Goal: Information Seeking & Learning: Compare options

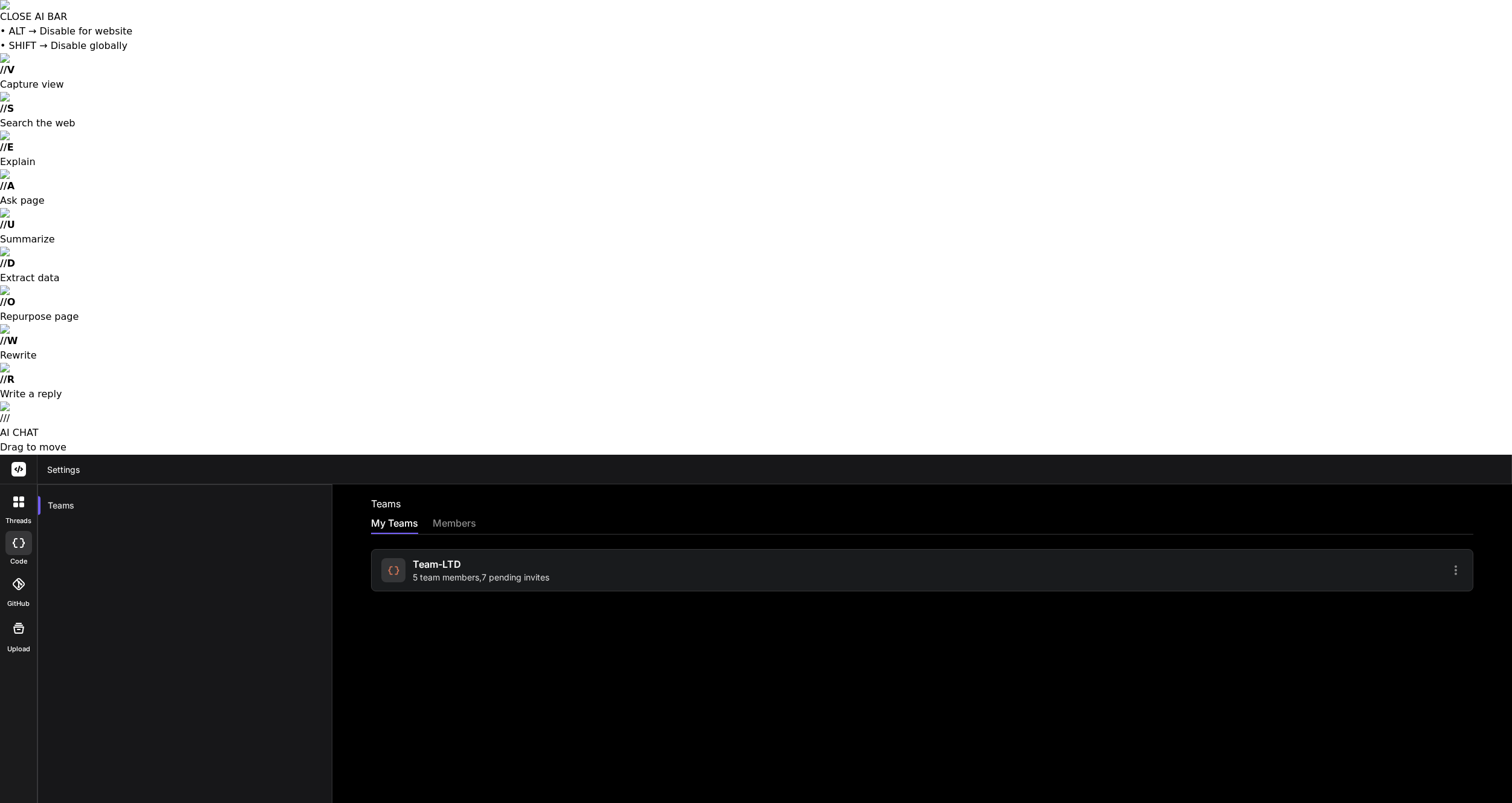
click at [20, 496] on icon at bounding box center [22, 498] width 4 height 4
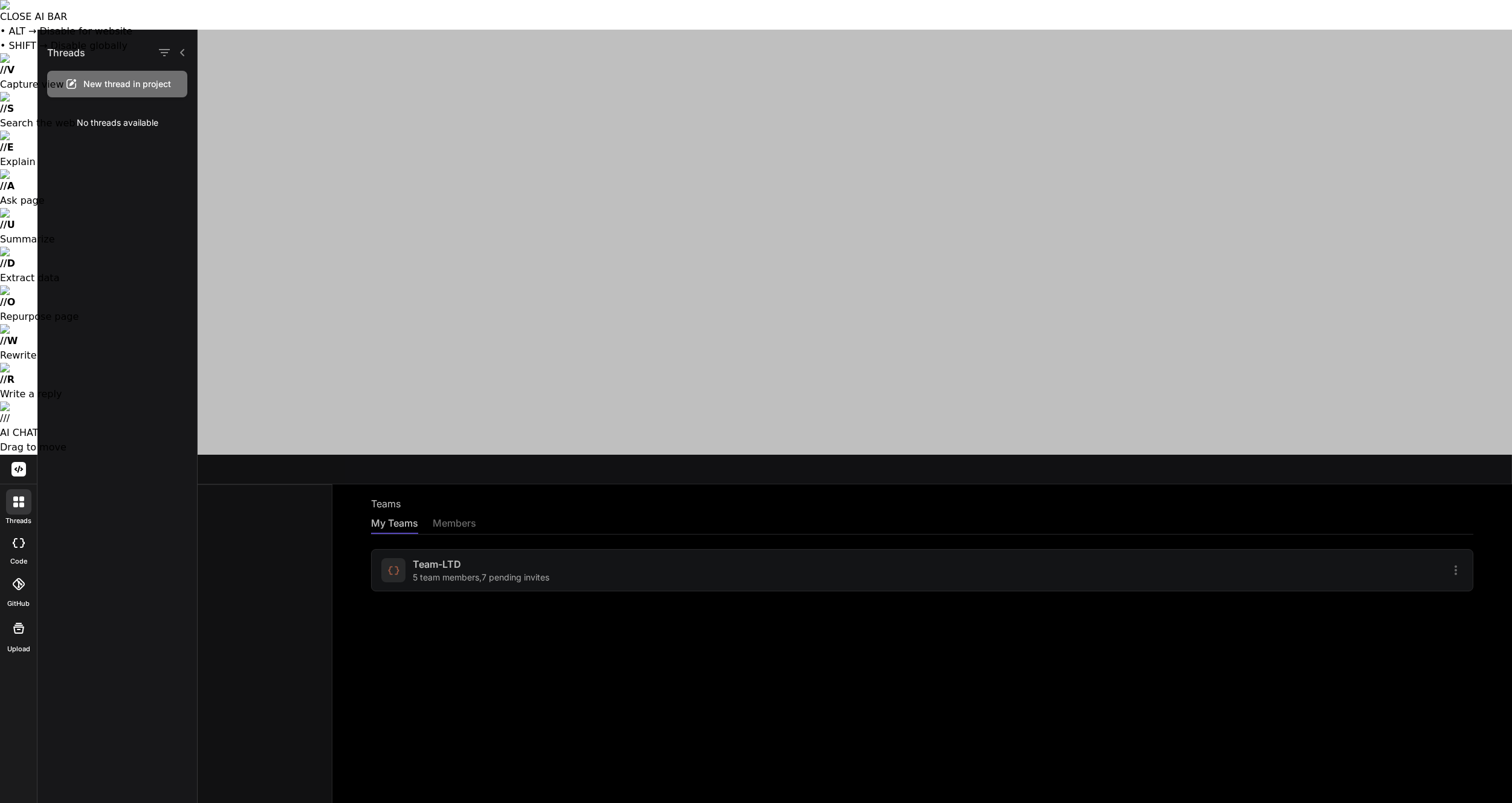
click at [93, 76] on div "New thread in project" at bounding box center [117, 85] width 140 height 27
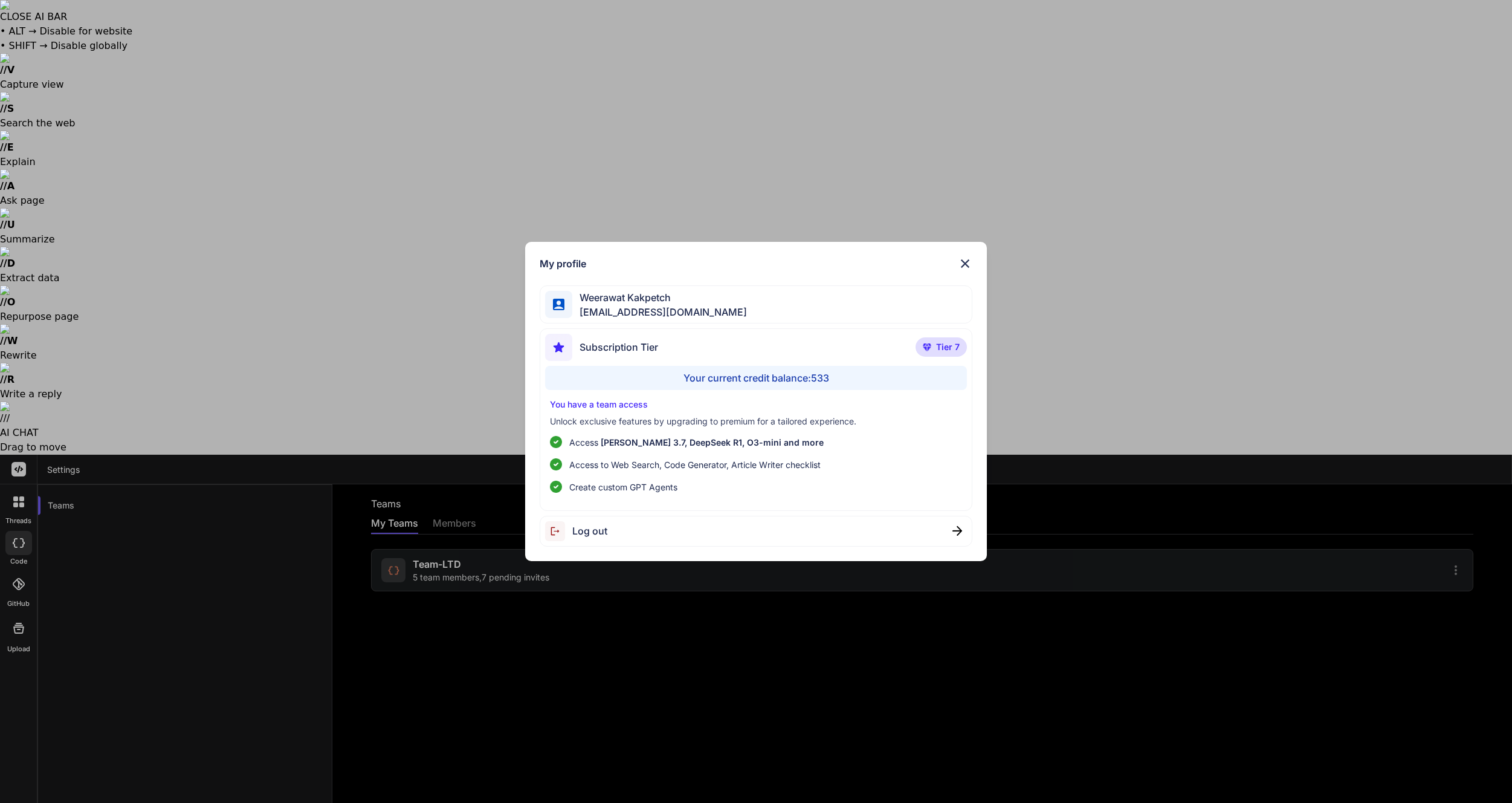
drag, startPoint x: 611, startPoint y: 675, endPoint x: 611, endPoint y: 621, distance: 54.0
click at [611, 675] on div "My profile Weerawat Kakpetch gusornhai@gmail.com Subscription Tier Tier 7 Your …" at bounding box center [756, 401] width 1512 height 803
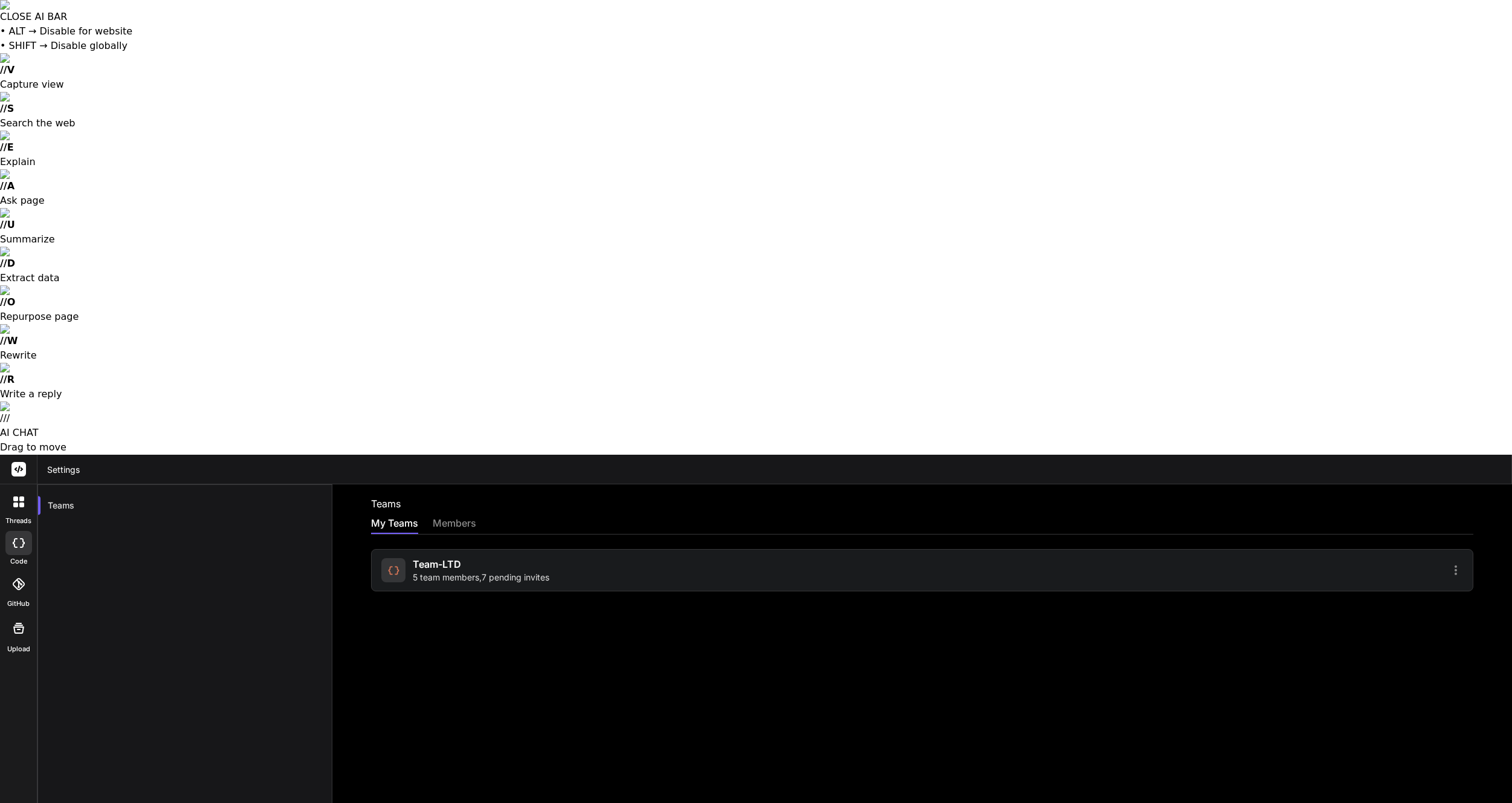
click at [25, 556] on label "code" at bounding box center [19, 561] width 17 height 10
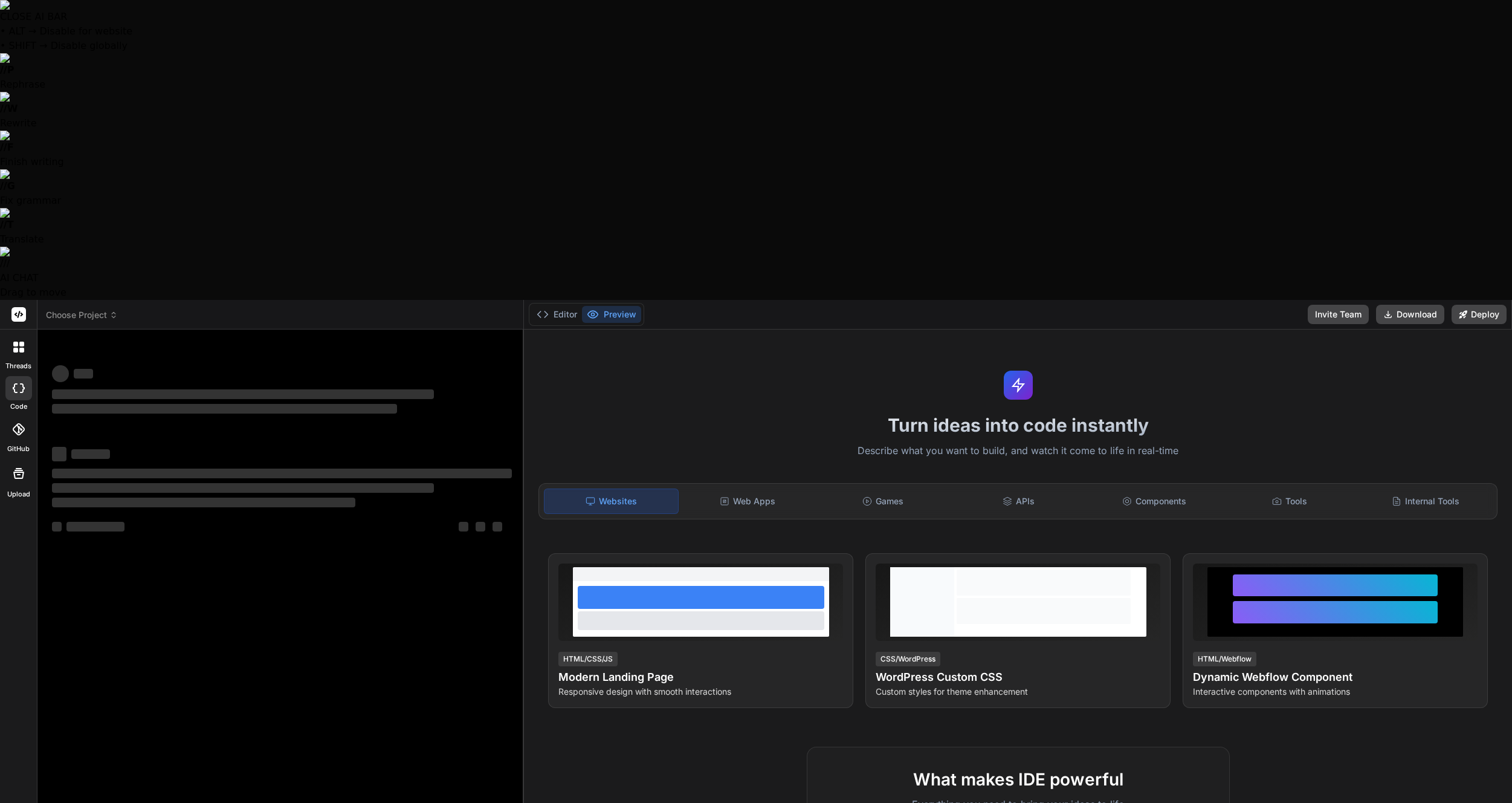
click at [24, 383] on icon at bounding box center [22, 388] width 4 height 10
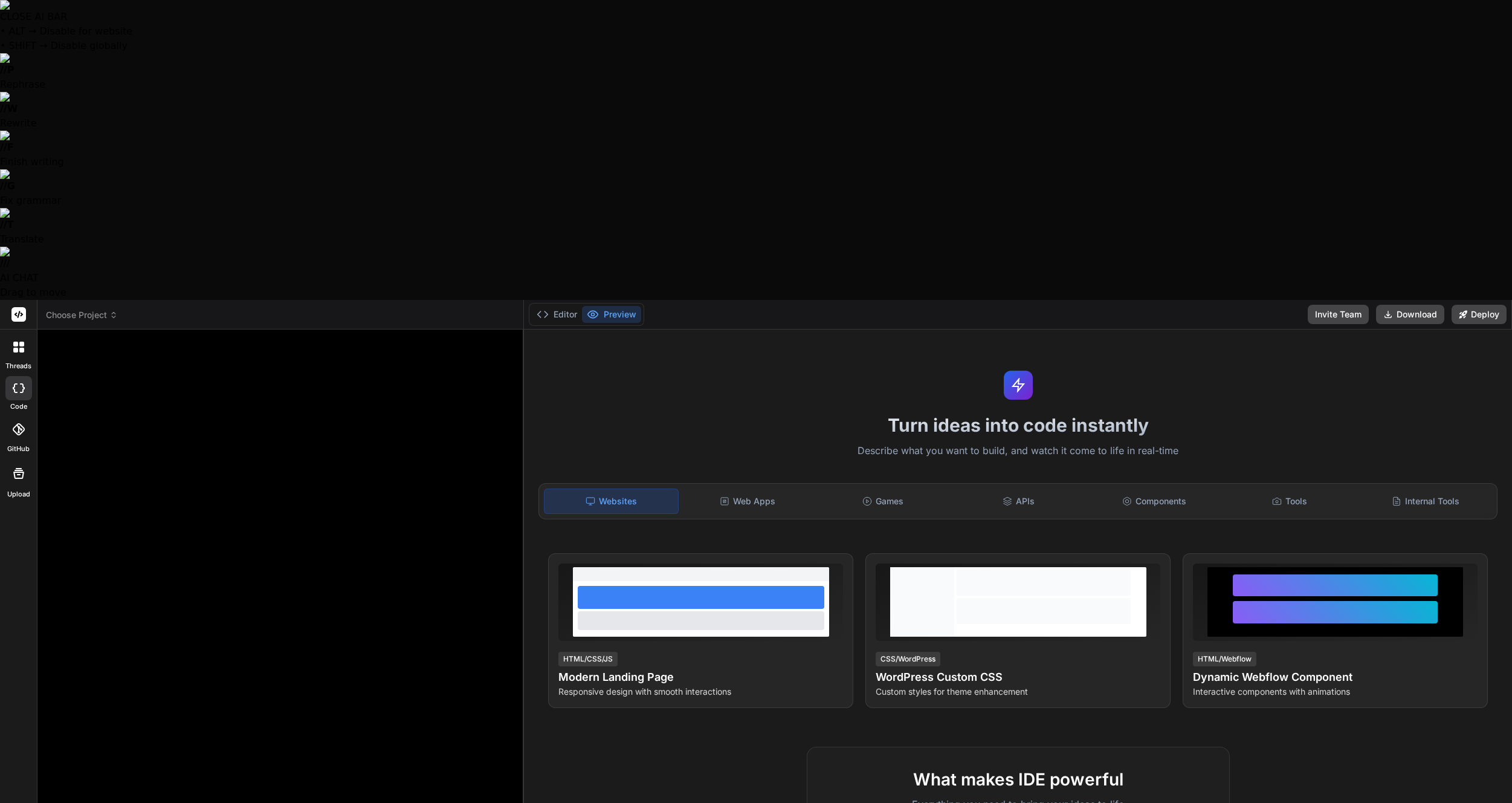
click at [21, 335] on div at bounding box center [19, 347] width 25 height 25
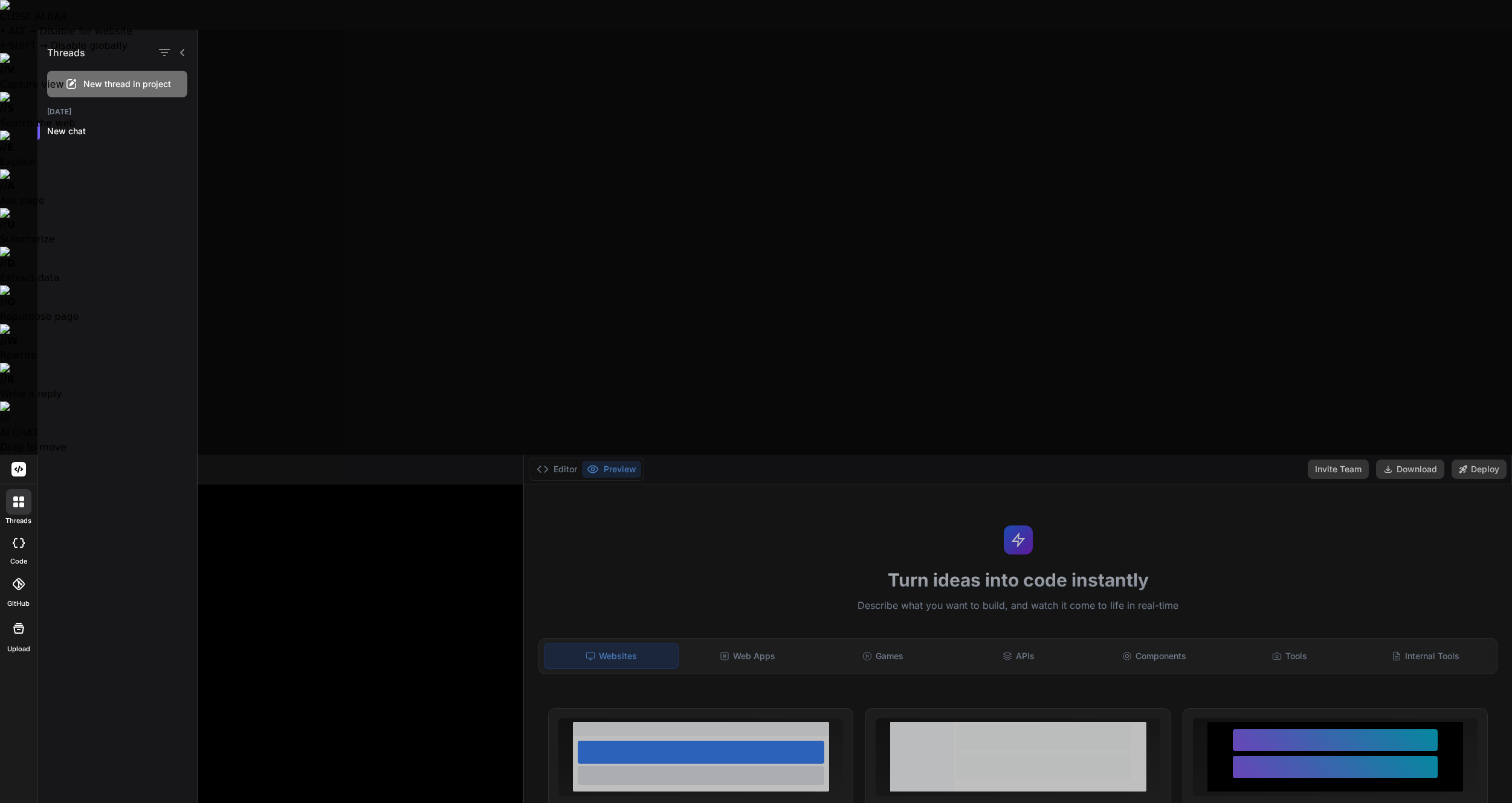
click at [99, 80] on span "New thread in project" at bounding box center [126, 84] width 88 height 12
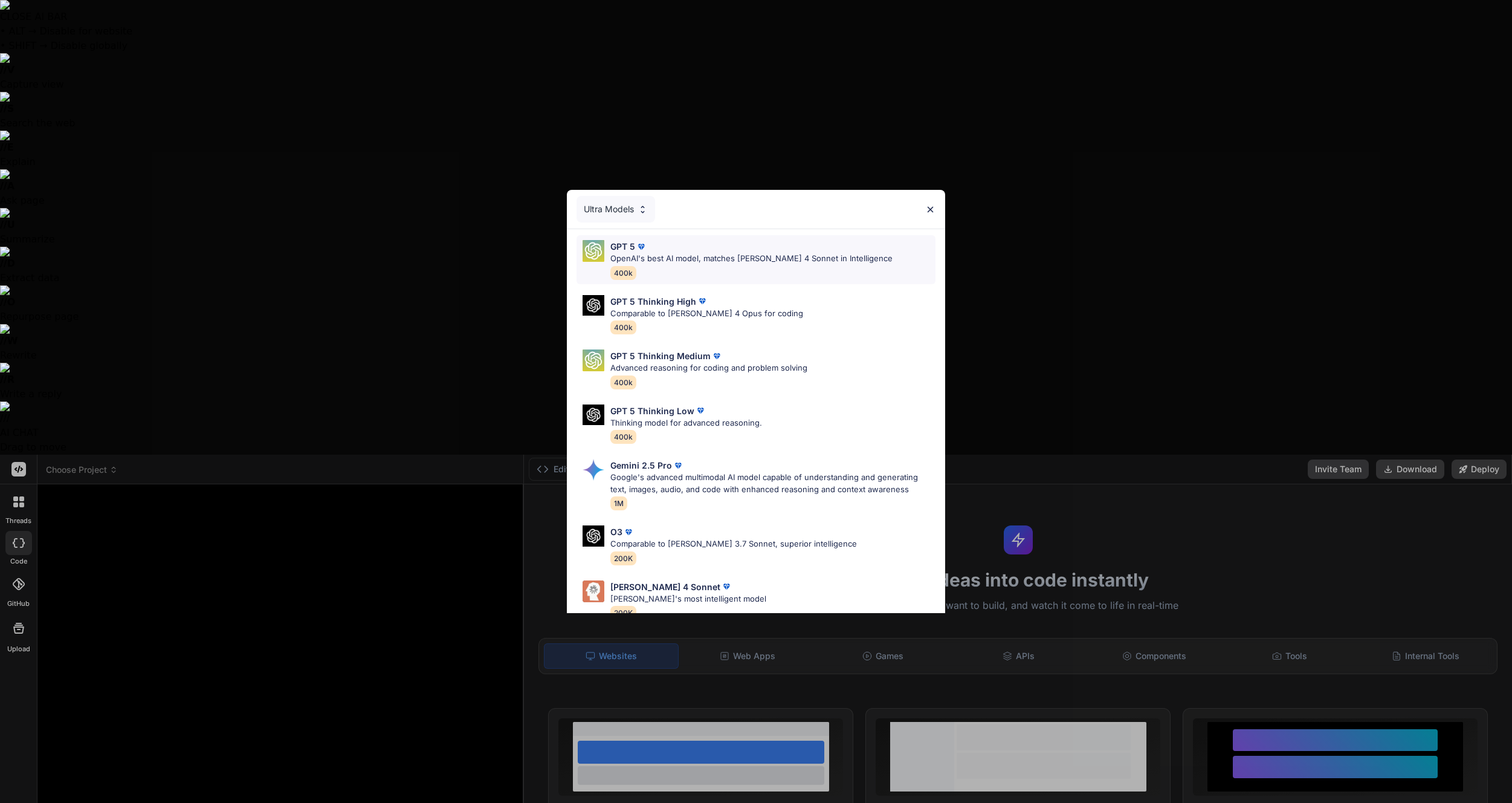
click at [771, 253] on p "OpenAI's best AI model, matches [PERSON_NAME] 4 Sonnet in Intelligence" at bounding box center [751, 259] width 282 height 12
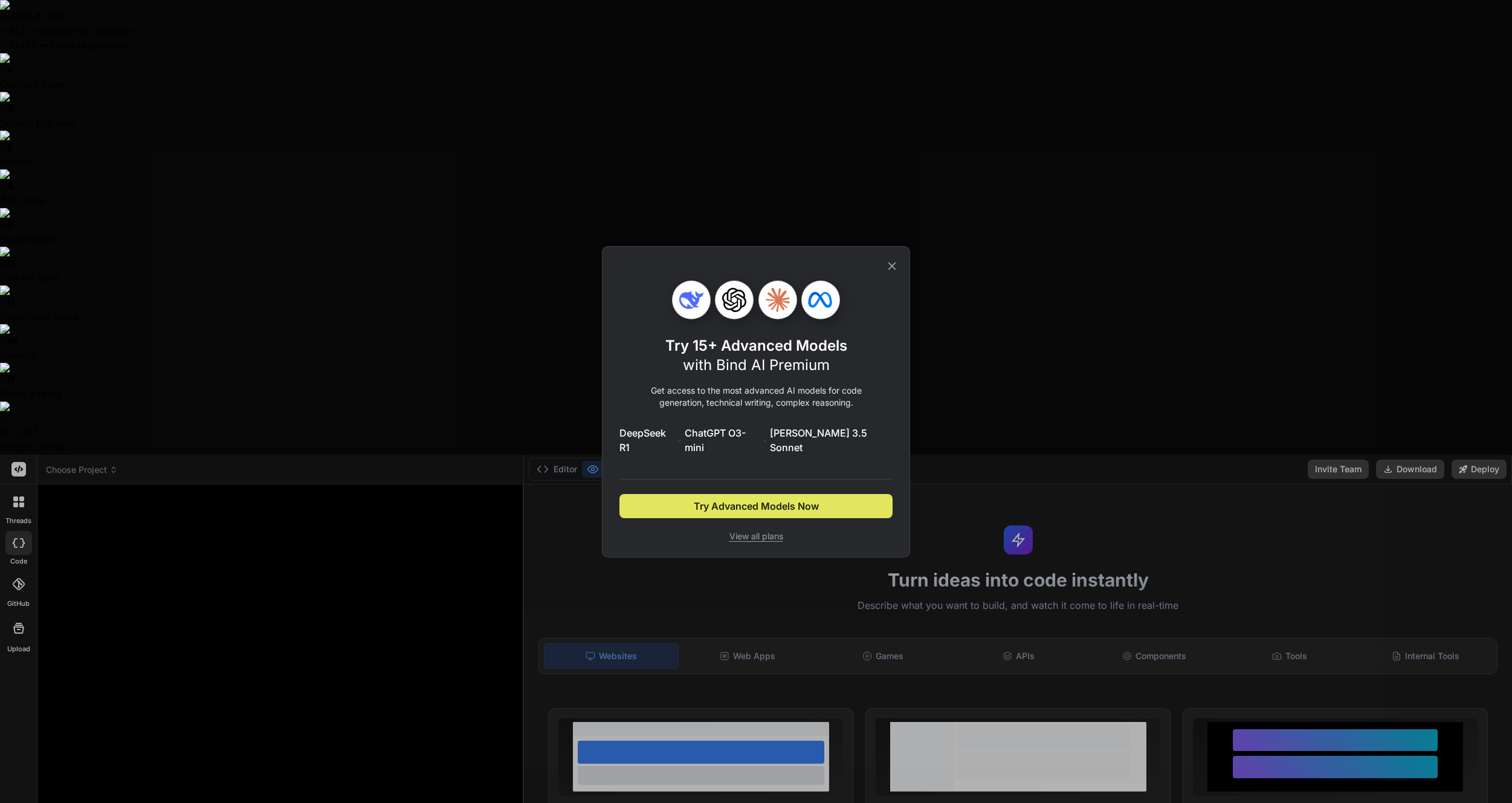
click at [824, 499] on button "Try Advanced Models Now" at bounding box center [756, 506] width 273 height 24
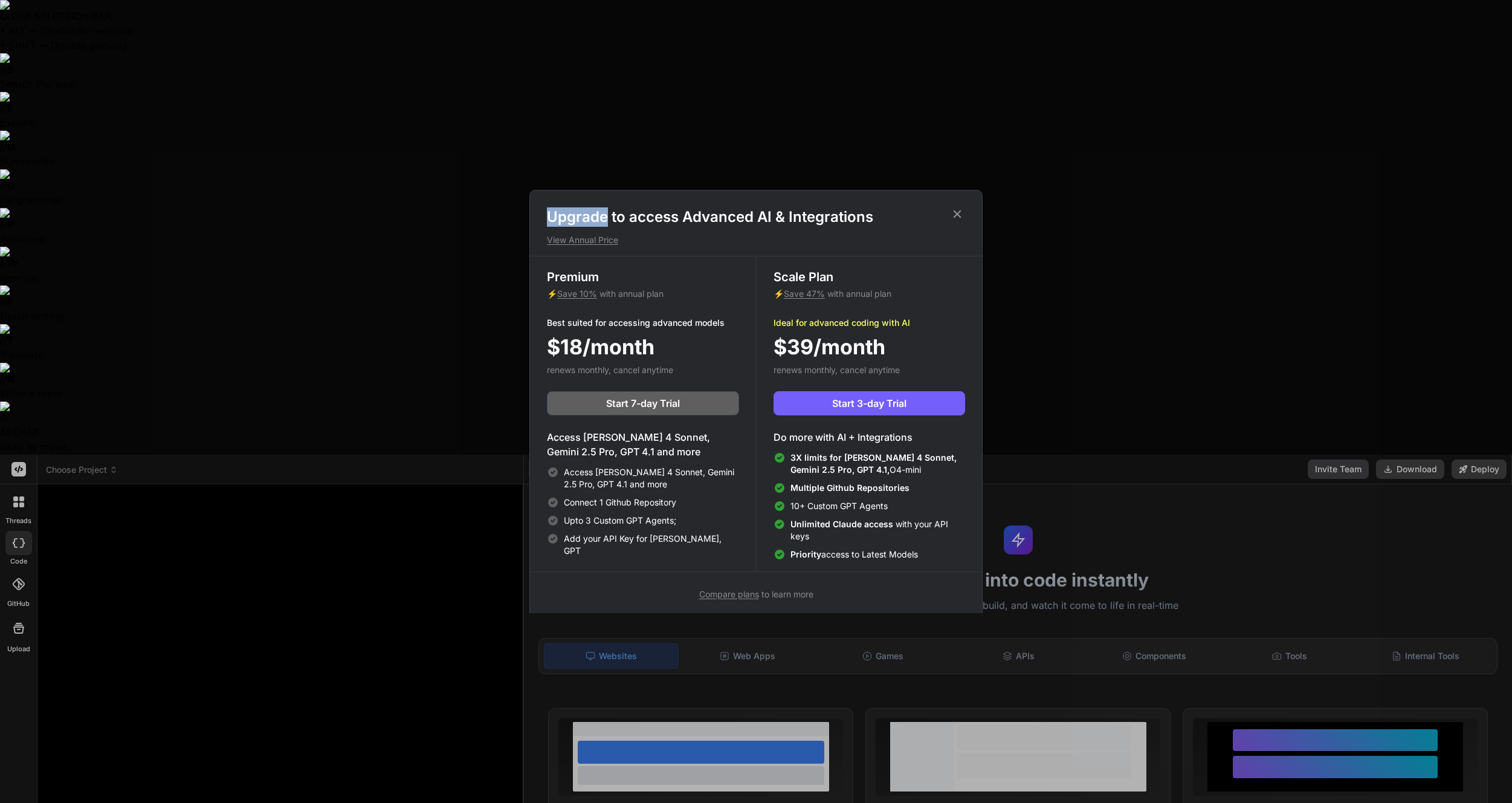
click at [510, 140] on div "Upgrade to access Advanced AI & Integrations View Annual Price Premium ⚡ Save 1…" at bounding box center [756, 401] width 1512 height 803
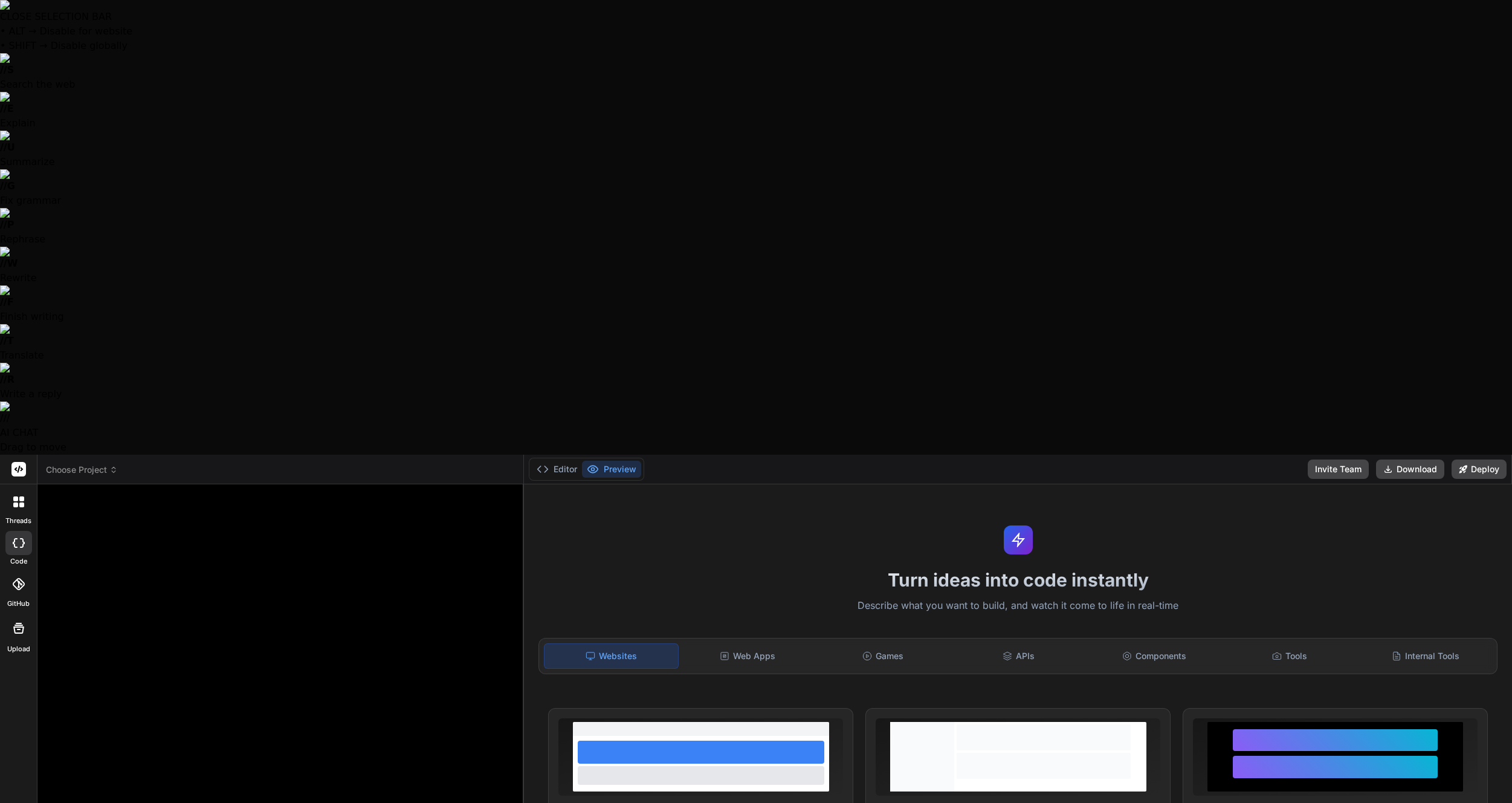
click at [19, 502] on icon at bounding box center [22, 504] width 4 height 4
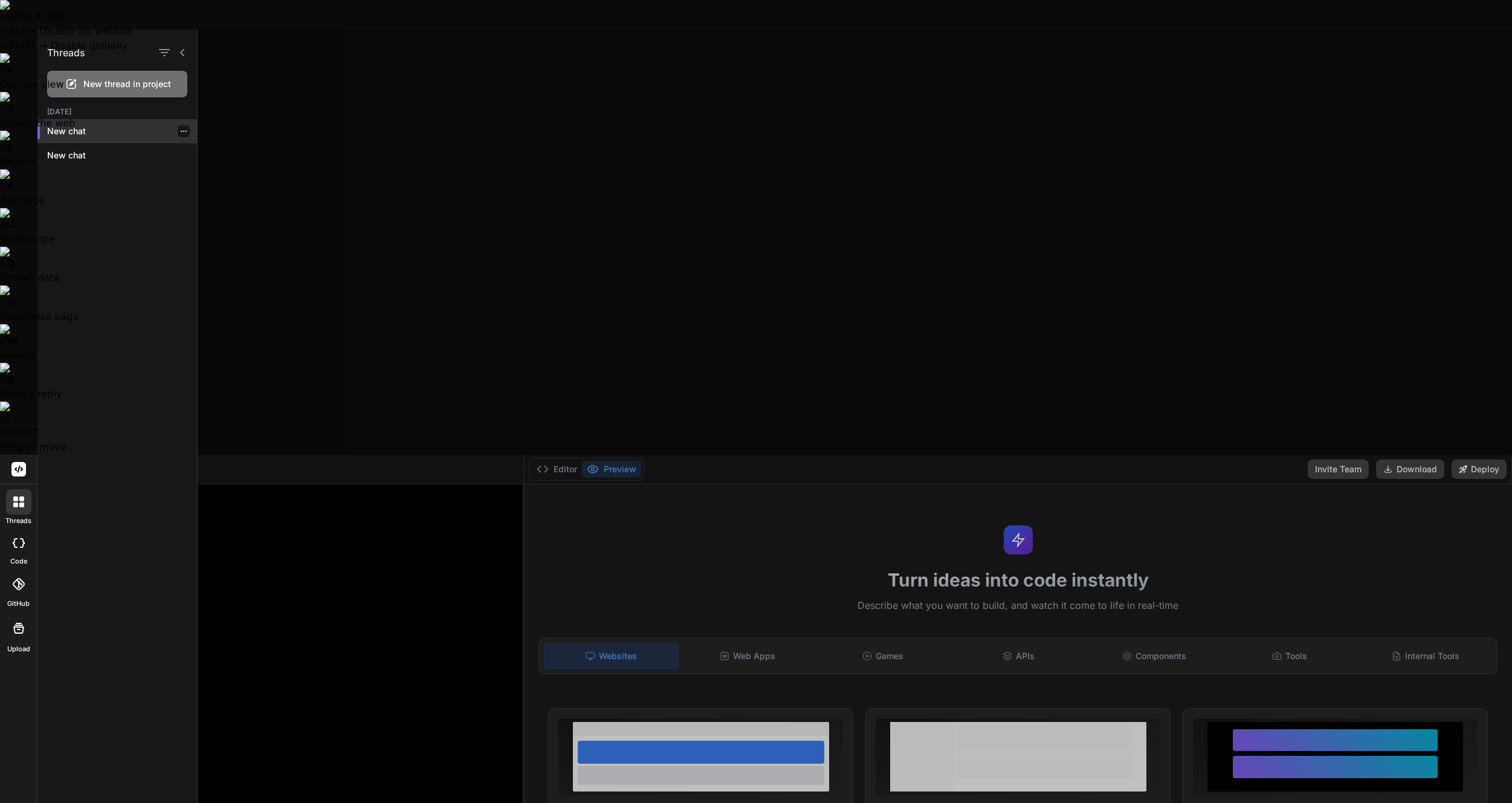
click at [69, 130] on p "New chat" at bounding box center [122, 131] width 150 height 12
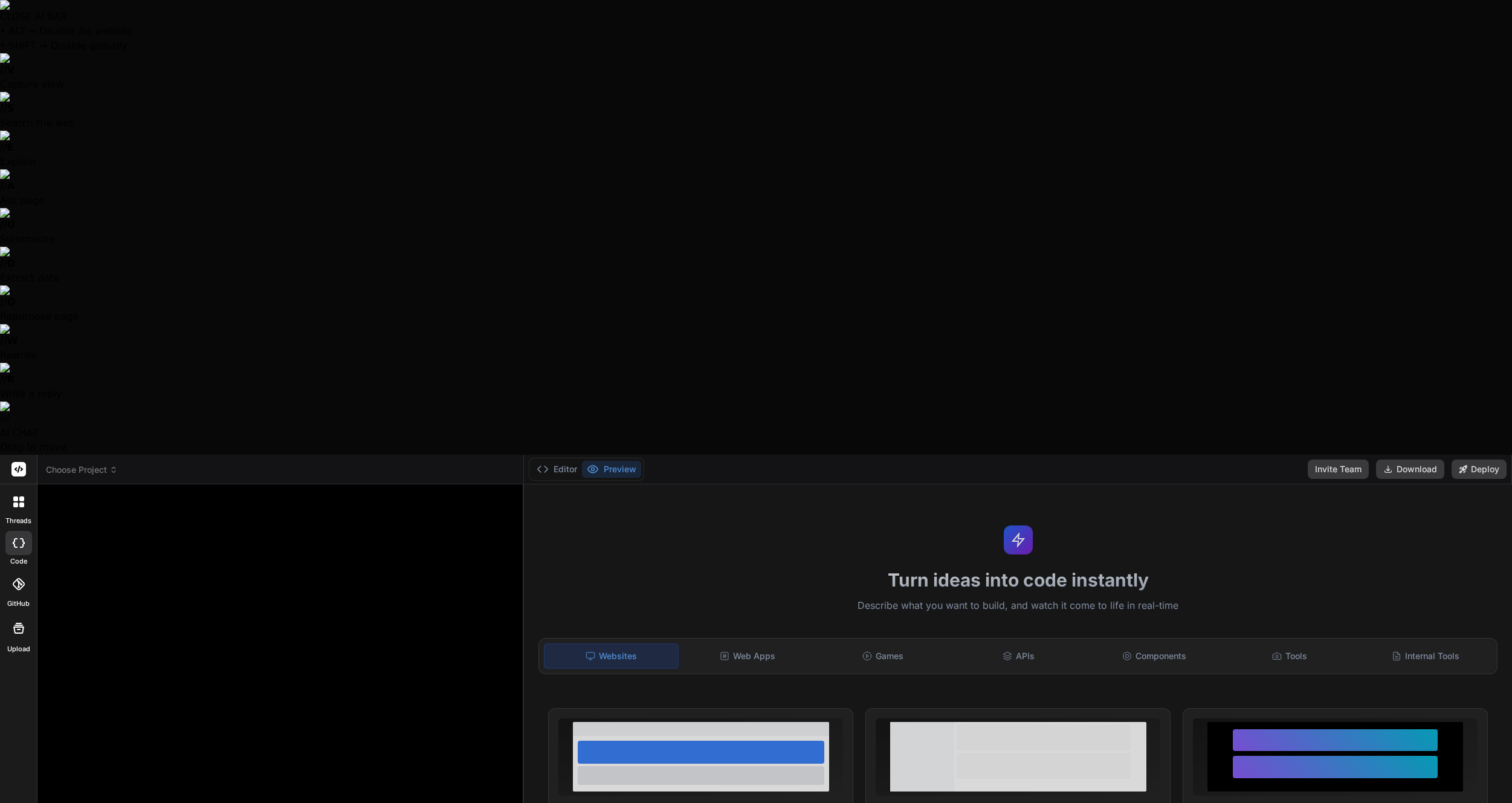
click at [415, 294] on div at bounding box center [756, 401] width 1512 height 803
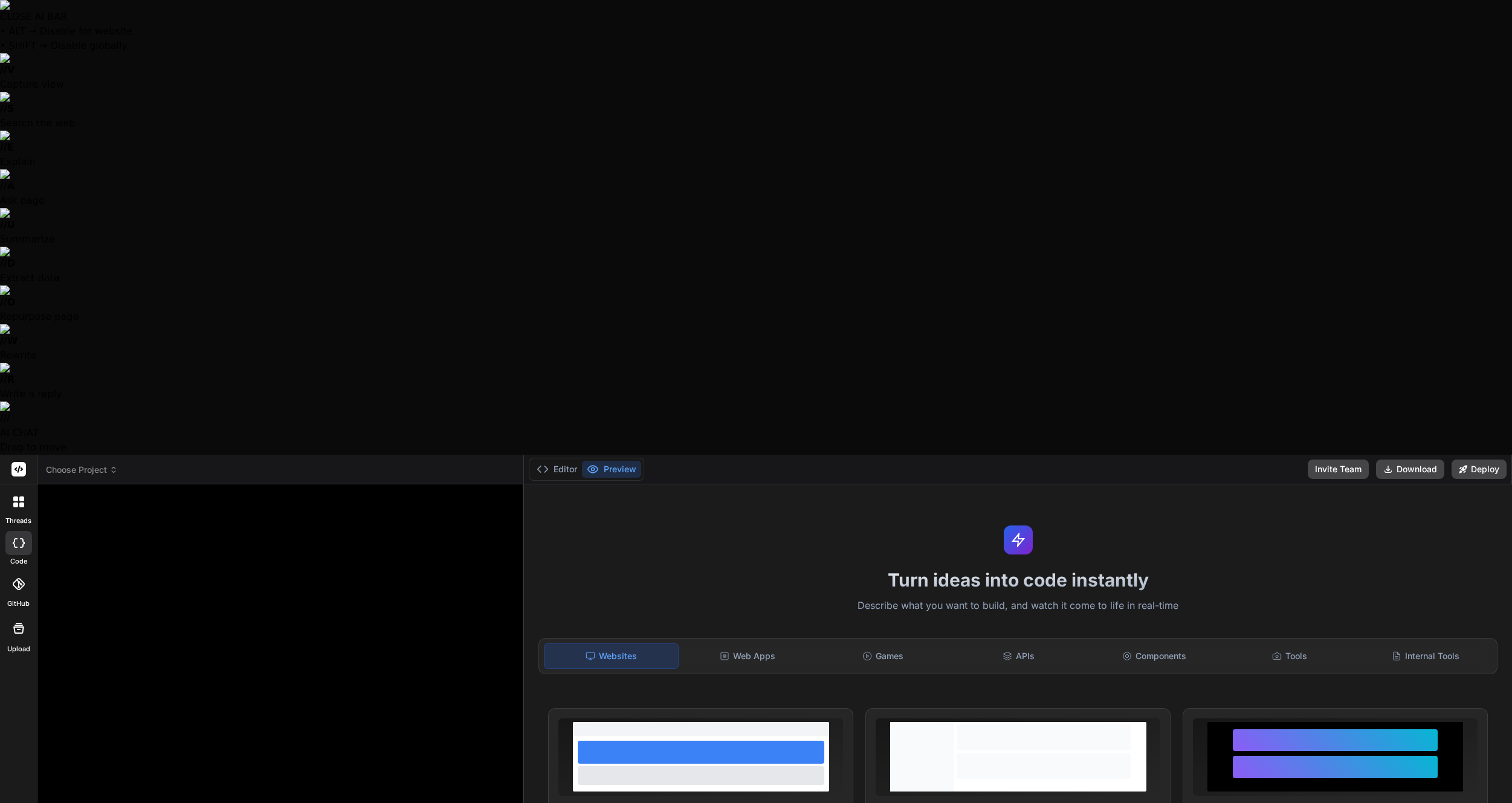
click at [23, 462] on rect at bounding box center [18, 468] width 14 height 14
click at [13, 571] on div at bounding box center [19, 584] width 27 height 27
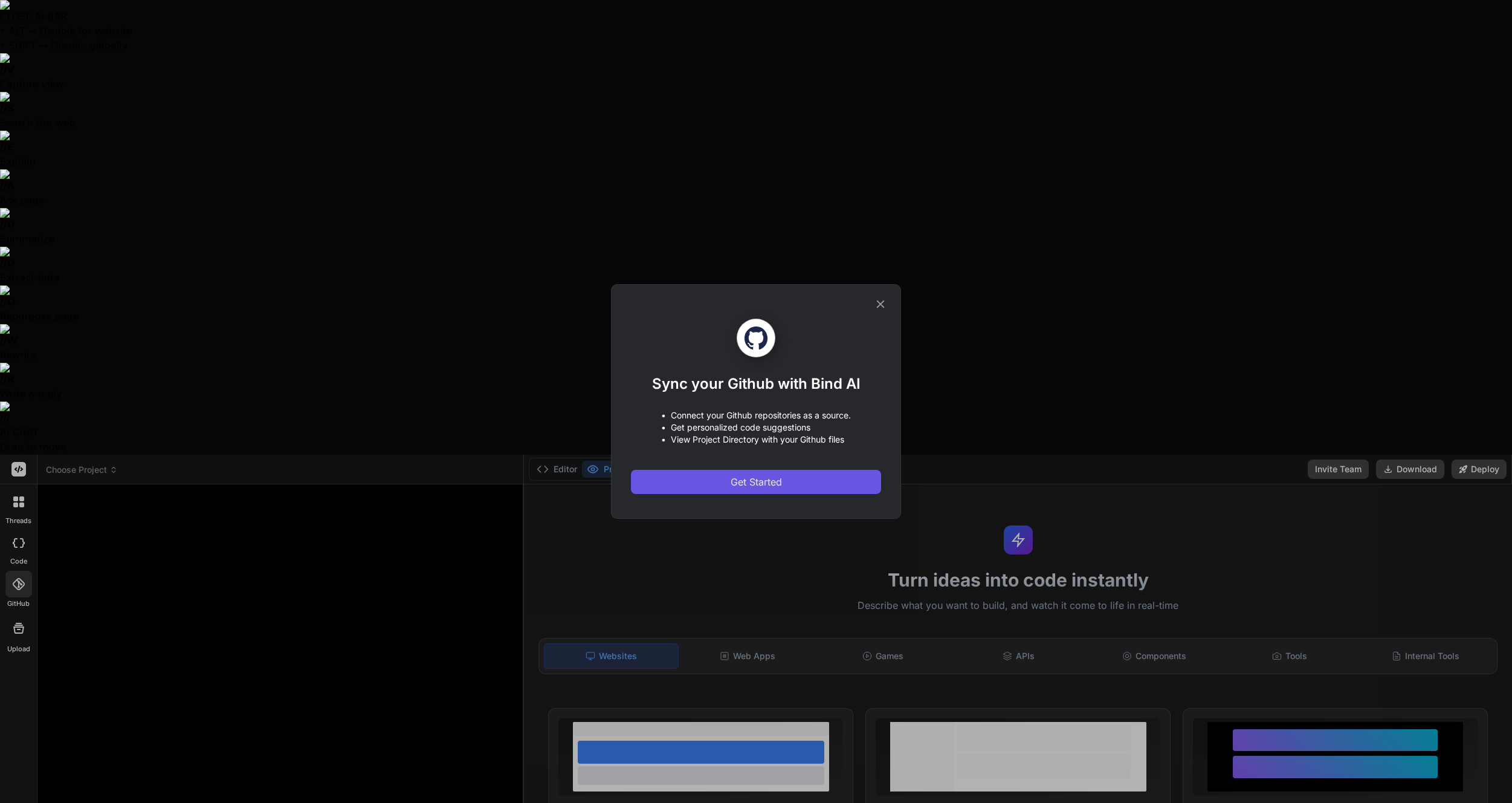
click at [784, 490] on button "Get Started" at bounding box center [756, 482] width 250 height 24
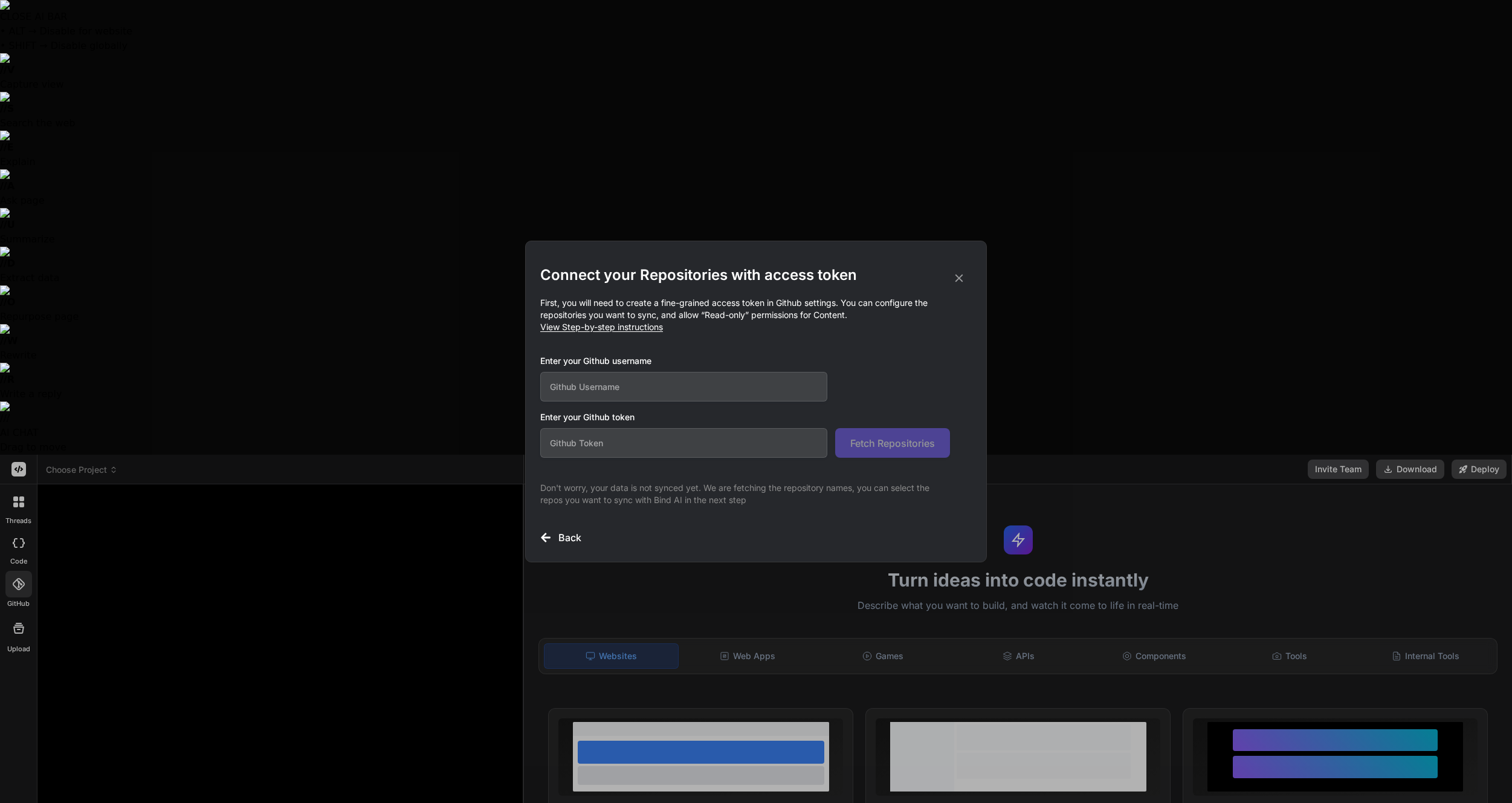
drag, startPoint x: 961, startPoint y: 273, endPoint x: 870, endPoint y: 242, distance: 96.1
click at [961, 273] on icon at bounding box center [959, 278] width 13 height 13
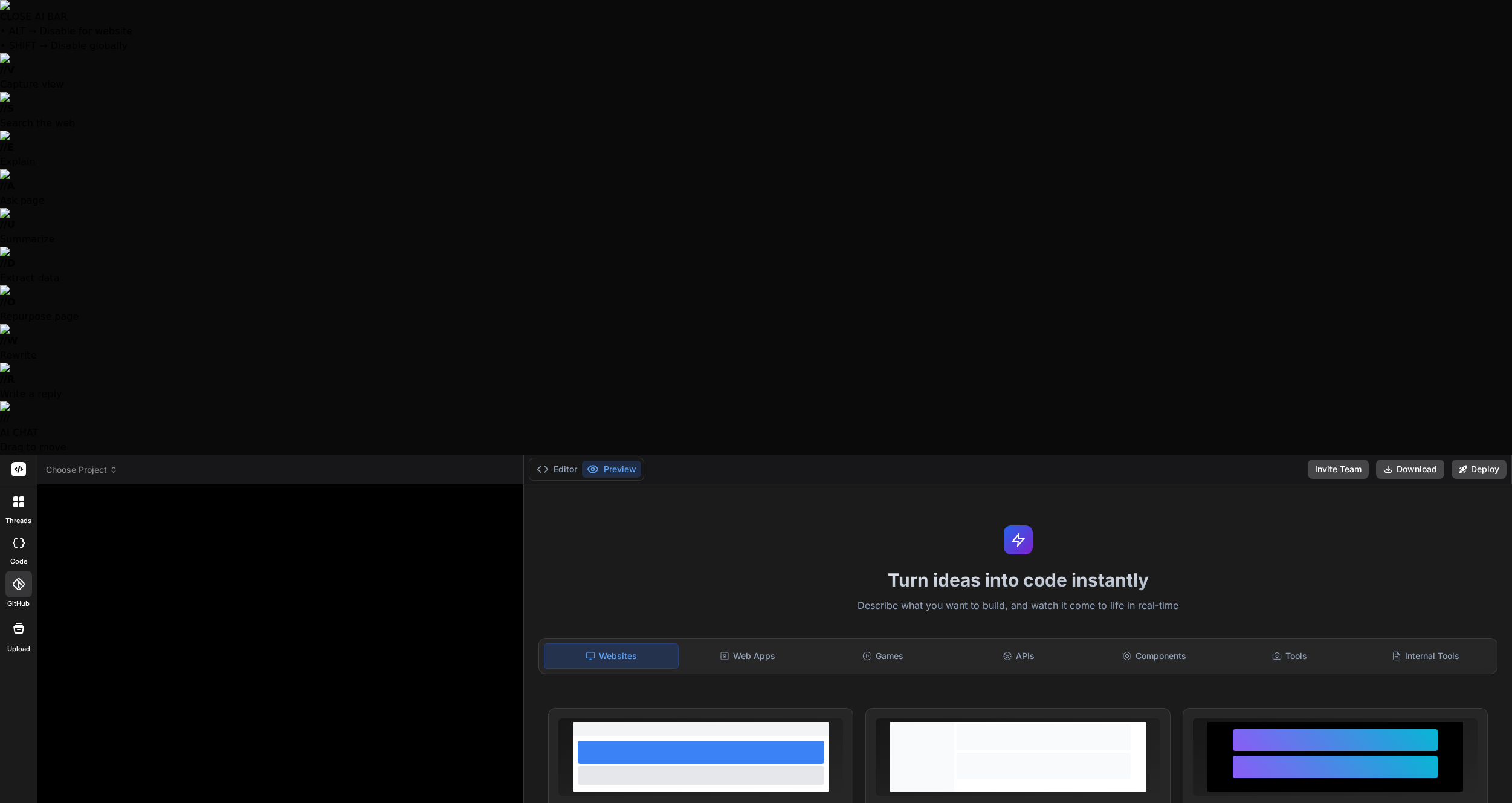
click at [32, 454] on div at bounding box center [18, 469] width 37 height 30
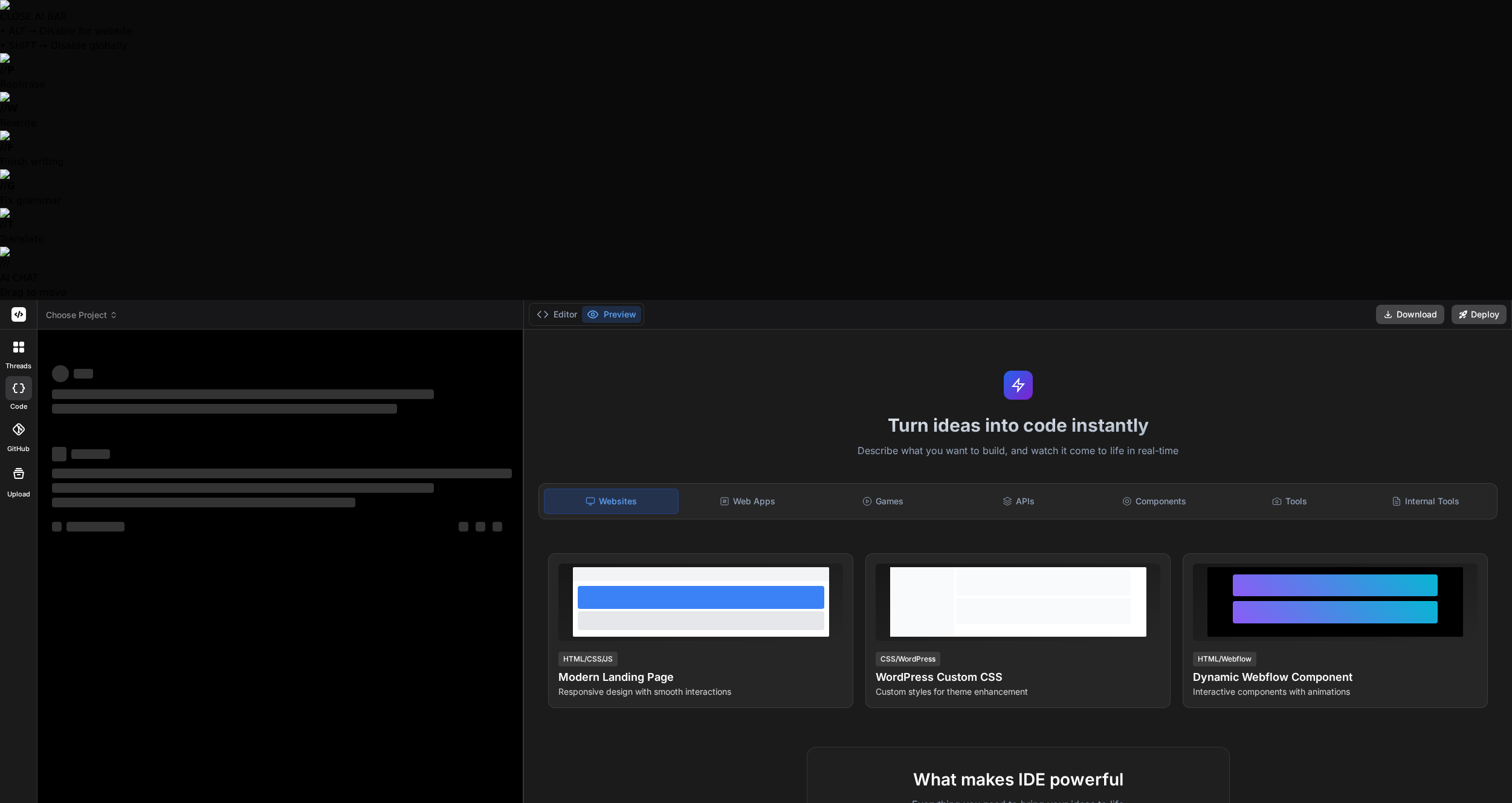
click at [23, 341] on icon at bounding box center [19, 346] width 11 height 11
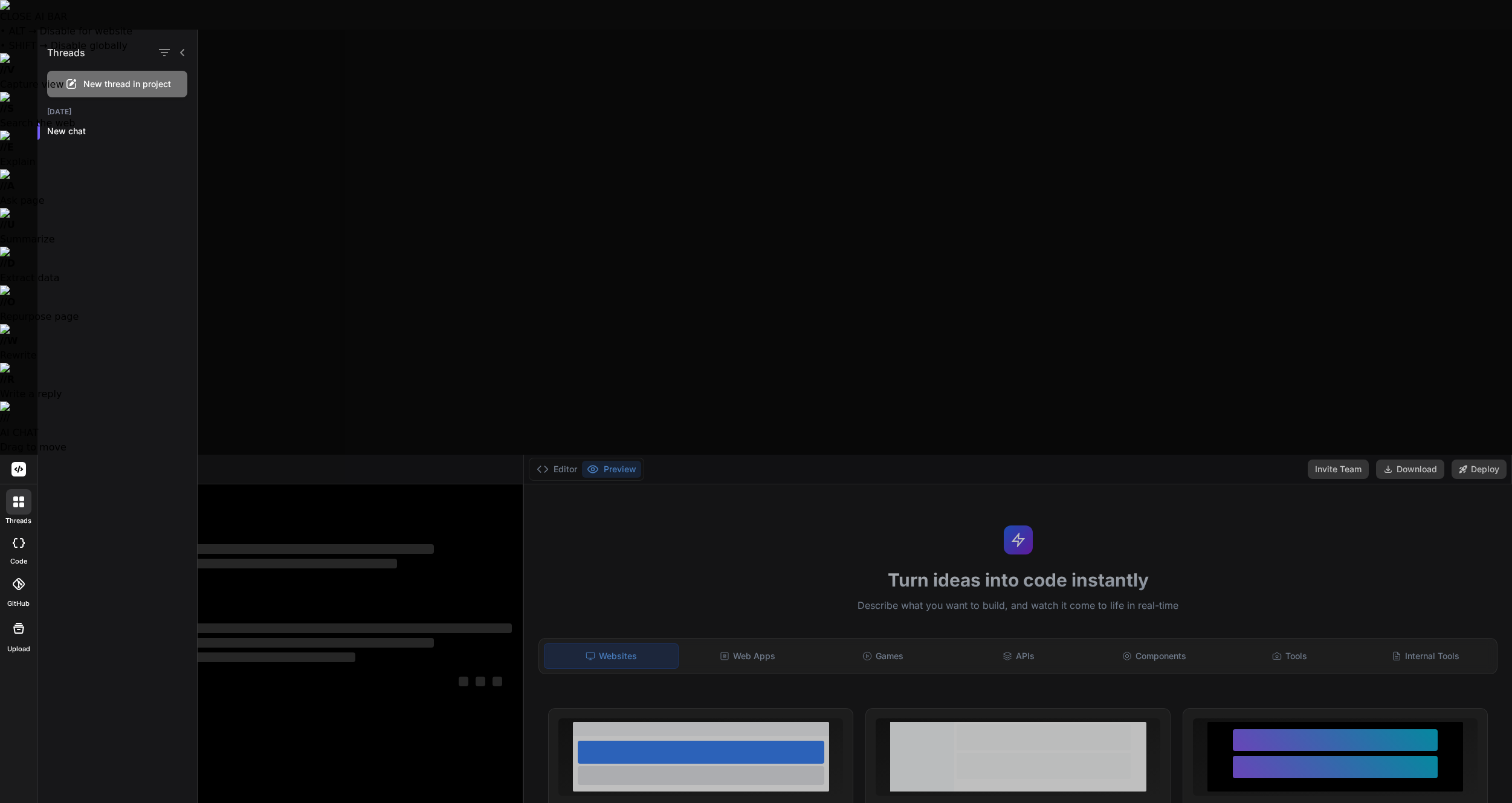
click at [159, 80] on span "New thread in project" at bounding box center [126, 84] width 88 height 12
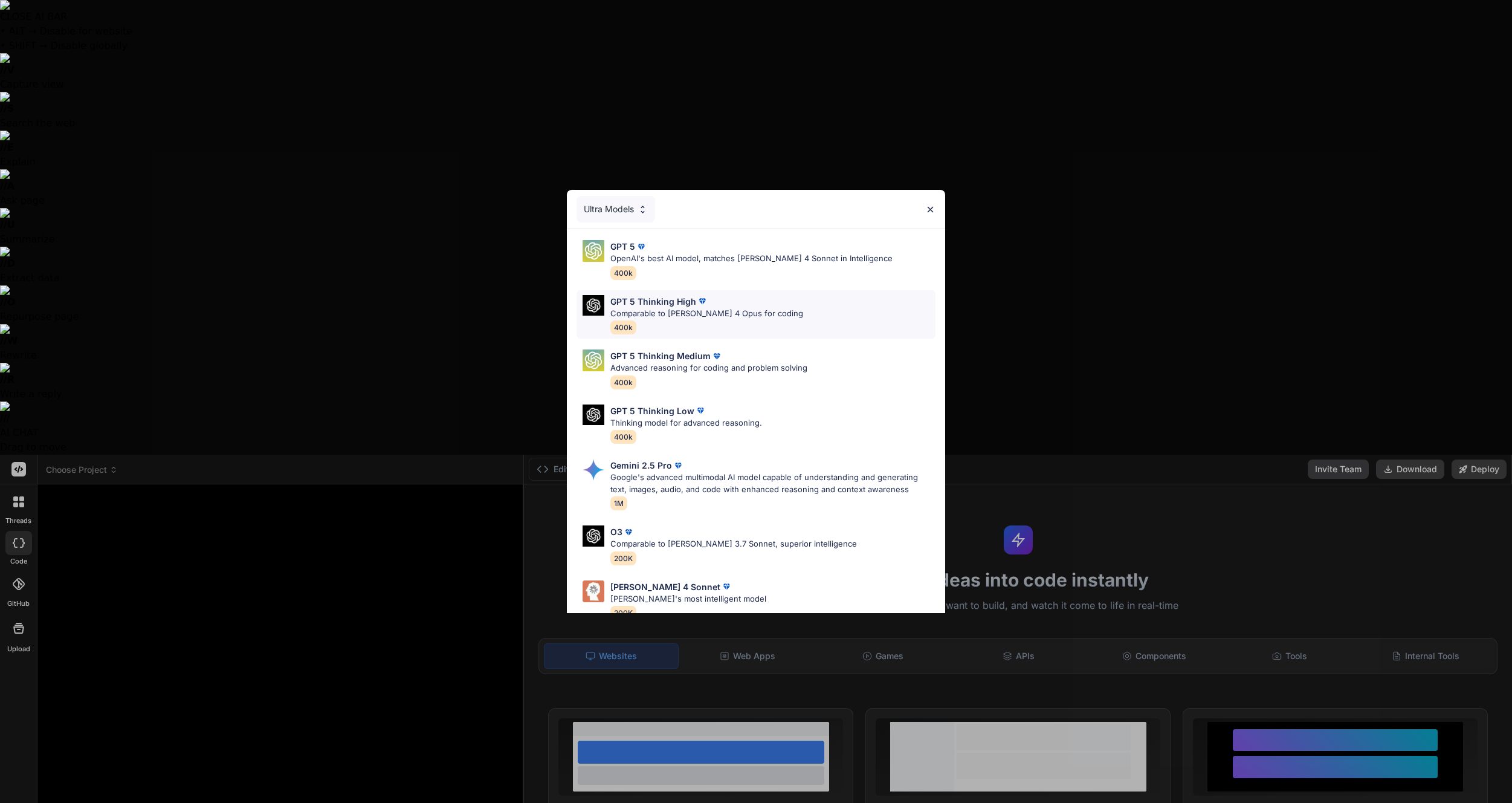
click at [754, 298] on div "GPT 5 Thinking High" at bounding box center [707, 301] width 193 height 13
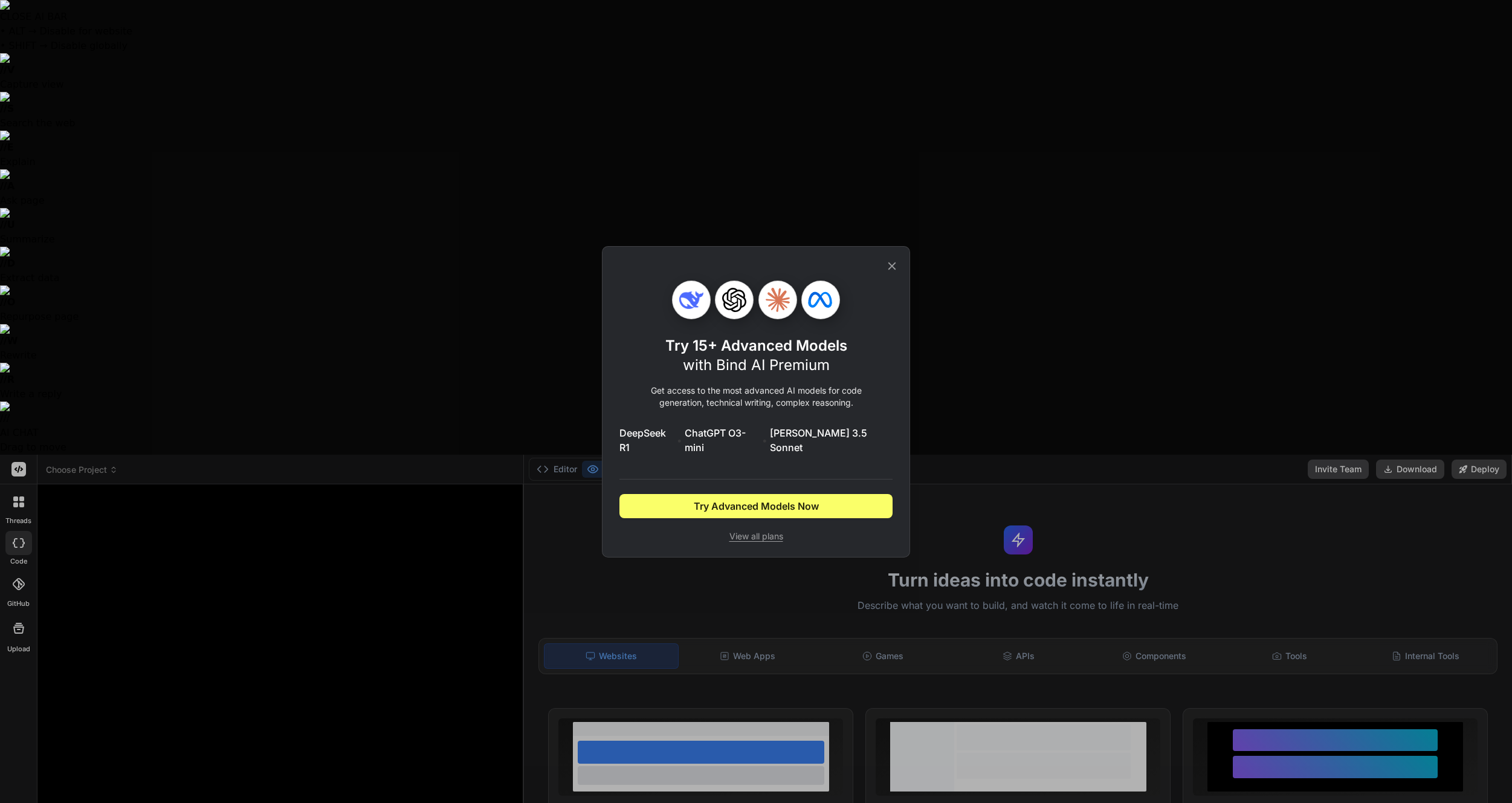
click at [894, 272] on icon at bounding box center [892, 266] width 13 height 13
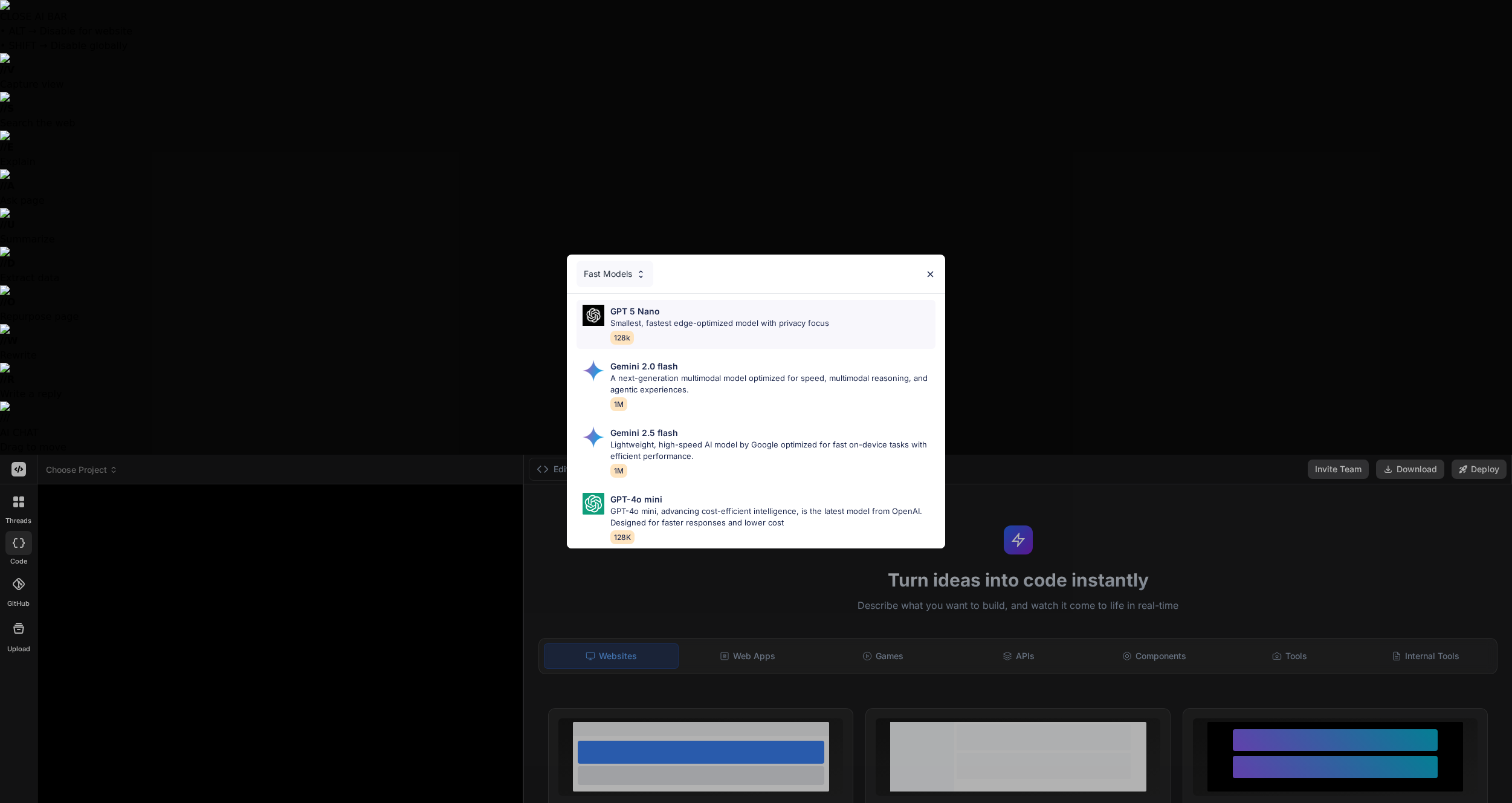
click at [707, 329] on div "GPT 5 Nano Smallest, fastest edge-optimized model with privacy focus 128k" at bounding box center [720, 324] width 218 height 40
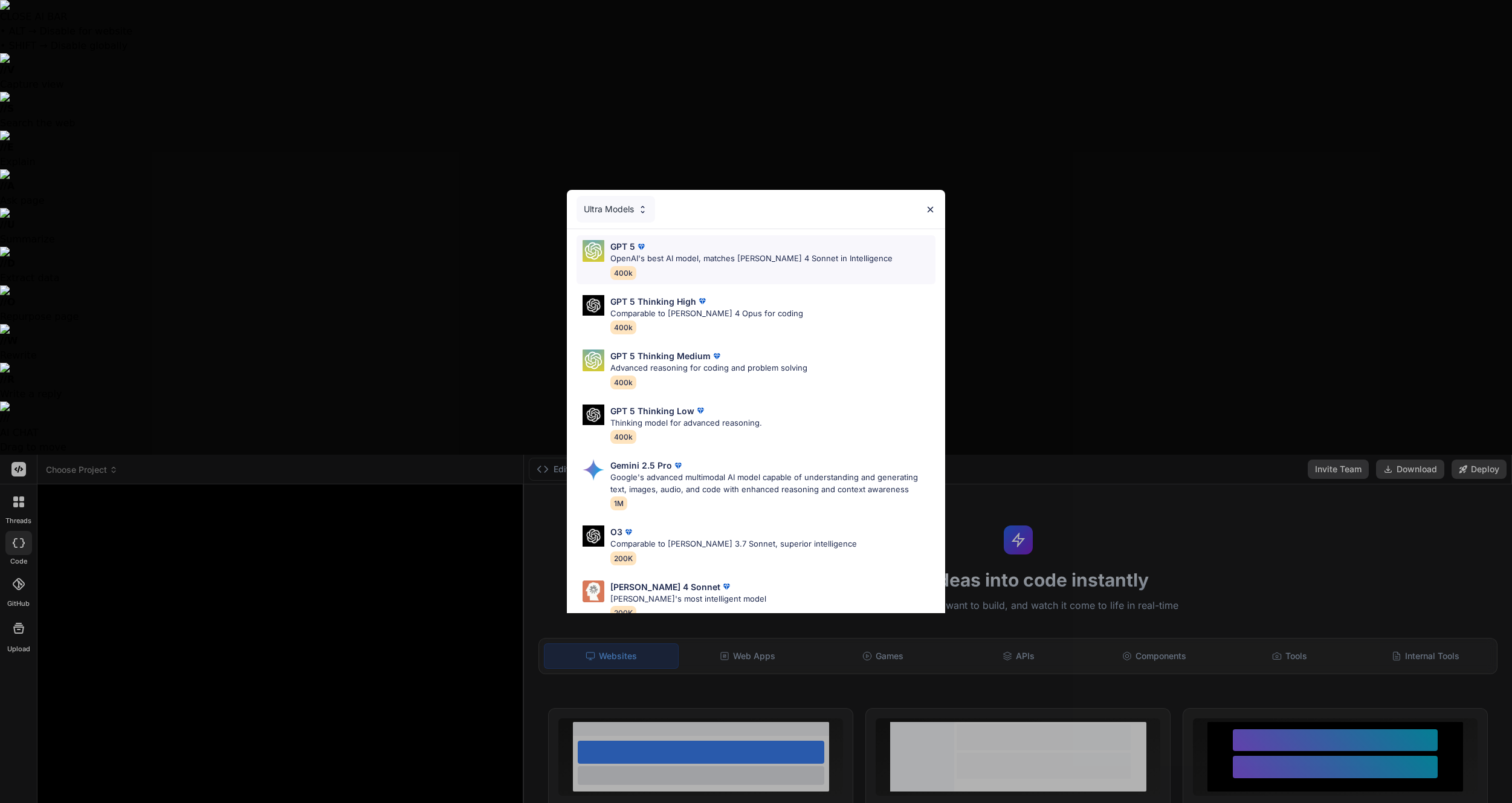
click at [681, 260] on p "OpenAI's best AI model, matches [PERSON_NAME] 4 Sonnet in Intelligence" at bounding box center [751, 259] width 282 height 12
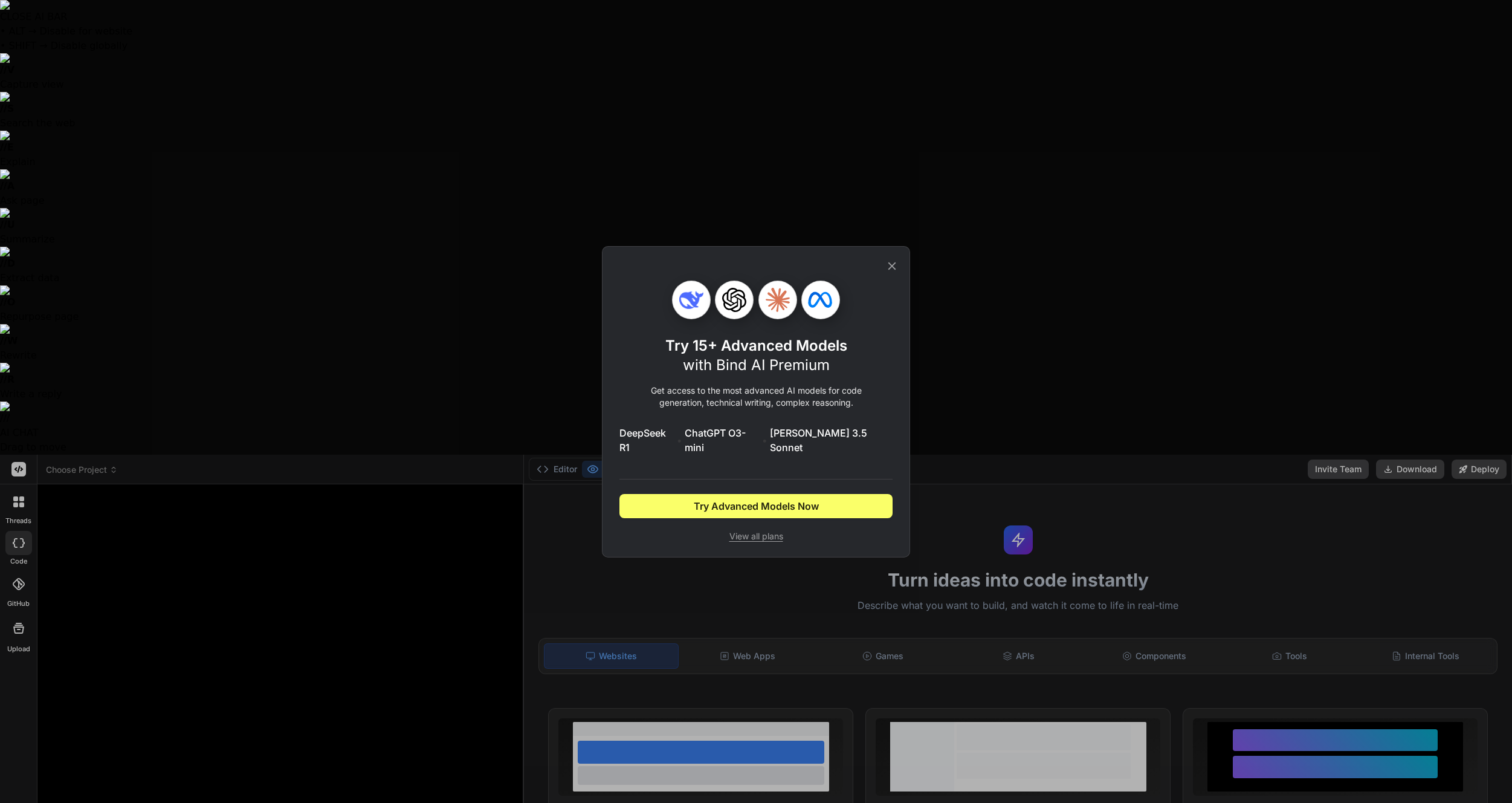
click at [894, 269] on icon at bounding box center [892, 266] width 8 height 8
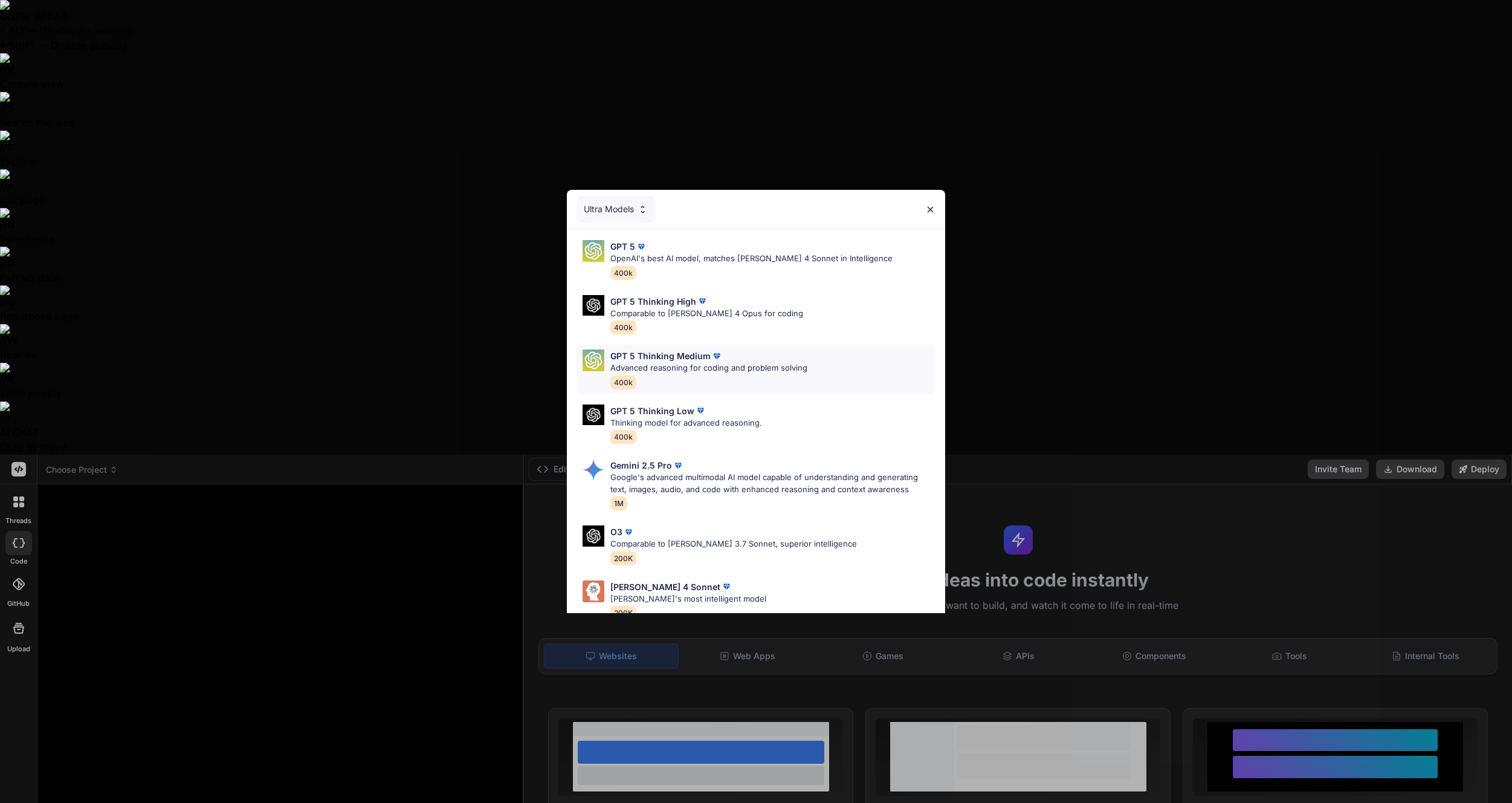
click at [695, 376] on div "GPT 5 Thinking Medium Advanced reasoning for coding and problem solving 400k" at bounding box center [708, 369] width 197 height 40
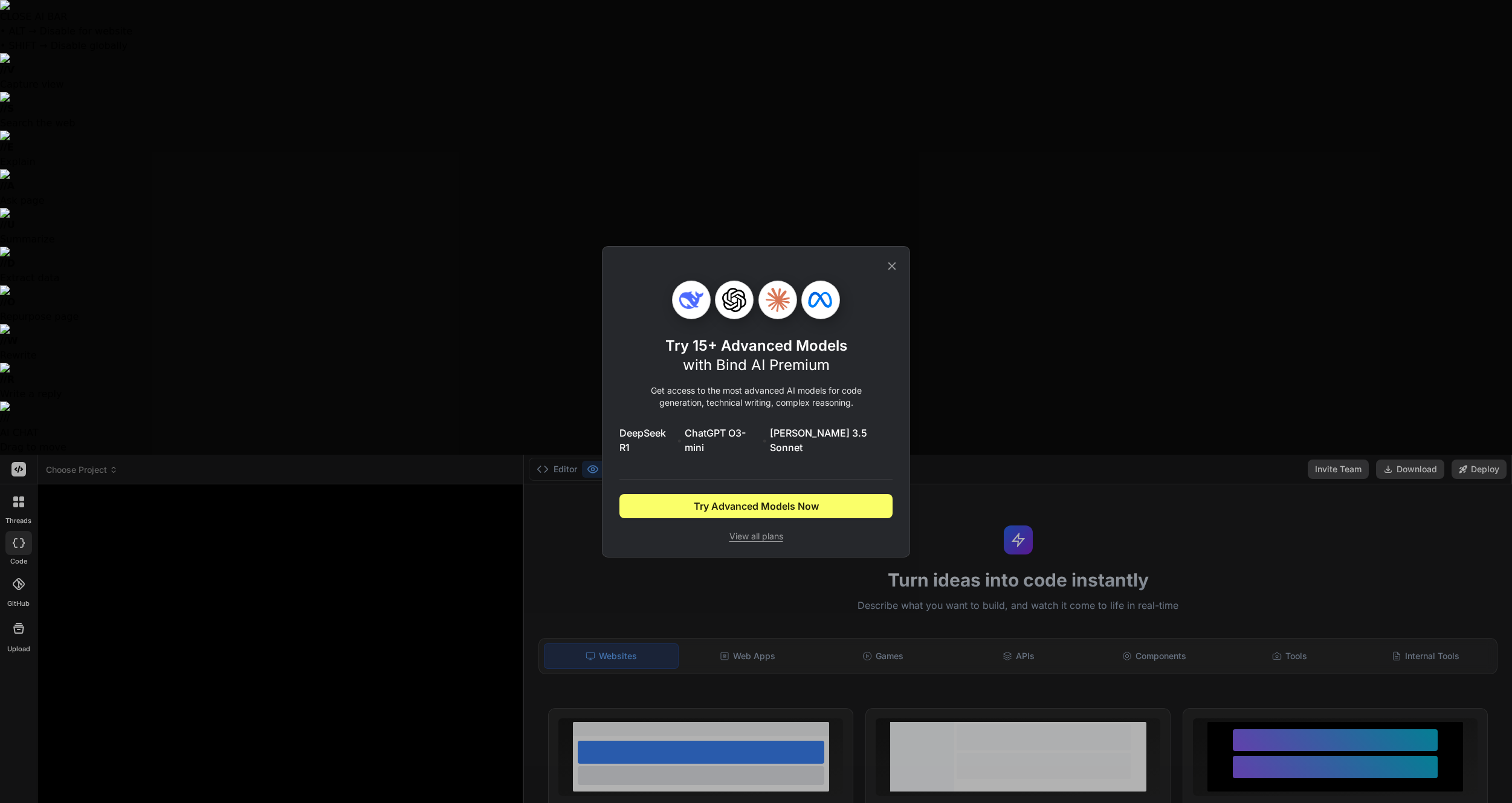
click at [893, 269] on icon at bounding box center [892, 266] width 8 height 8
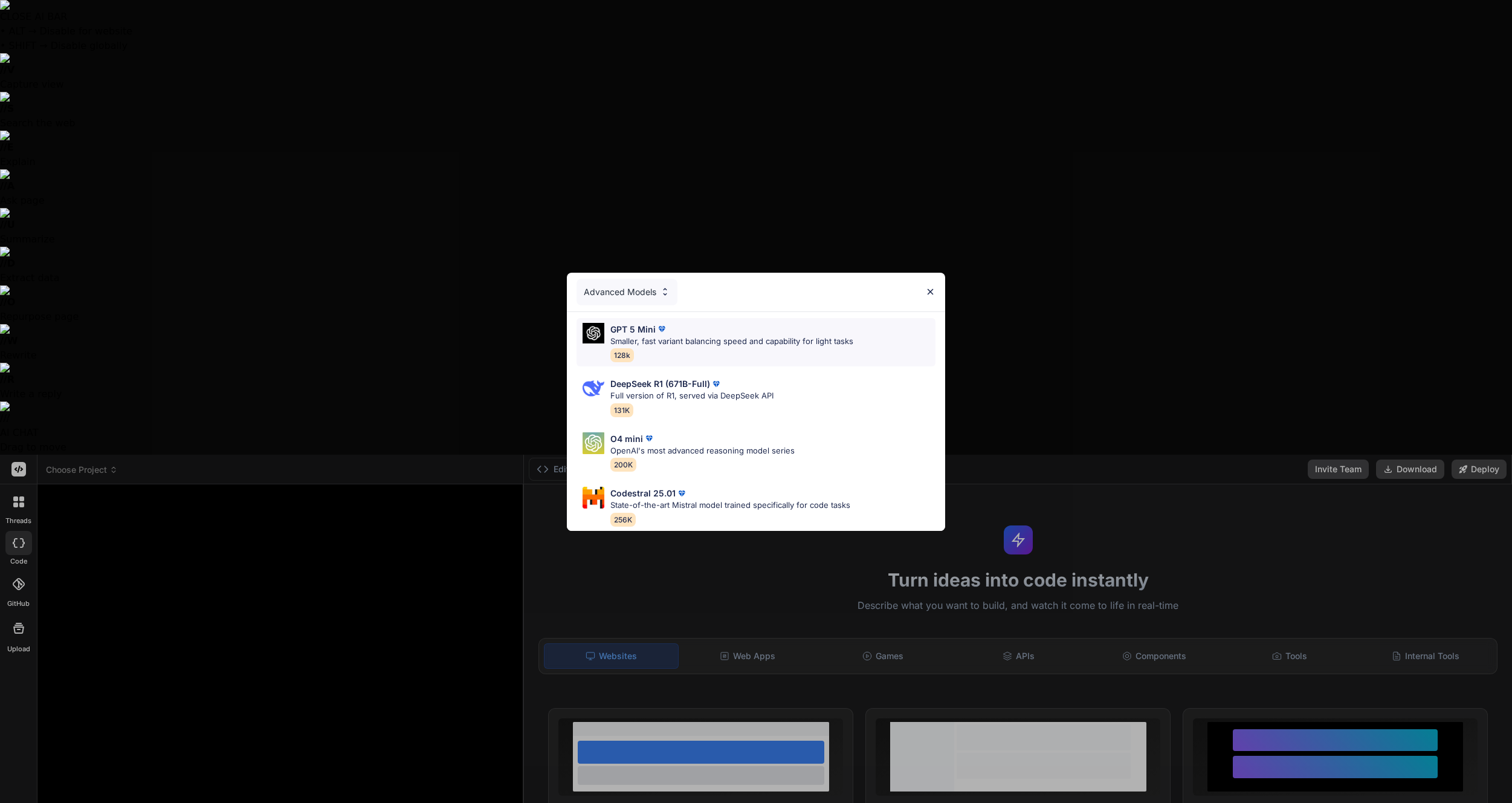
click at [690, 335] on p "Smaller, fast variant balancing speed and capability for light tasks" at bounding box center [732, 341] width 243 height 12
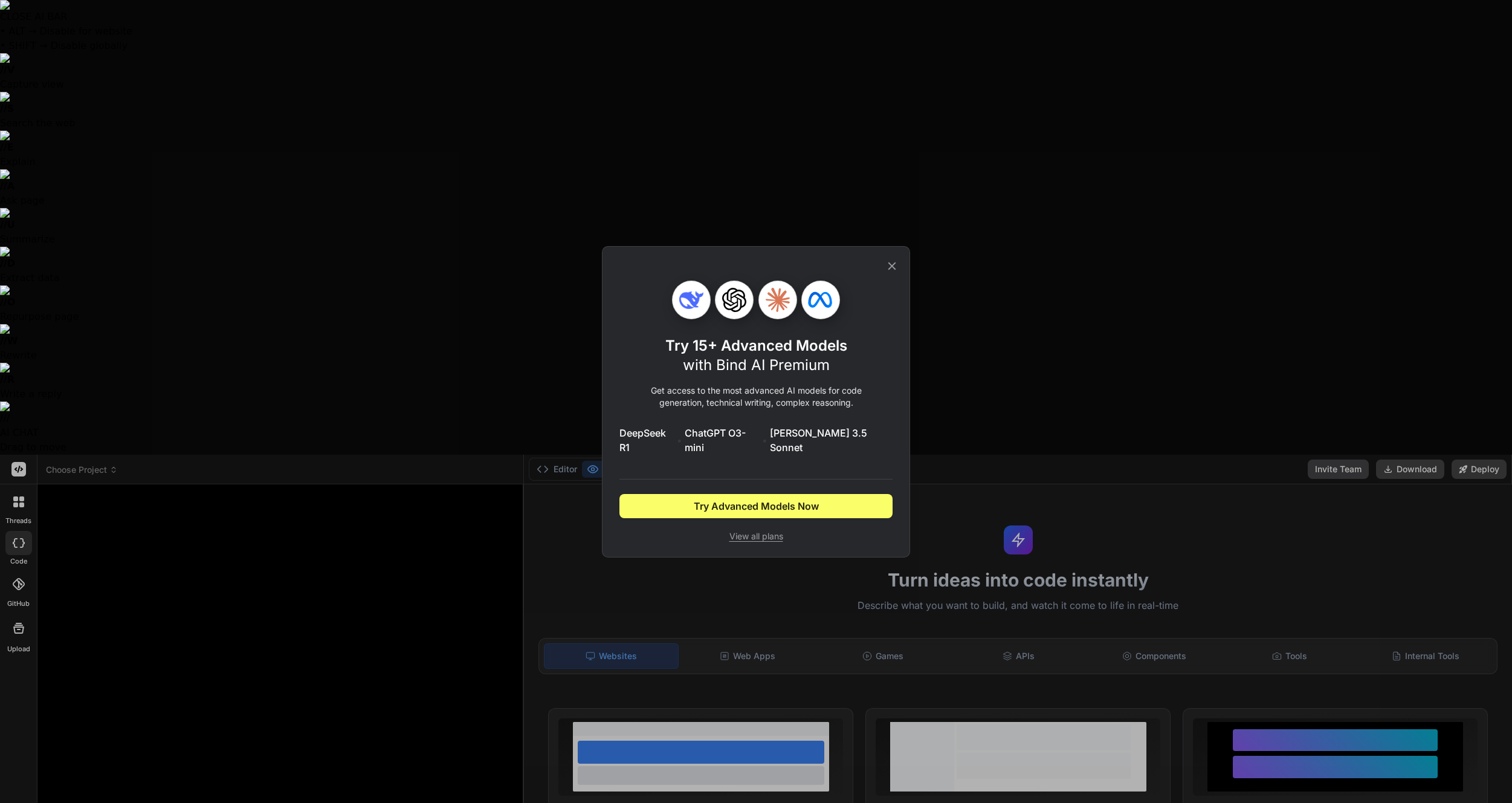
drag, startPoint x: 893, startPoint y: 271, endPoint x: 474, endPoint y: 423, distance: 445.7
click at [893, 272] on icon at bounding box center [892, 266] width 13 height 13
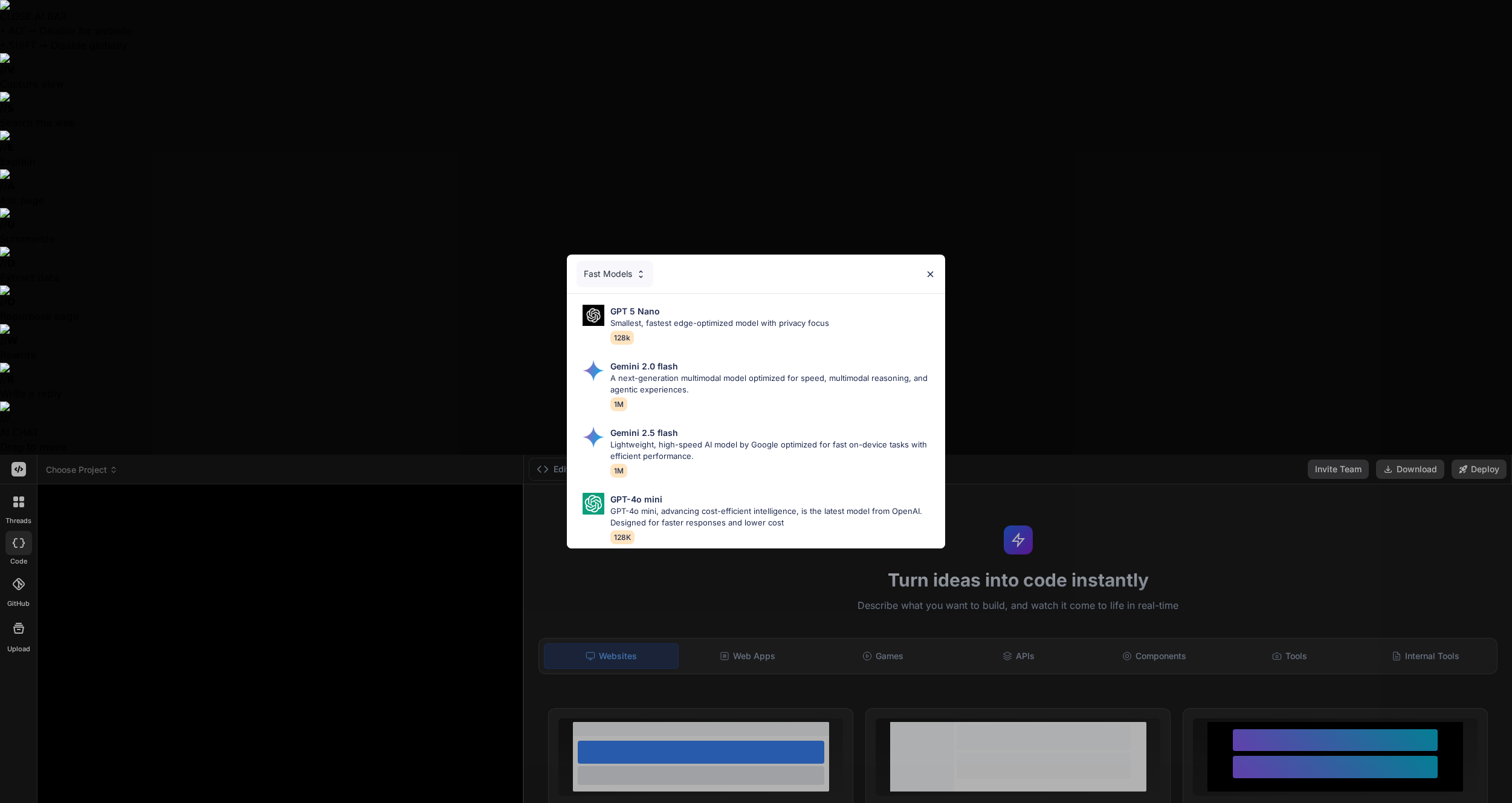
click at [708, 438] on div "Gemini 2.5 flash" at bounding box center [773, 432] width 325 height 13
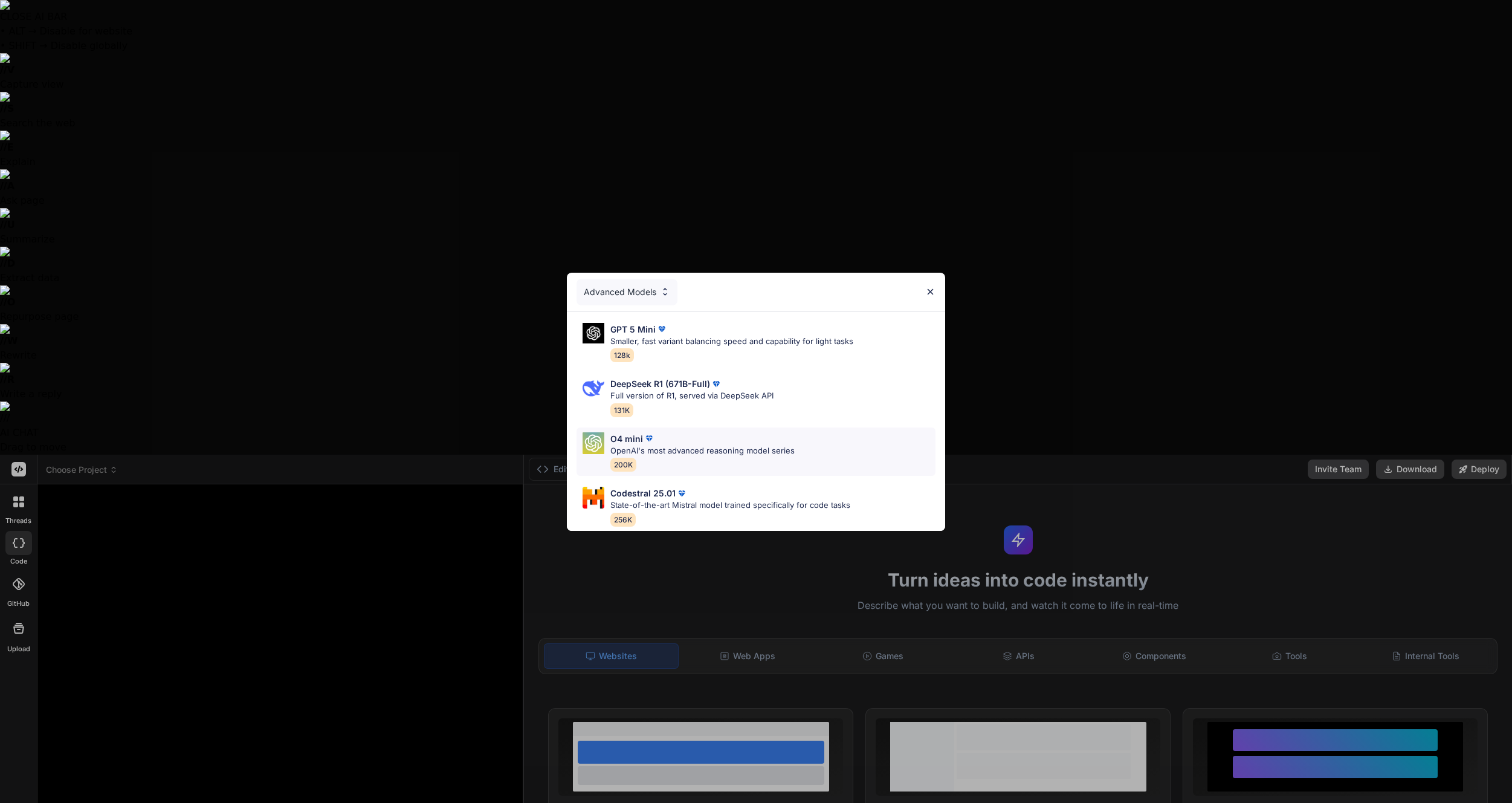
click at [750, 456] on p "OpenAI's most advanced reasoning model series" at bounding box center [703, 451] width 184 height 12
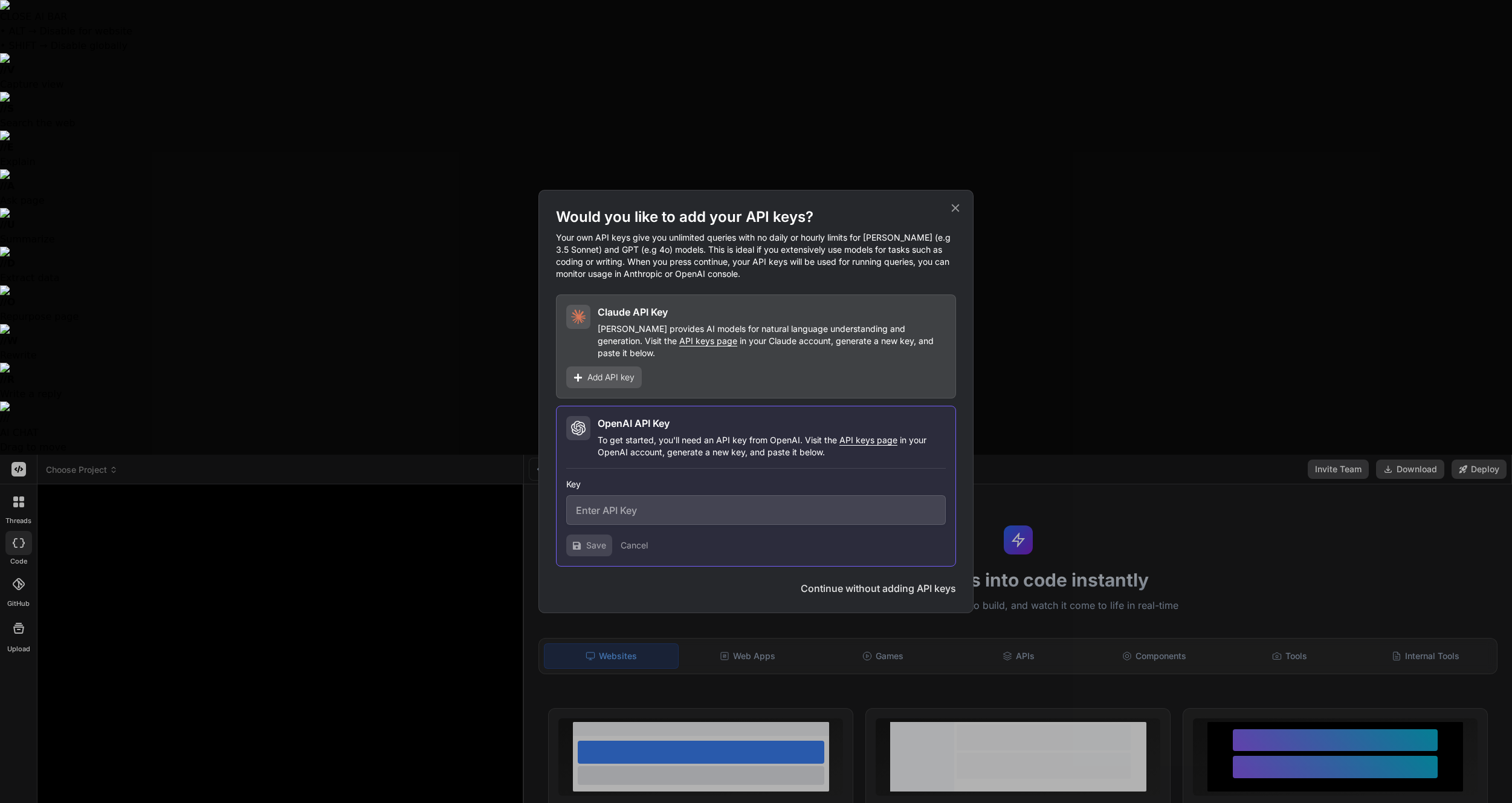
drag, startPoint x: 958, startPoint y: 210, endPoint x: 434, endPoint y: 492, distance: 595.1
click at [958, 211] on icon at bounding box center [955, 208] width 8 height 8
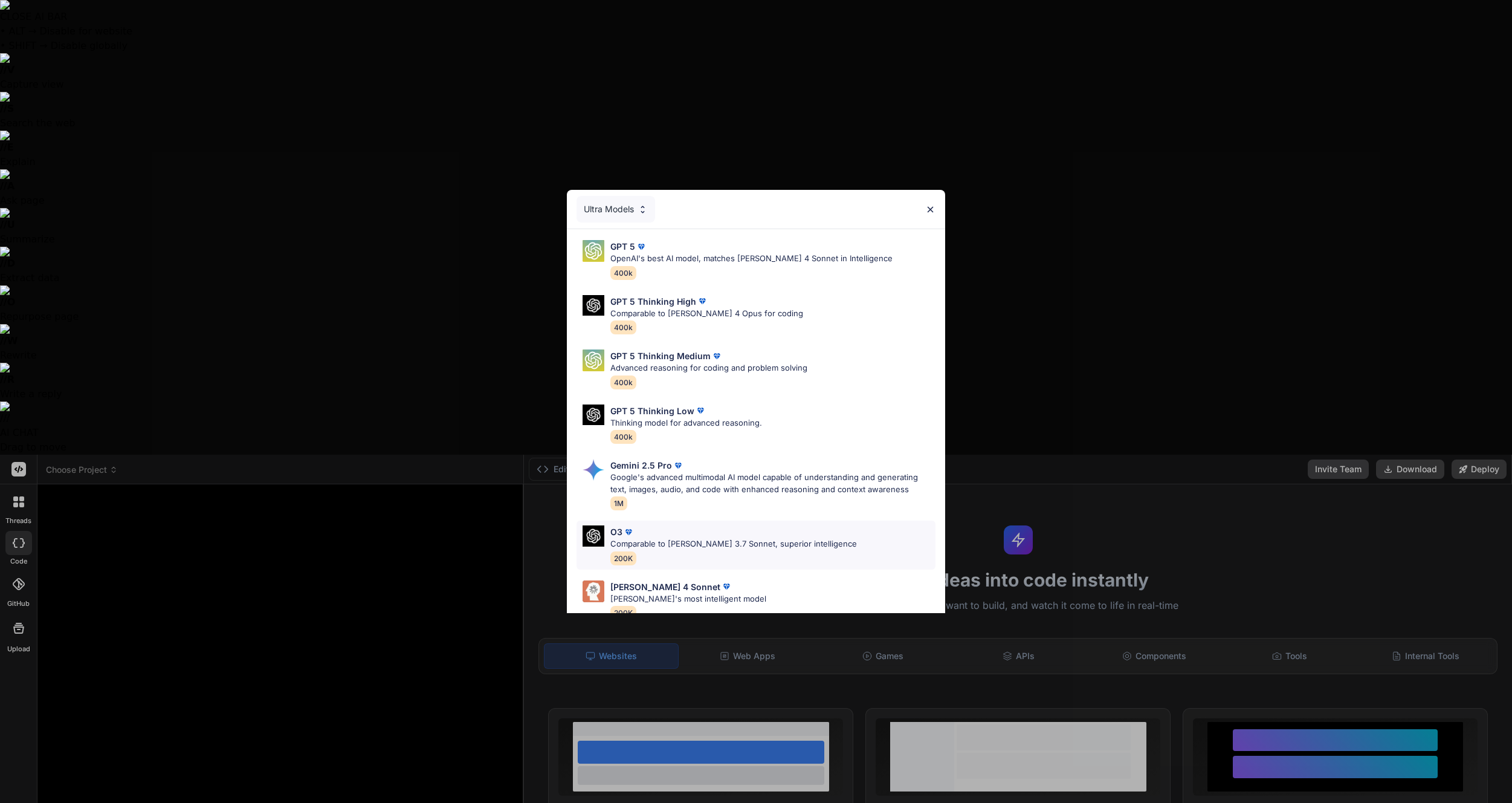
click at [664, 547] on p "Comparable to [PERSON_NAME] 3.7 Sonnet, superior intelligence" at bounding box center [734, 544] width 247 height 12
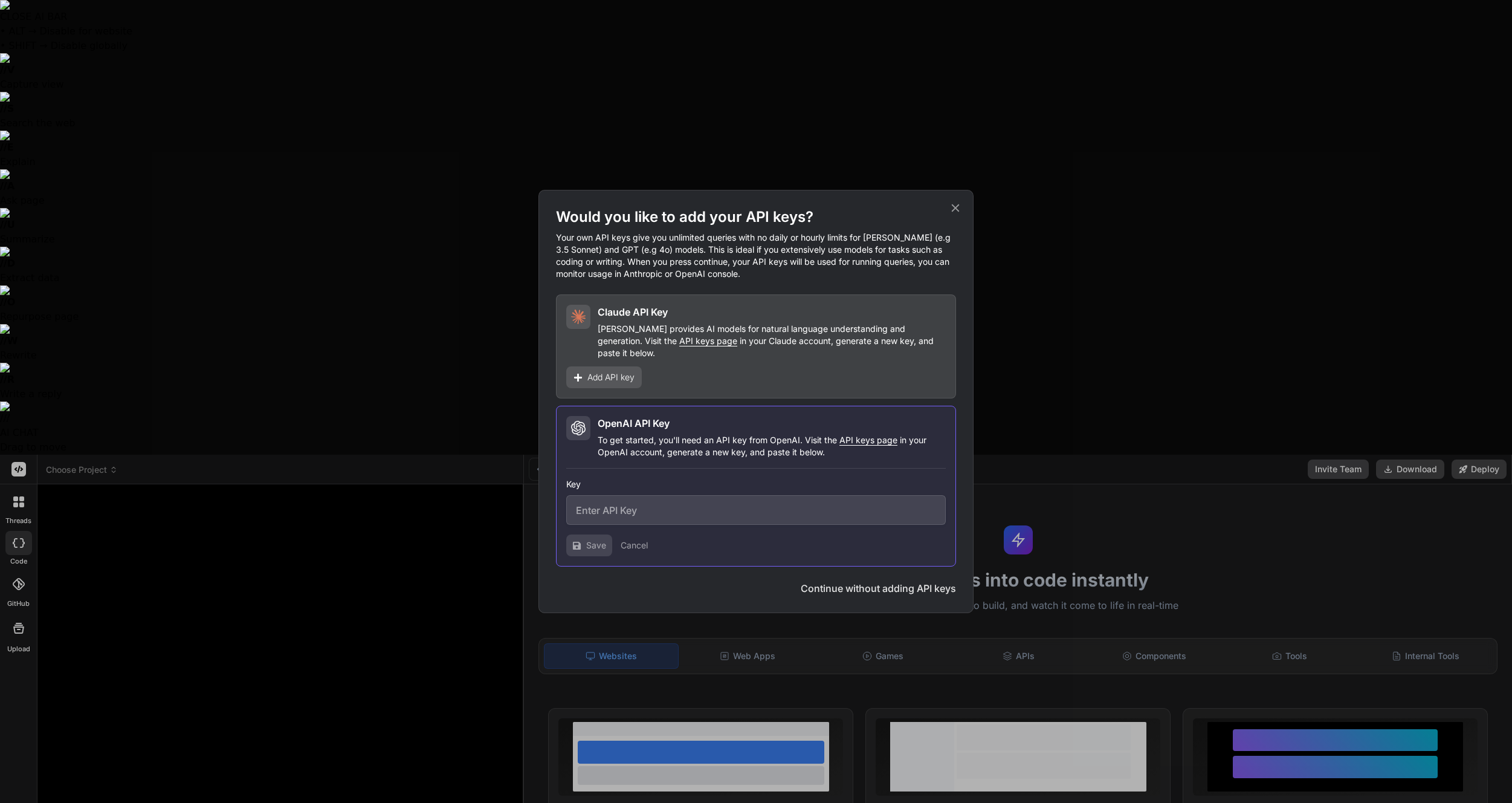
click at [950, 207] on icon at bounding box center [955, 208] width 13 height 13
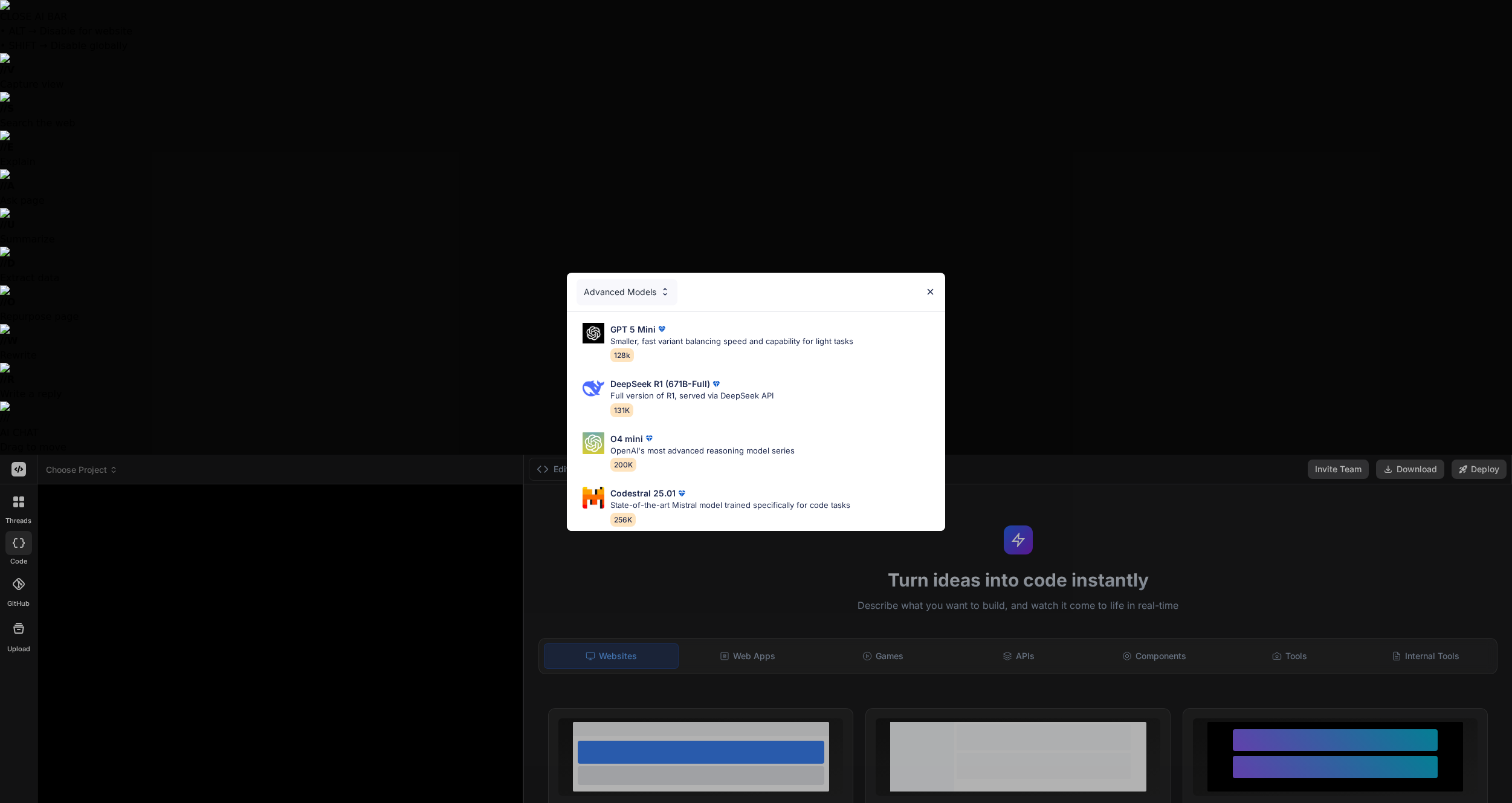
click at [113, 754] on div "Advanced Models GPT 5 Mini Smaller, fast variant balancing speed and capability…" at bounding box center [756, 401] width 1512 height 803
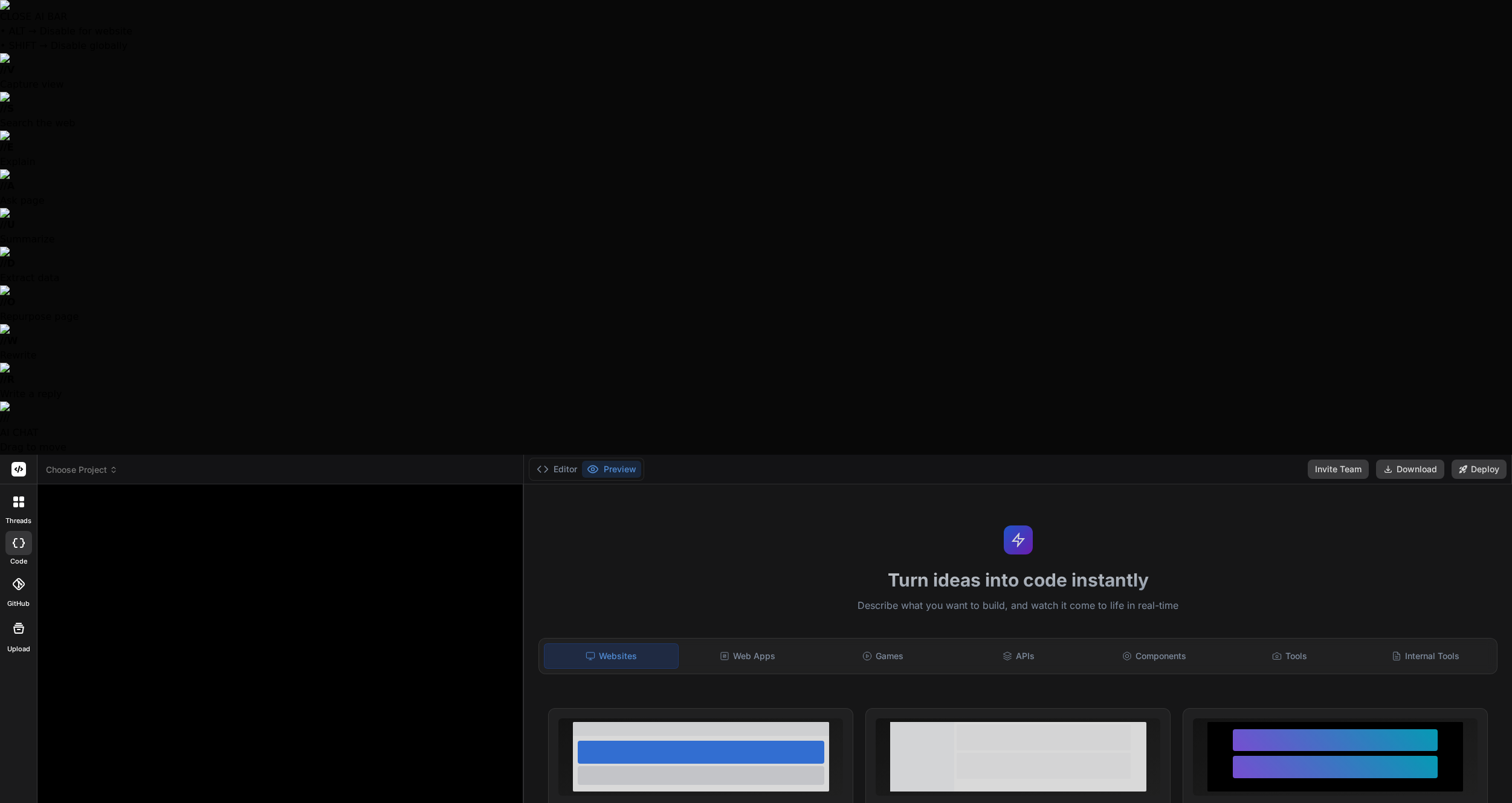
type textarea "x"
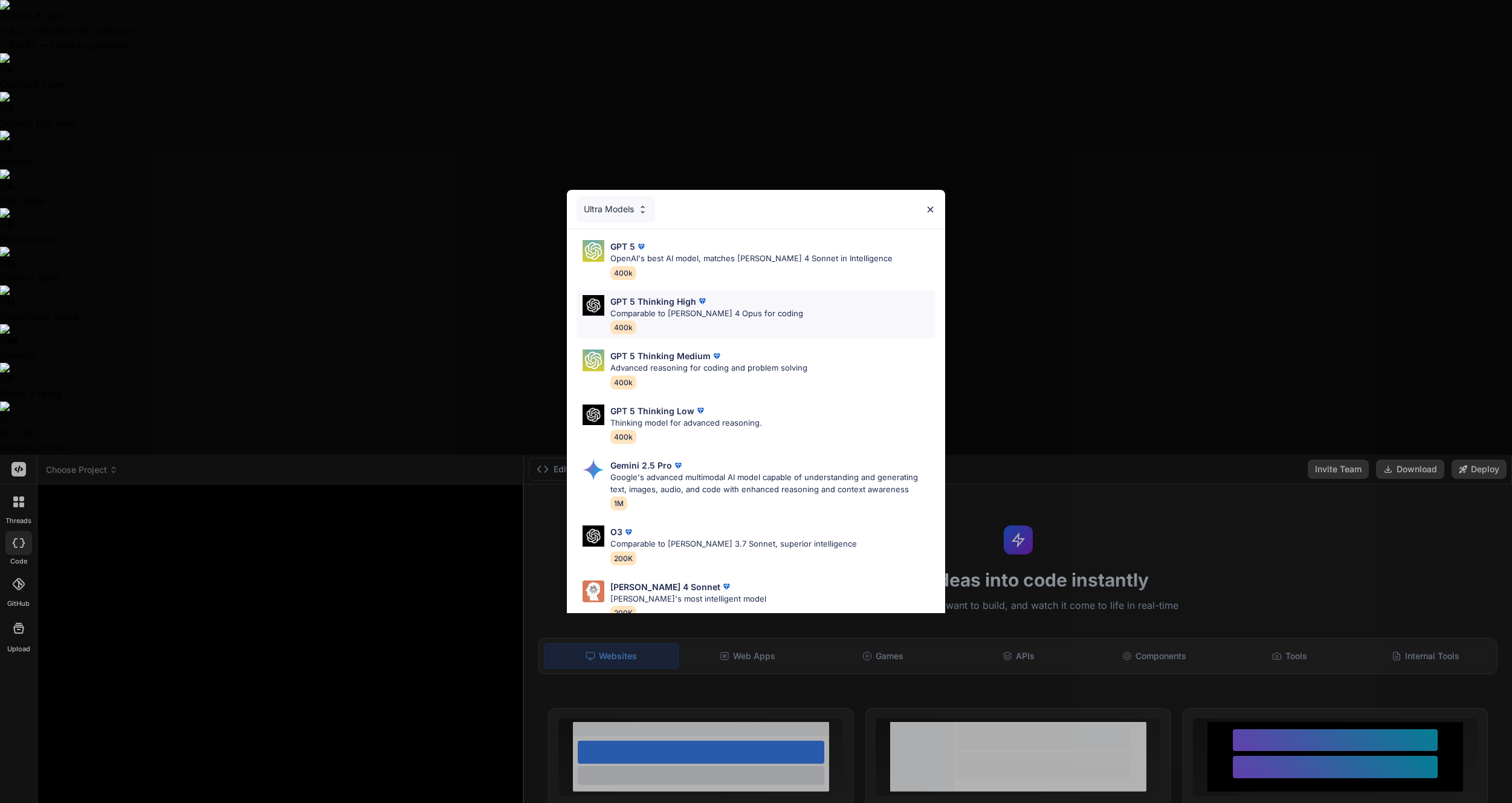
click at [723, 298] on div "GPT 5 Thinking High" at bounding box center [707, 301] width 193 height 13
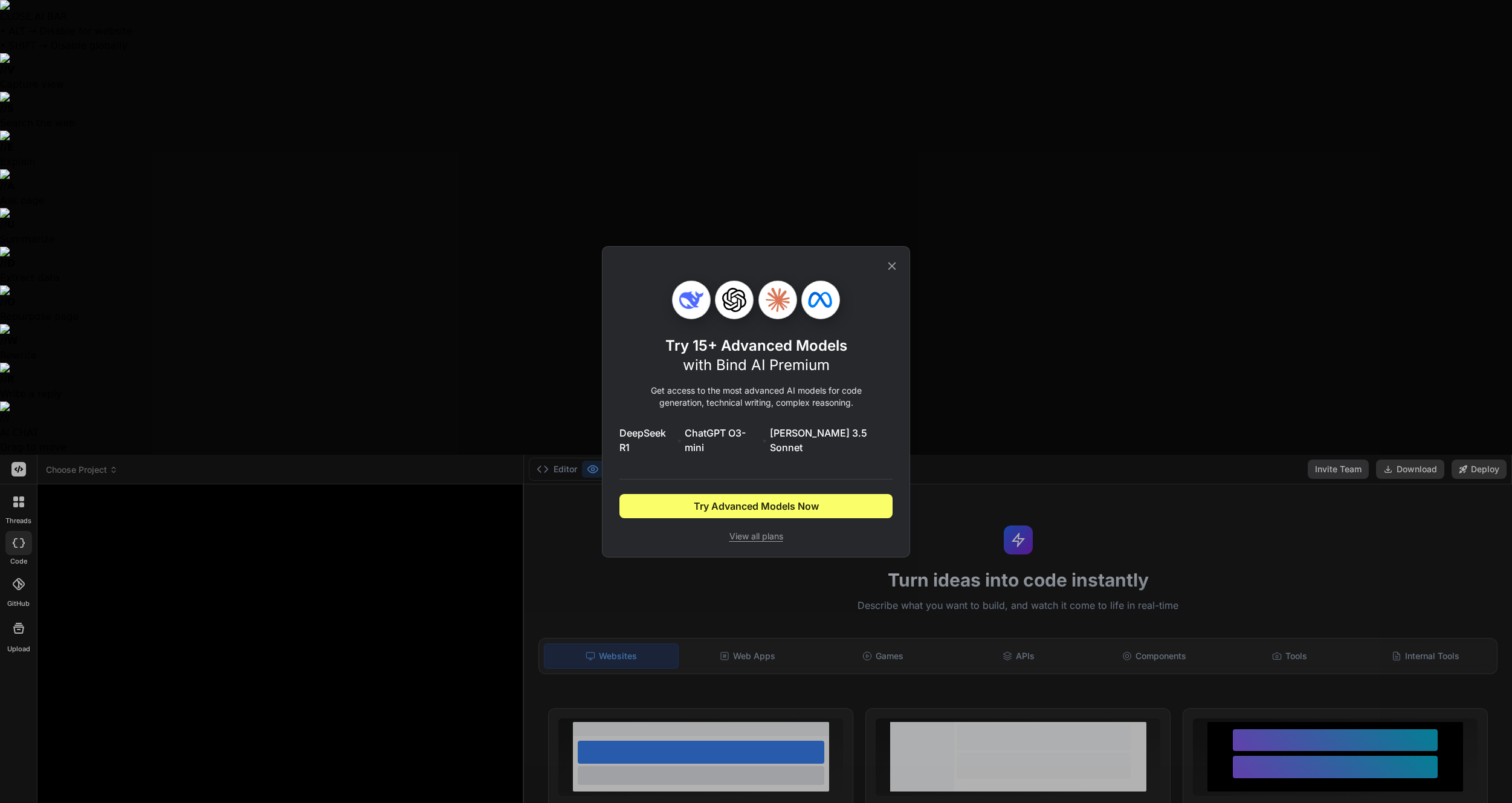
click at [888, 272] on icon at bounding box center [892, 266] width 13 height 13
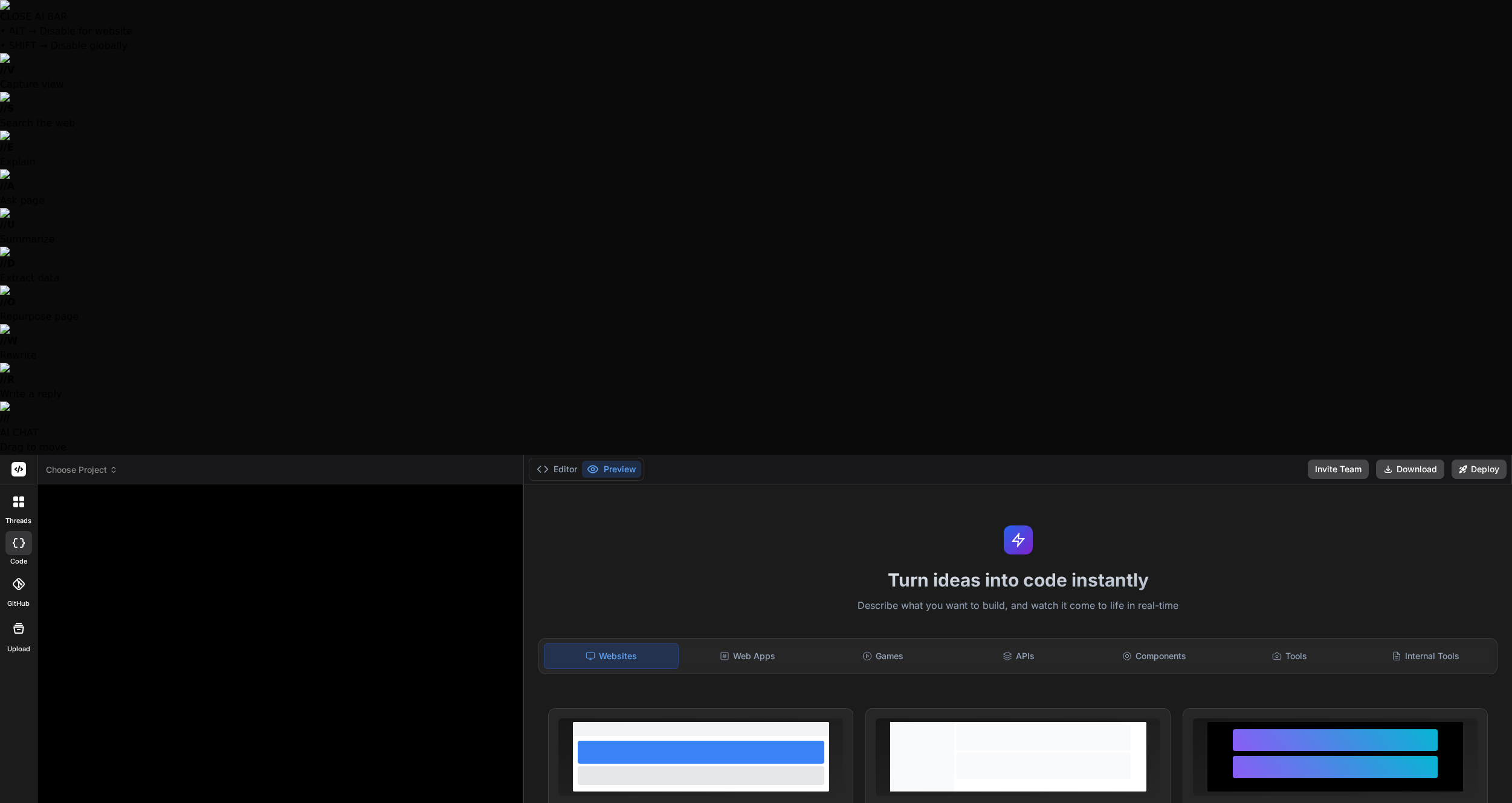
drag, startPoint x: 361, startPoint y: 293, endPoint x: 341, endPoint y: 246, distance: 51.1
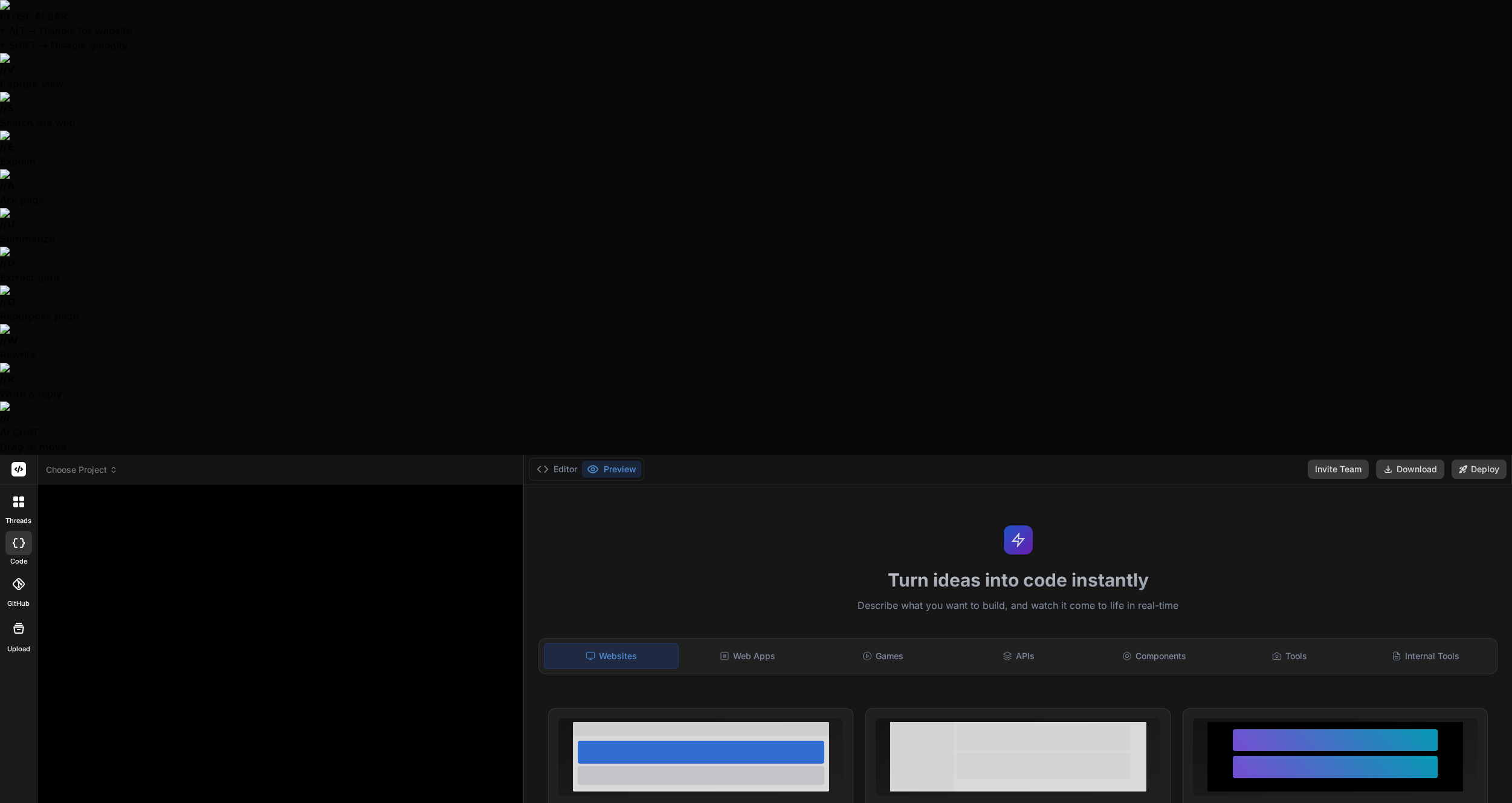
type textarea "x"
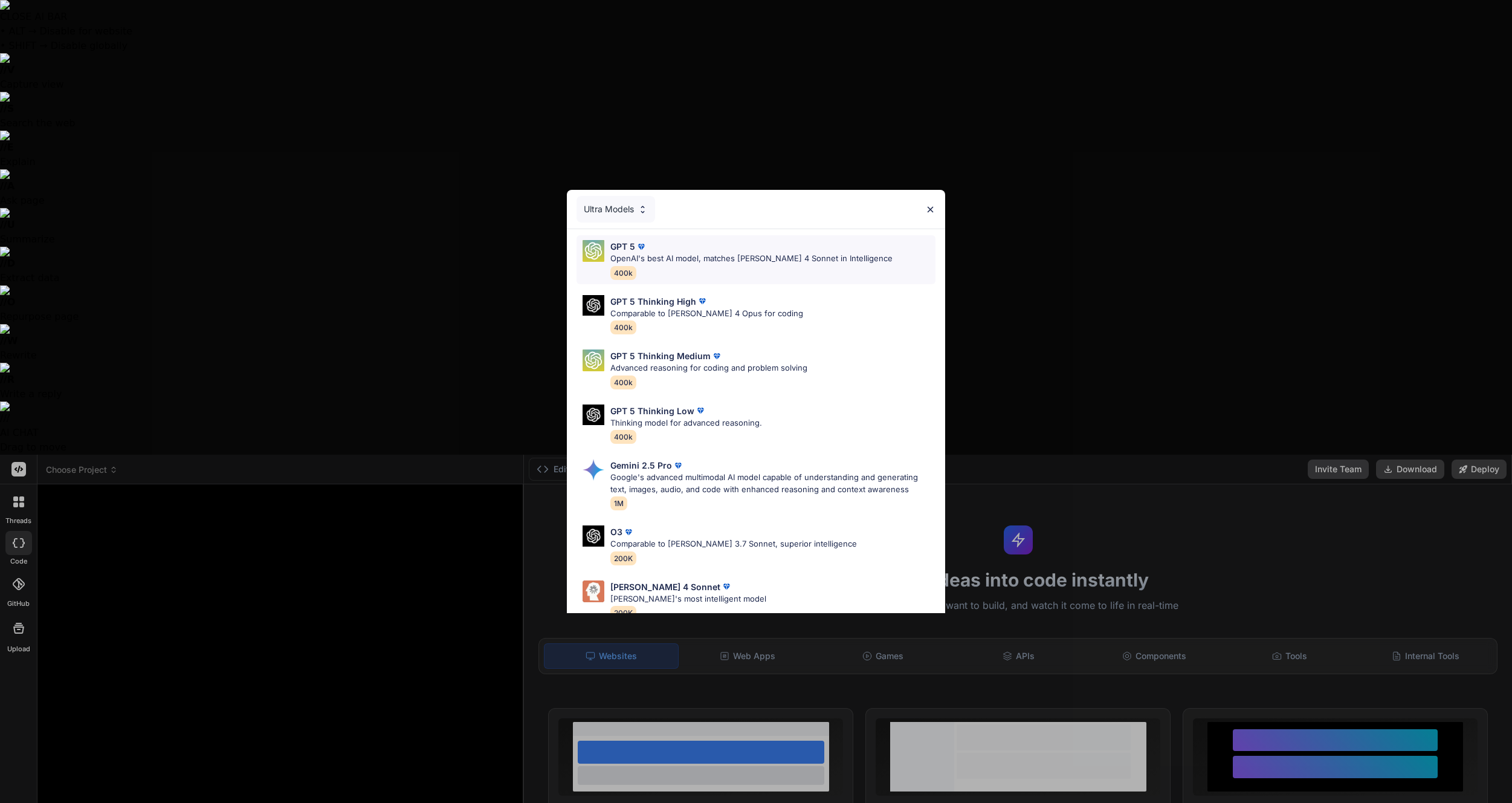
click at [717, 248] on div "GPT 5" at bounding box center [751, 246] width 282 height 13
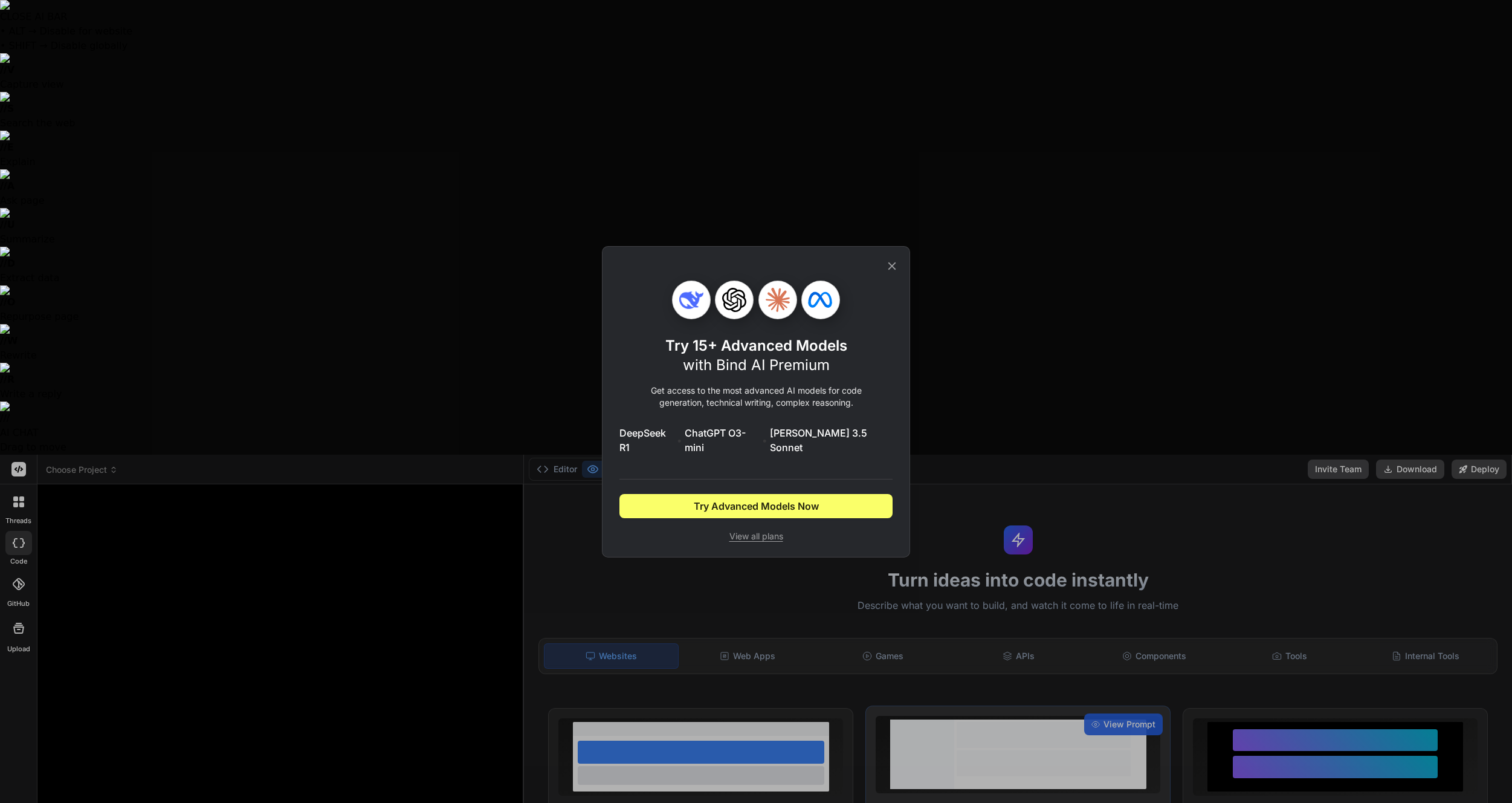
click at [895, 272] on icon at bounding box center [892, 266] width 13 height 13
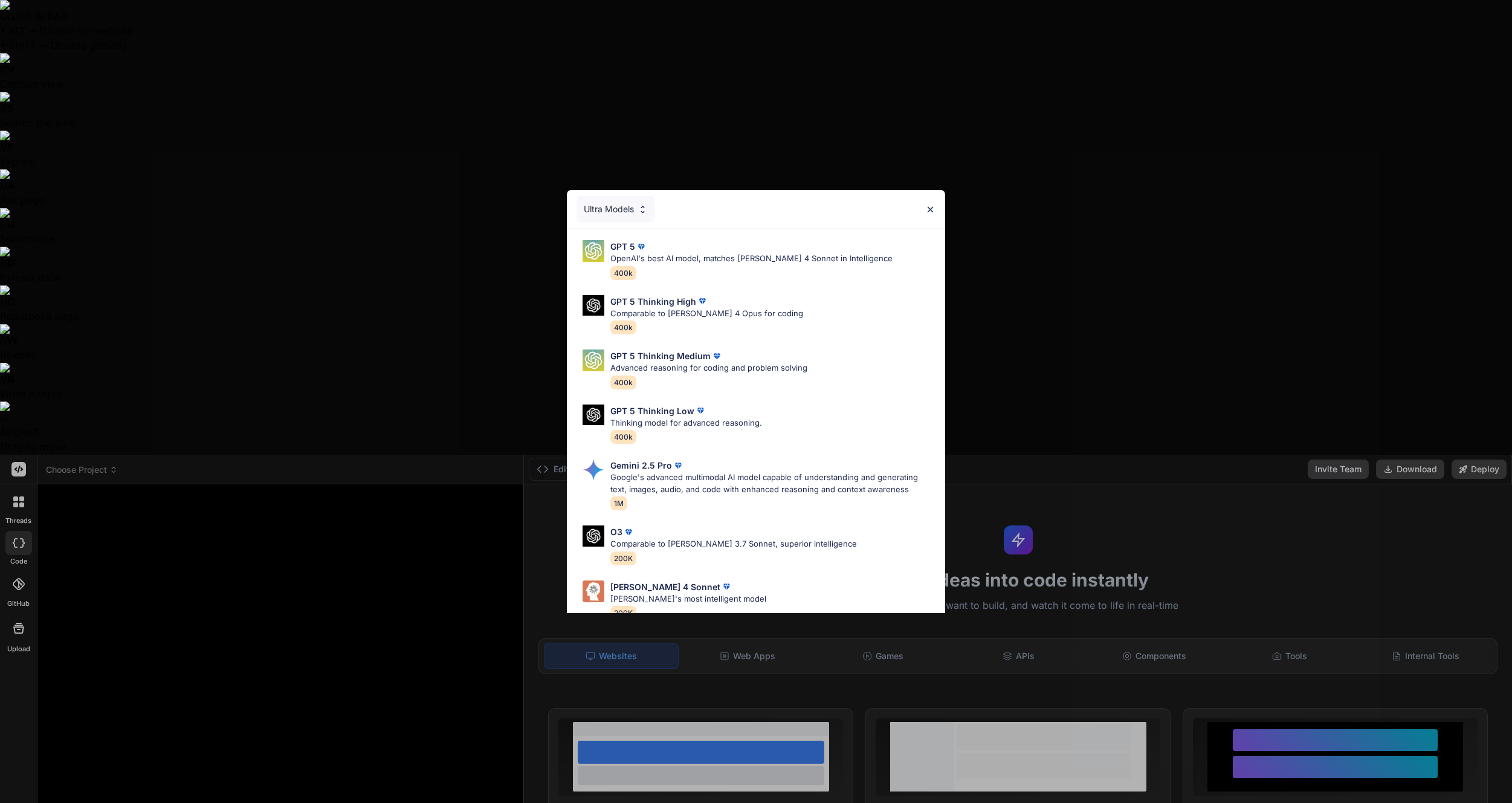
type textarea "x"
click at [688, 269] on div "GPT 5 OpenAI's best AI model, matches [PERSON_NAME] 4 Sonnet in Intelligence 40…" at bounding box center [751, 260] width 282 height 40
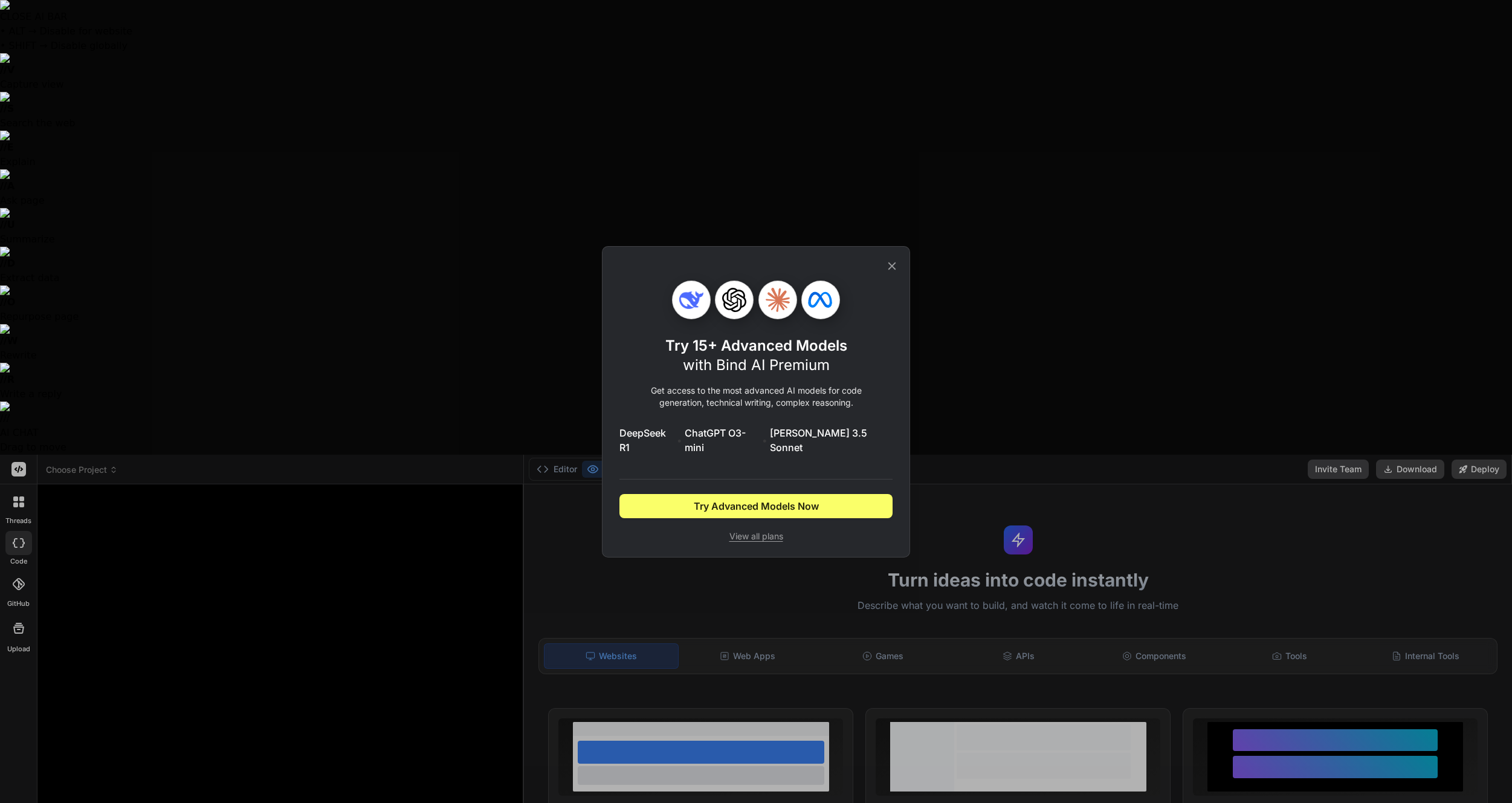
click at [892, 269] on icon at bounding box center [892, 266] width 13 height 13
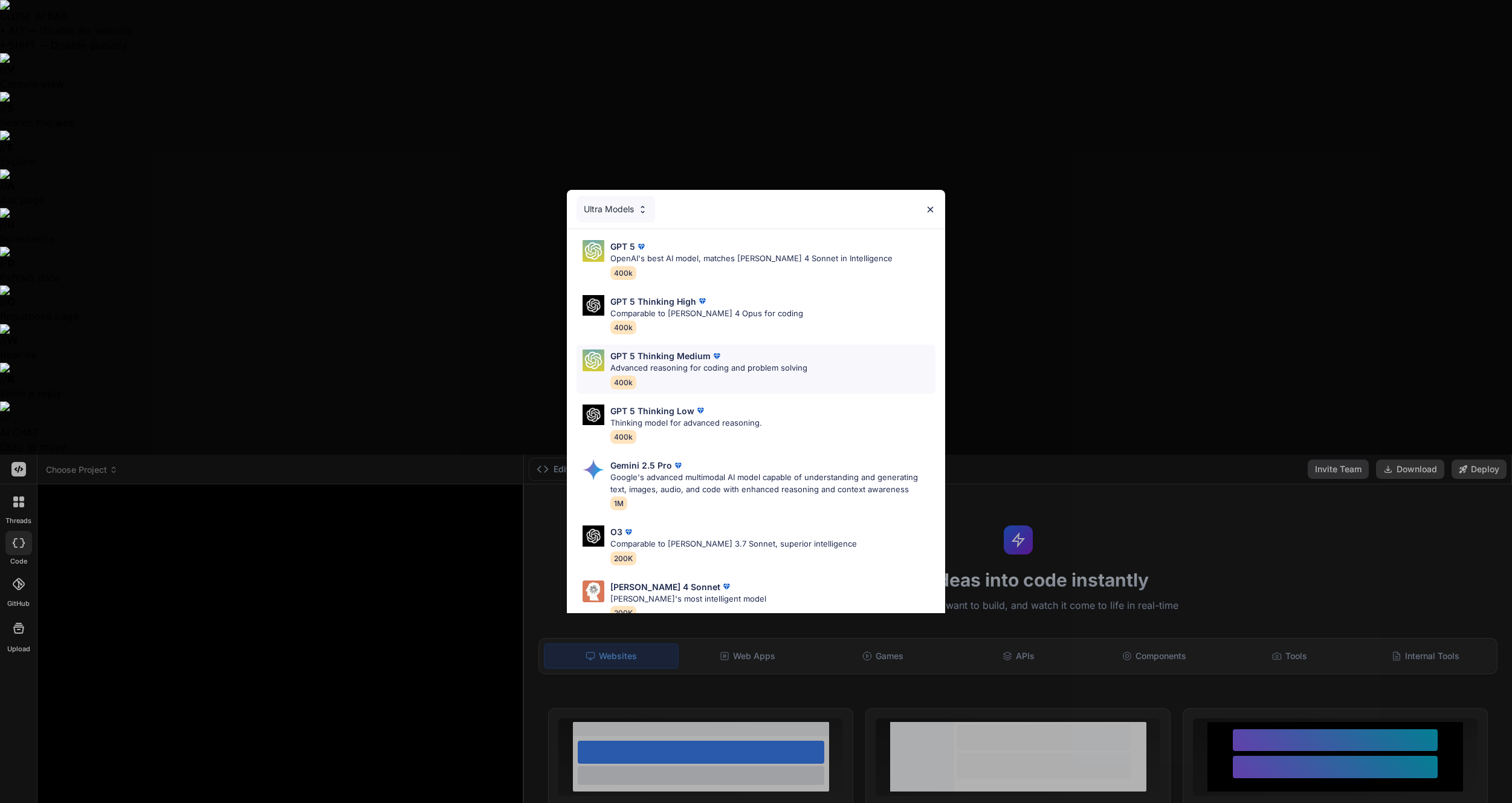
click at [757, 355] on div "GPT 5 Thinking Medium" at bounding box center [708, 355] width 197 height 13
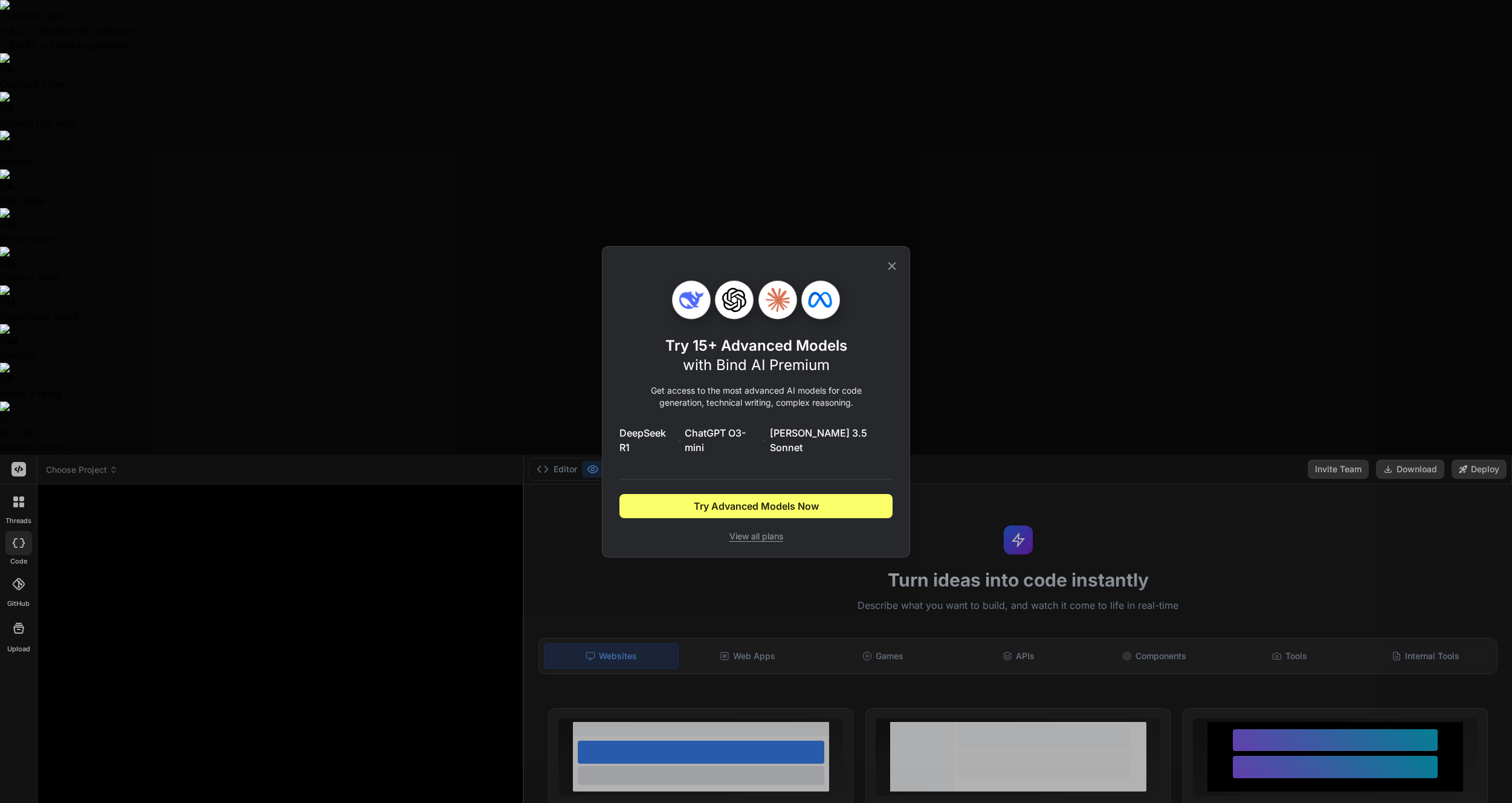
click at [896, 271] on icon at bounding box center [892, 266] width 13 height 13
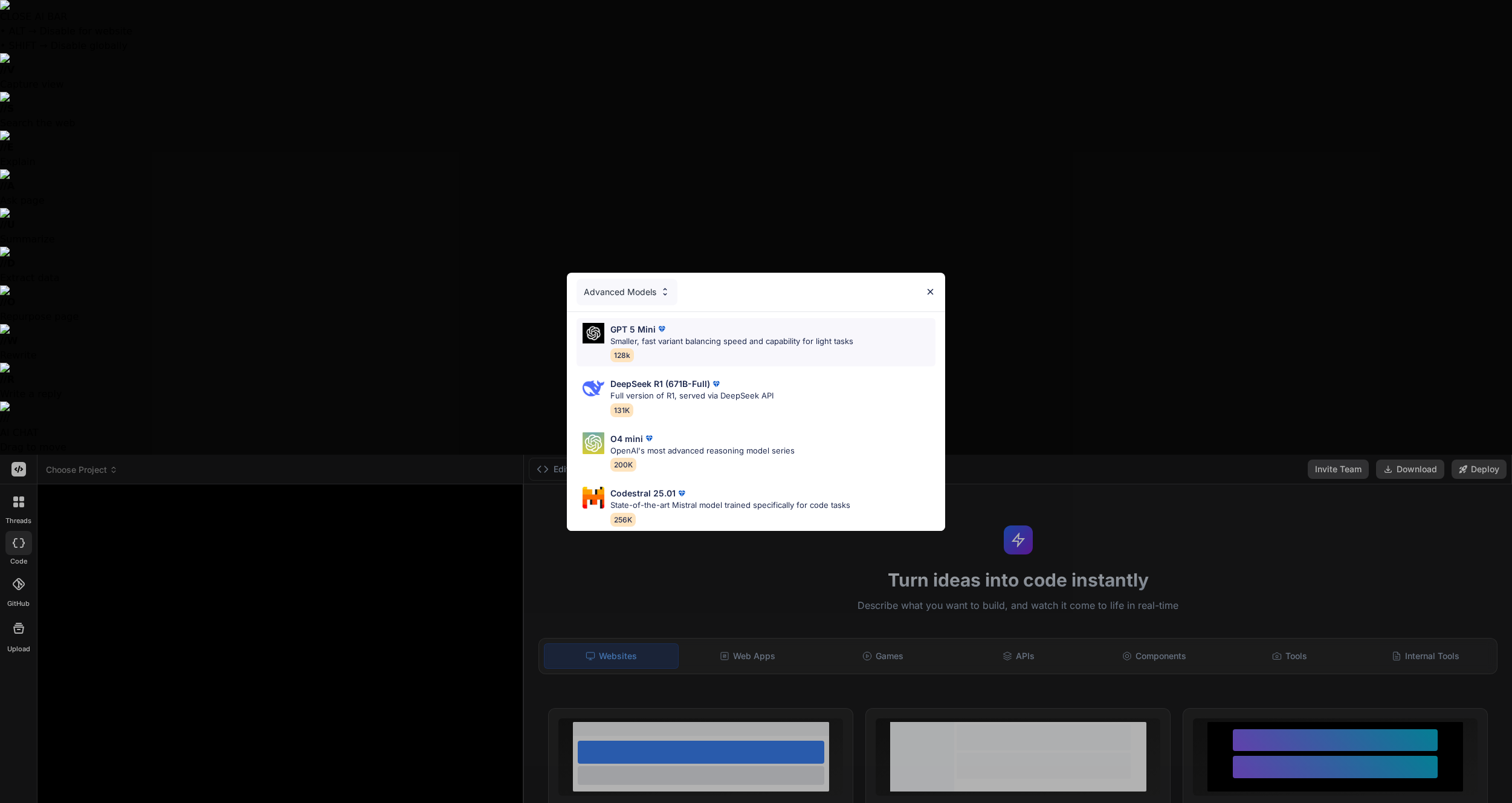
click at [744, 344] on p "Smaller, fast variant balancing speed and capability for light tasks" at bounding box center [732, 341] width 243 height 12
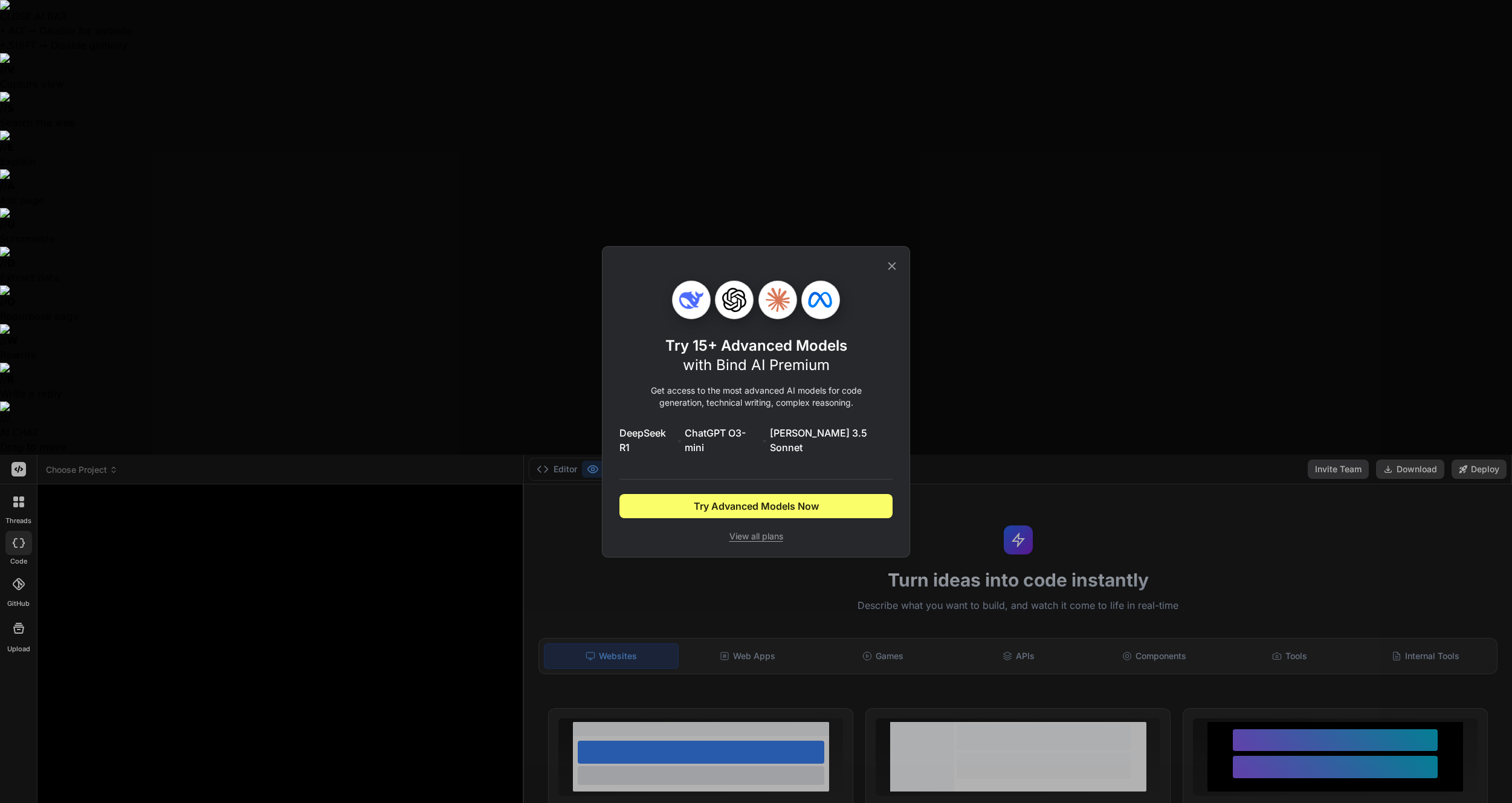
click at [879, 275] on div "Try 15+ Advanced Models with Bind AI Premium Get access to the most advanced AI…" at bounding box center [756, 402] width 273 height 310
drag, startPoint x: 890, startPoint y: 272, endPoint x: 651, endPoint y: 126, distance: 280.1
click at [890, 269] on icon at bounding box center [892, 266] width 8 height 8
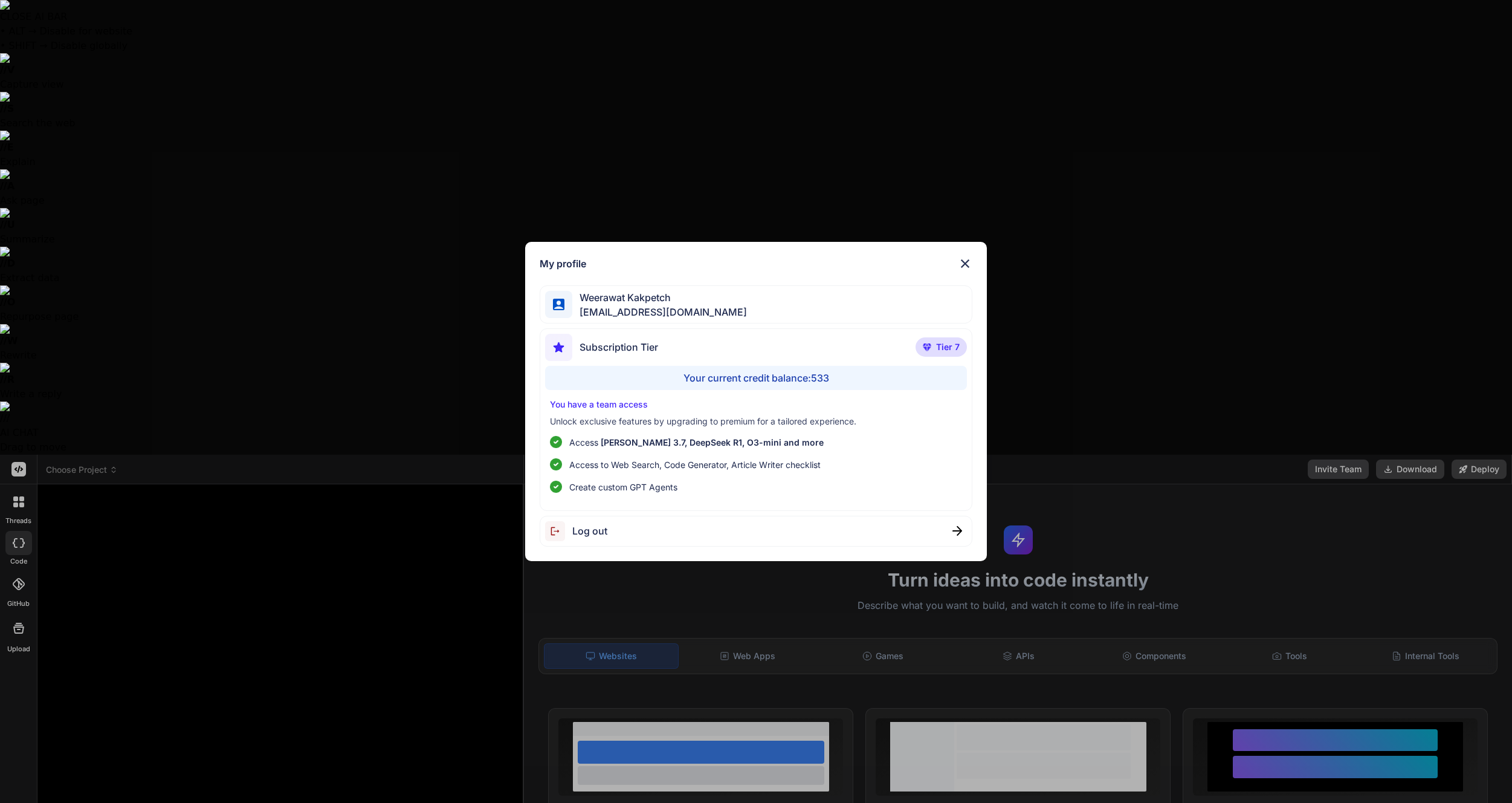
click at [723, 537] on div "Log out" at bounding box center [756, 531] width 433 height 31
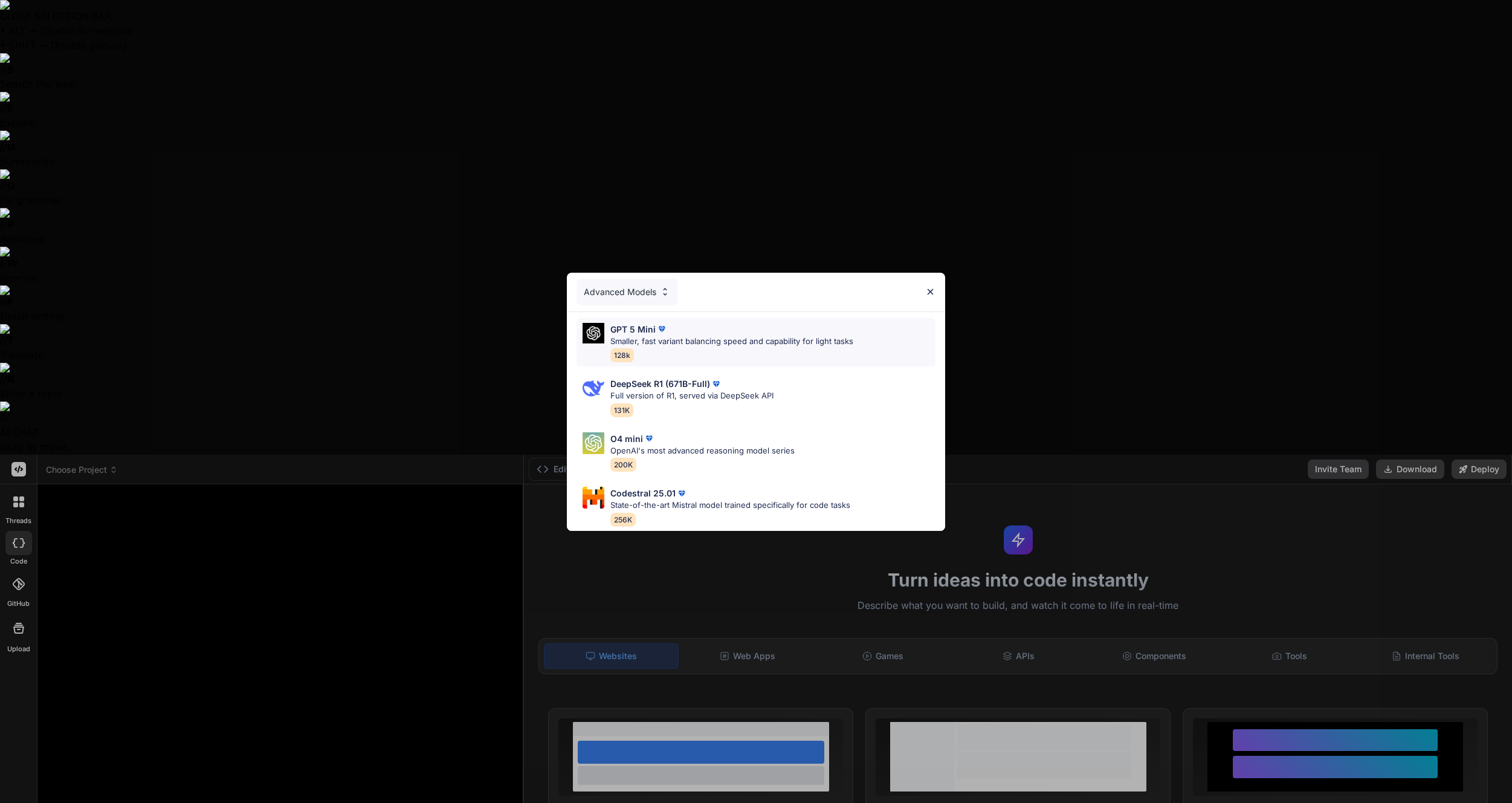
drag, startPoint x: 646, startPoint y: 346, endPoint x: 640, endPoint y: 338, distance: 10.0
click at [640, 338] on p "Smaller, fast variant balancing speed and capability for light tasks" at bounding box center [732, 341] width 243 height 12
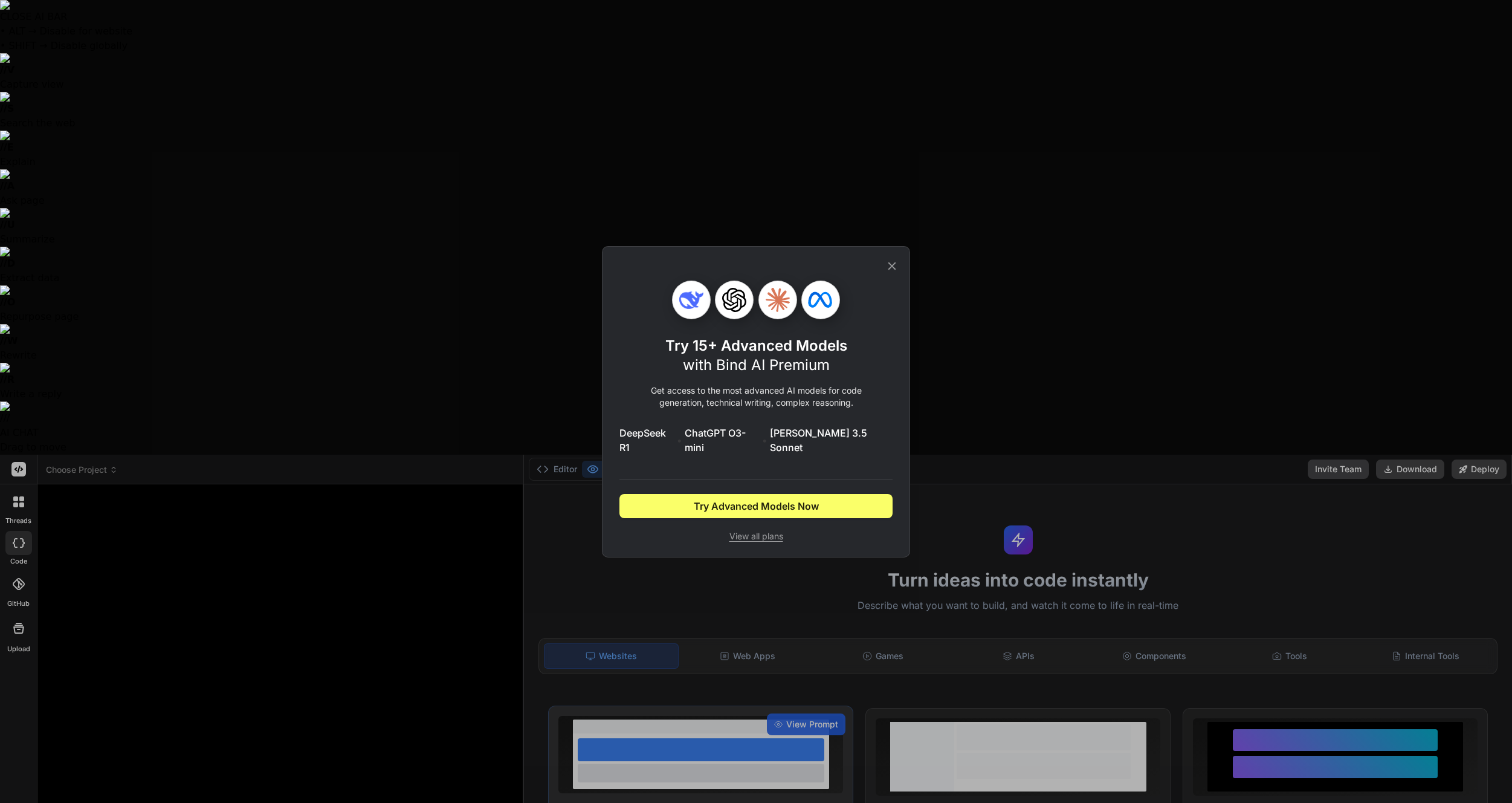
drag, startPoint x: 887, startPoint y: 271, endPoint x: 792, endPoint y: 283, distance: 95.8
click at [888, 271] on icon at bounding box center [892, 266] width 13 height 13
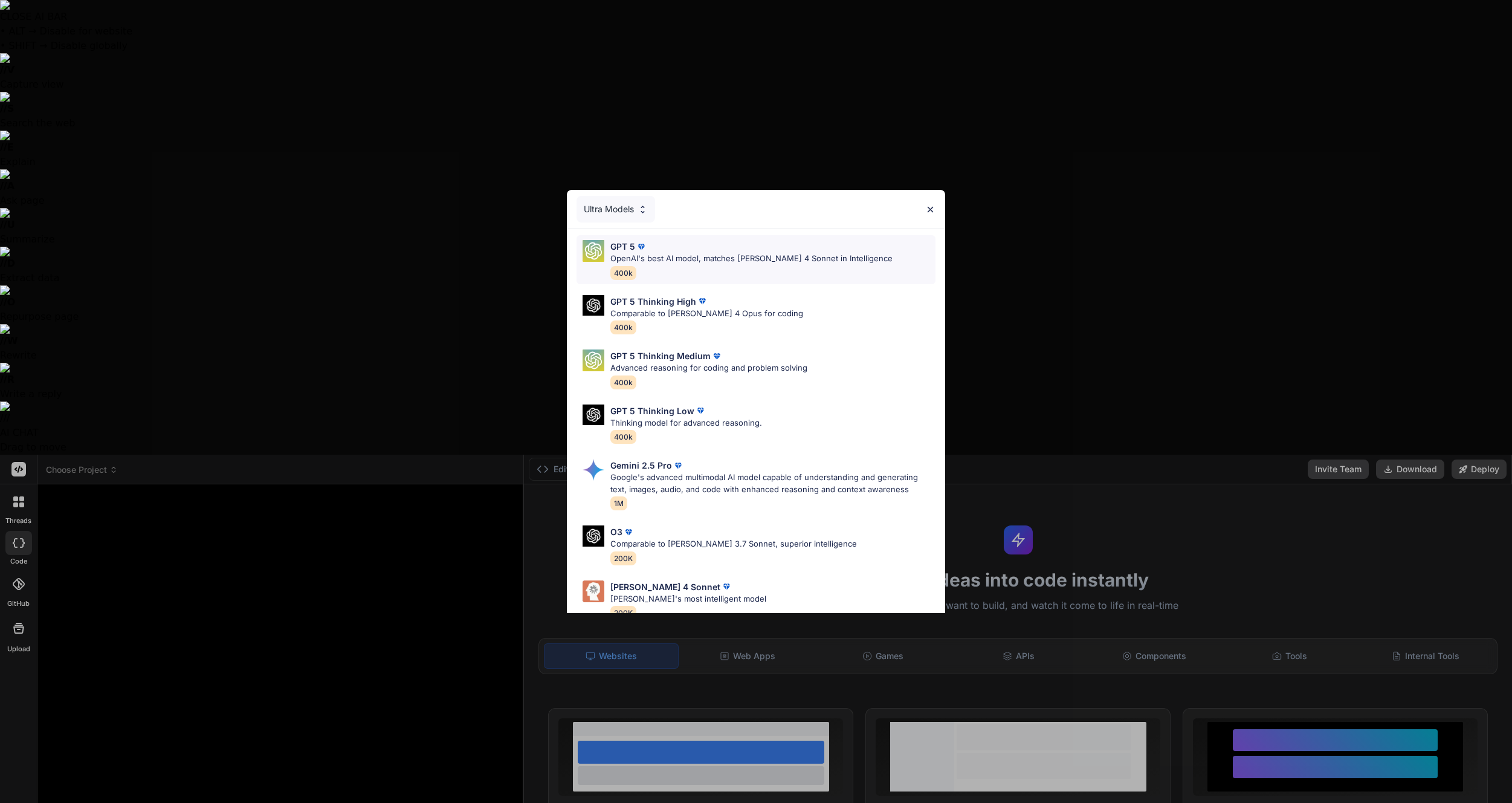
click at [765, 255] on p "OpenAI's best AI model, matches [PERSON_NAME] 4 Sonnet in Intelligence" at bounding box center [751, 259] width 282 height 12
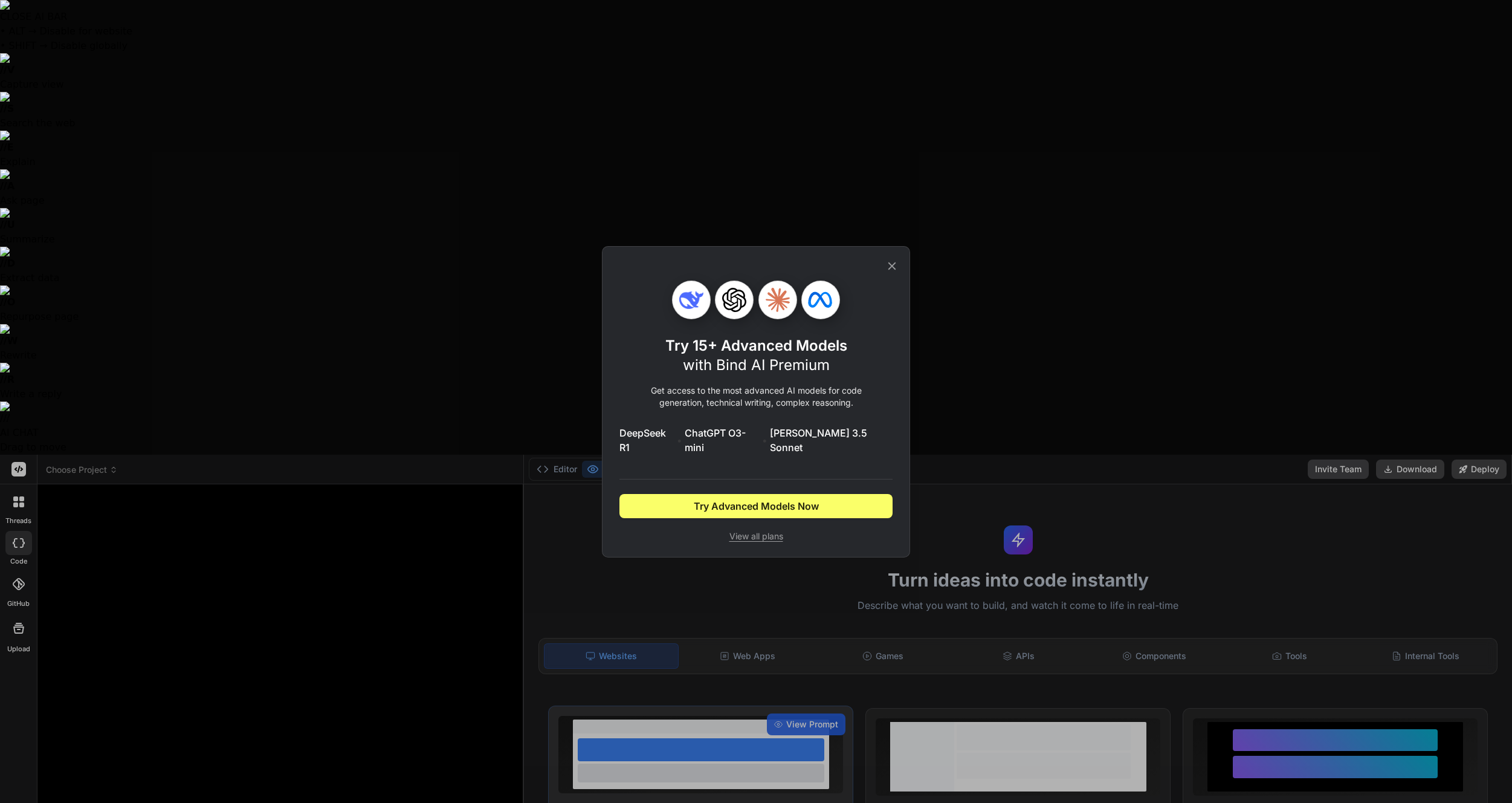
drag, startPoint x: 894, startPoint y: 271, endPoint x: 743, endPoint y: 308, distance: 155.5
click at [894, 269] on icon at bounding box center [892, 266] width 8 height 8
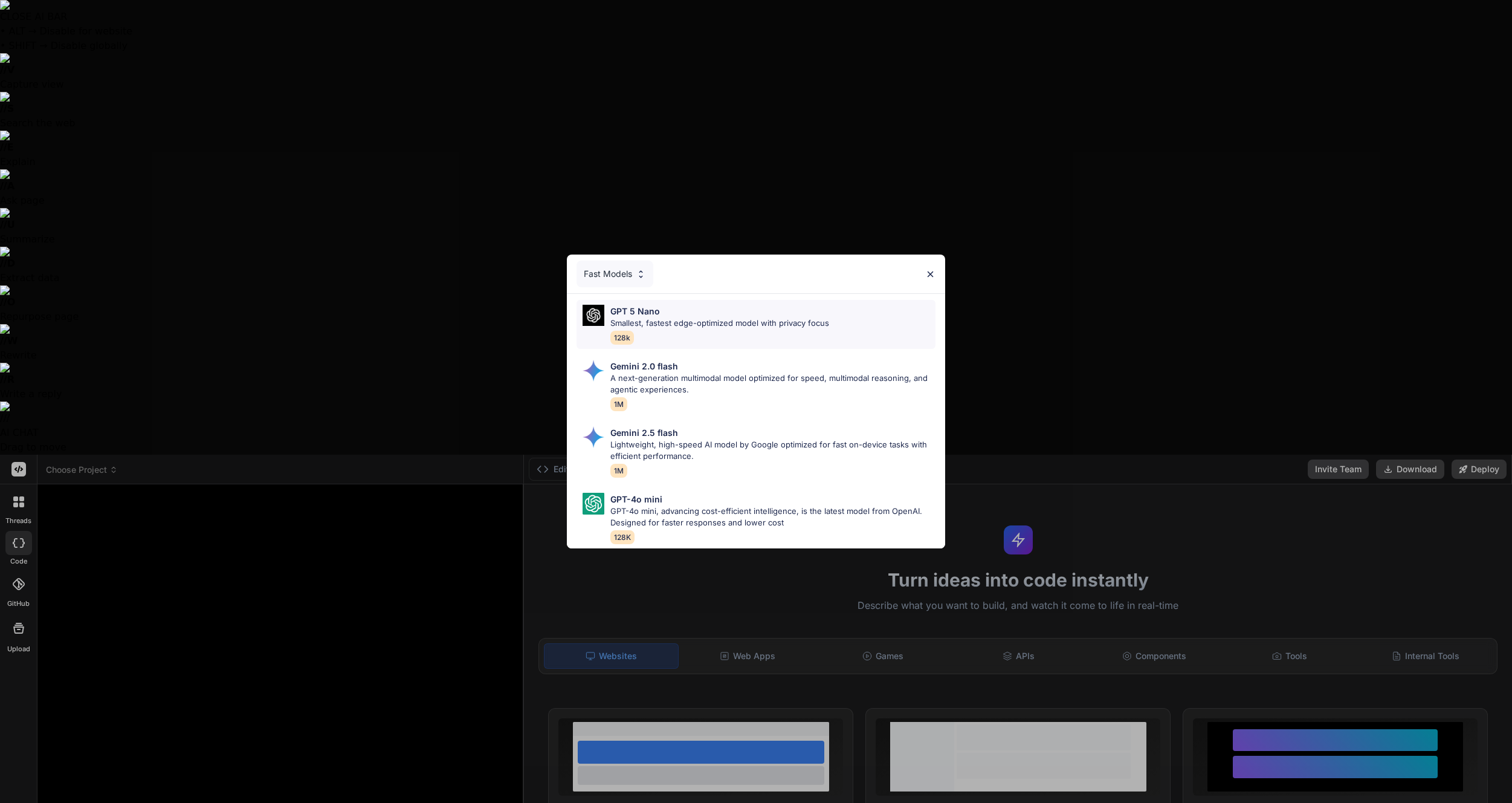
click at [749, 323] on p "Smallest, fastest edge-optimized model with privacy focus" at bounding box center [720, 323] width 218 height 12
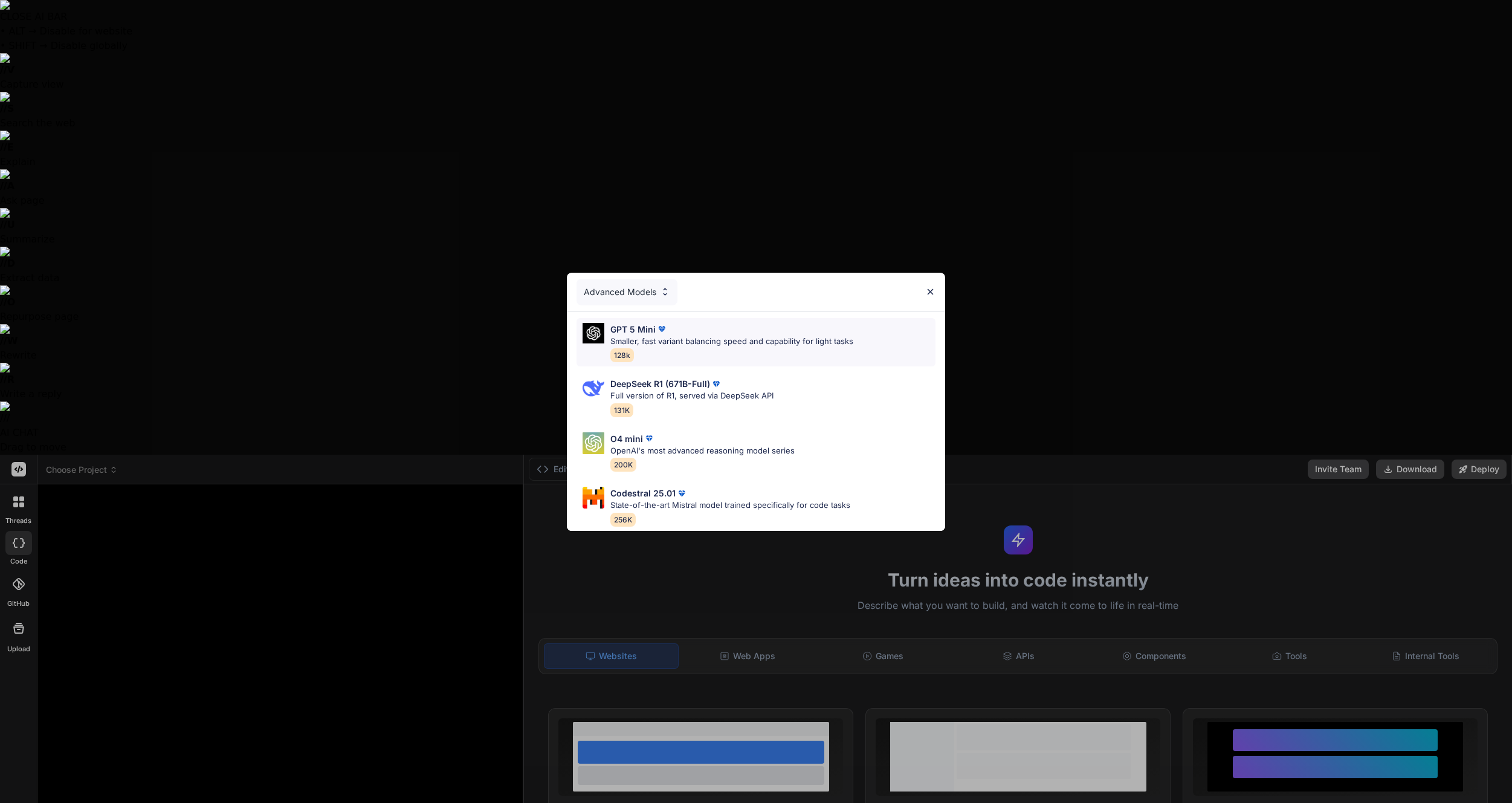
click at [753, 329] on div "GPT 5 Mini" at bounding box center [732, 329] width 243 height 13
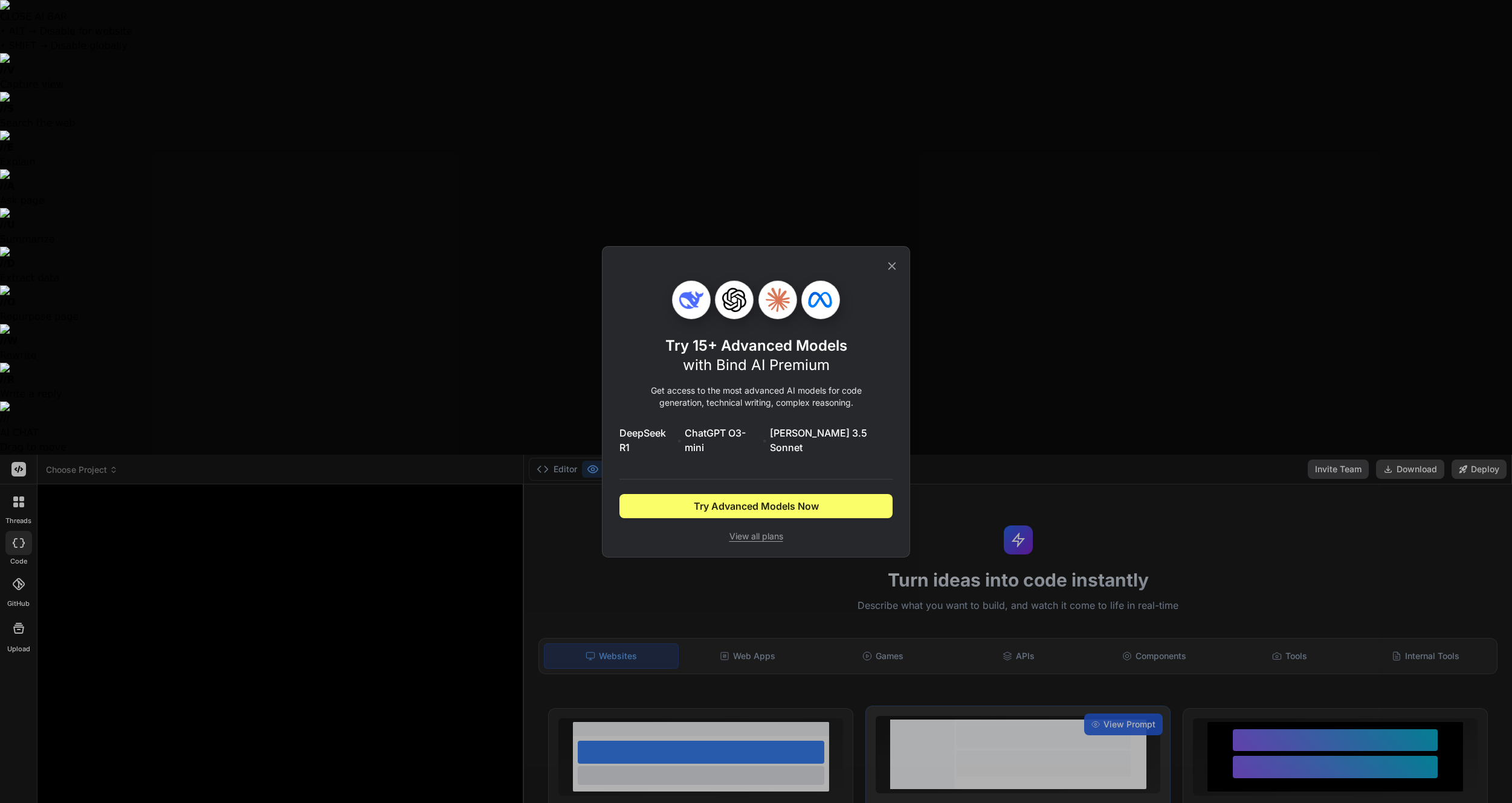
click at [896, 272] on icon at bounding box center [892, 266] width 13 height 13
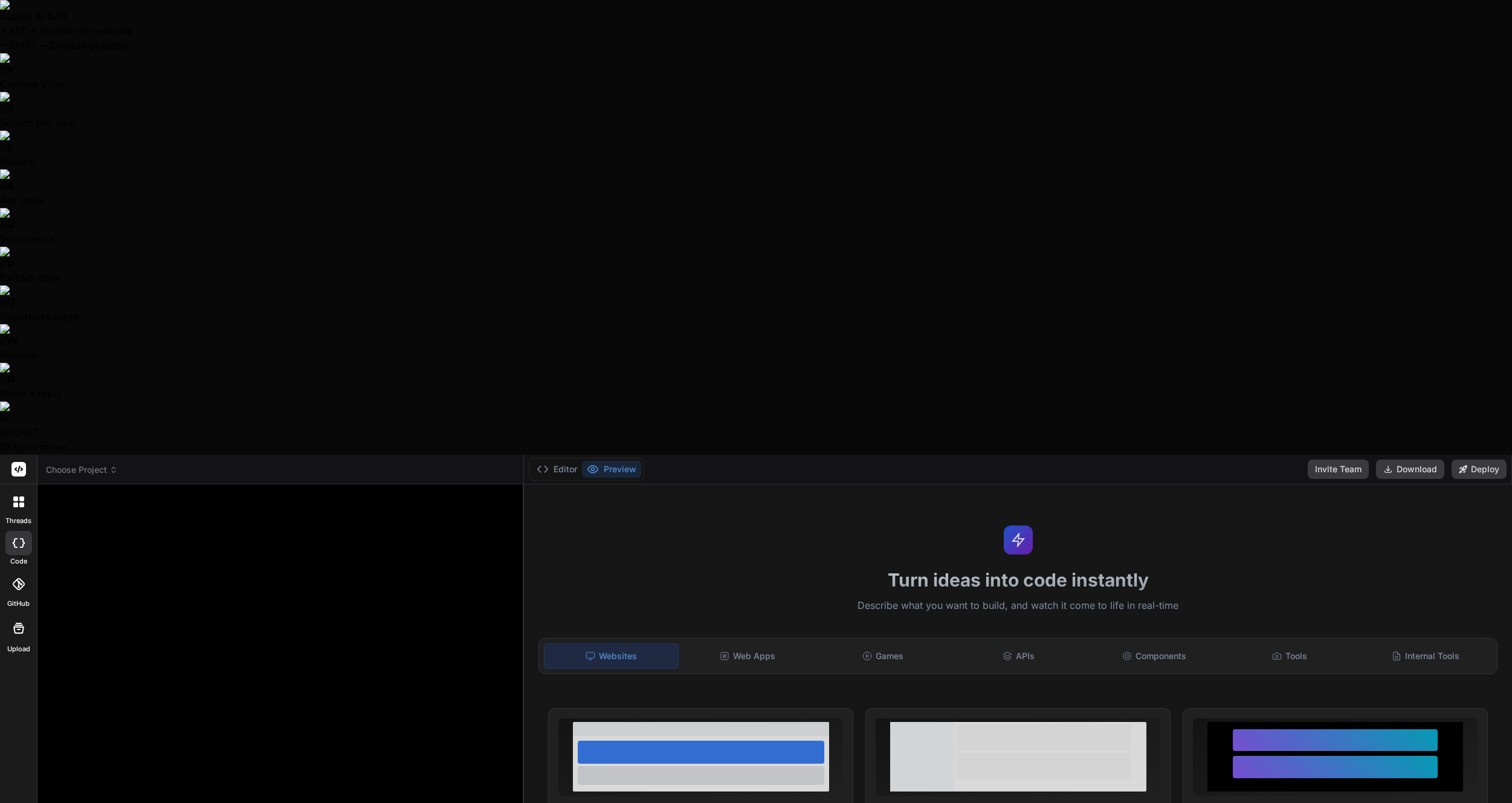
type textarea "x"
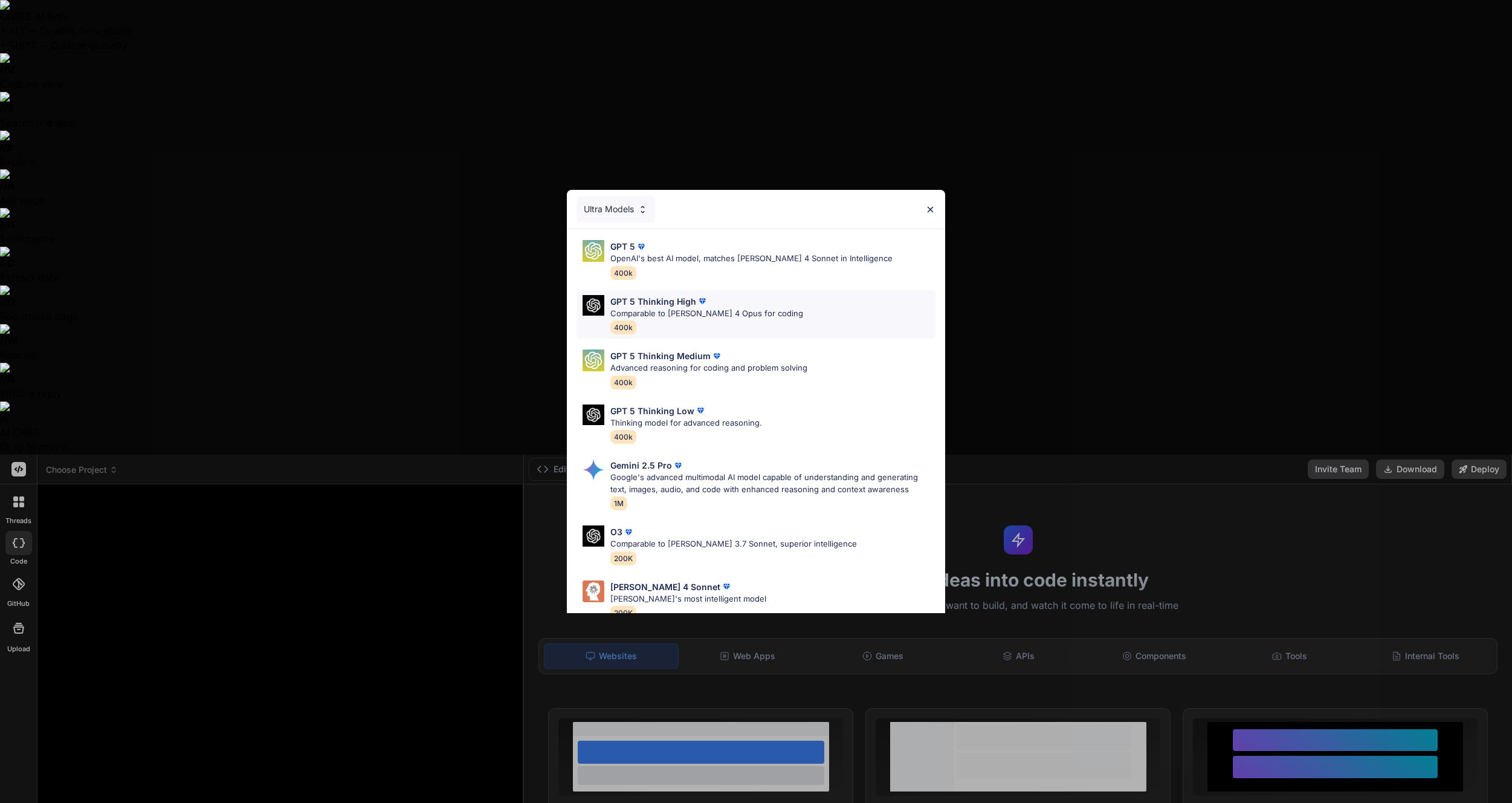
click at [800, 313] on div "GPT 5 Thinking High Comparable to [PERSON_NAME] 4 Opus for coding 400k" at bounding box center [756, 314] width 359 height 49
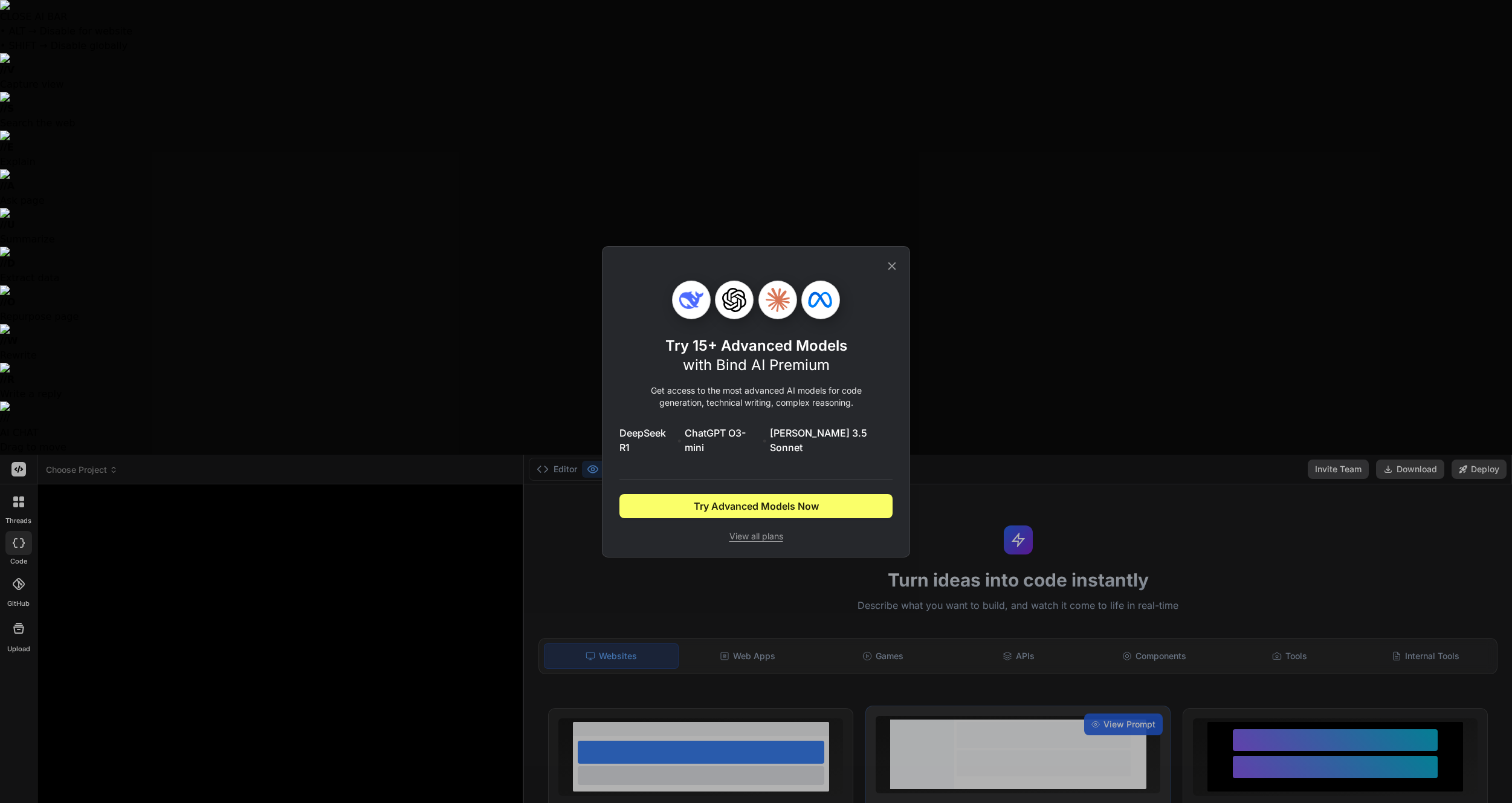
drag, startPoint x: 896, startPoint y: 269, endPoint x: 890, endPoint y: 267, distance: 6.3
click at [896, 269] on icon at bounding box center [892, 266] width 13 height 13
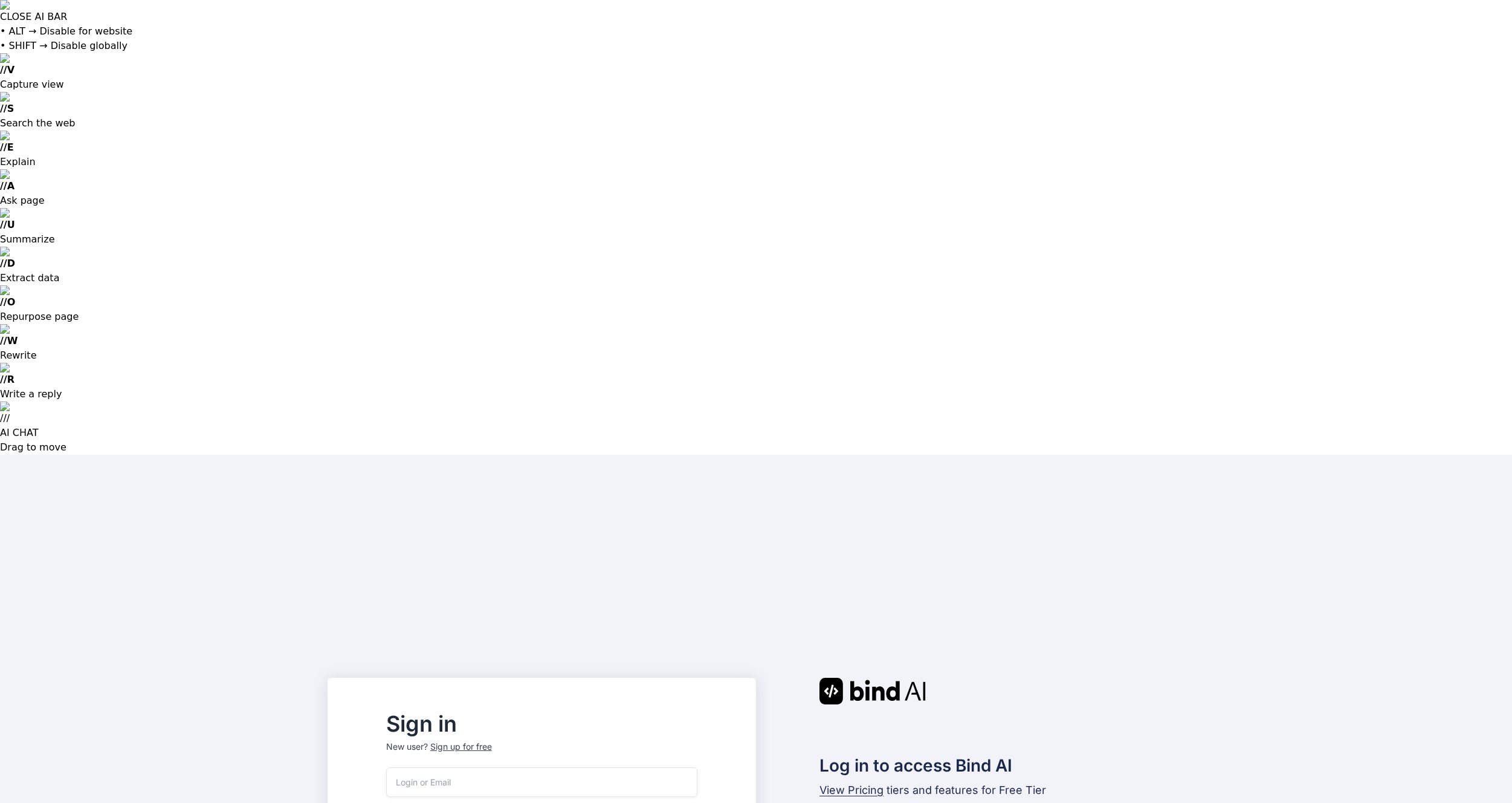
click at [586, 767] on input "email" at bounding box center [542, 782] width 311 height 30
type input "[EMAIL_ADDRESS][DOMAIN_NAME]"
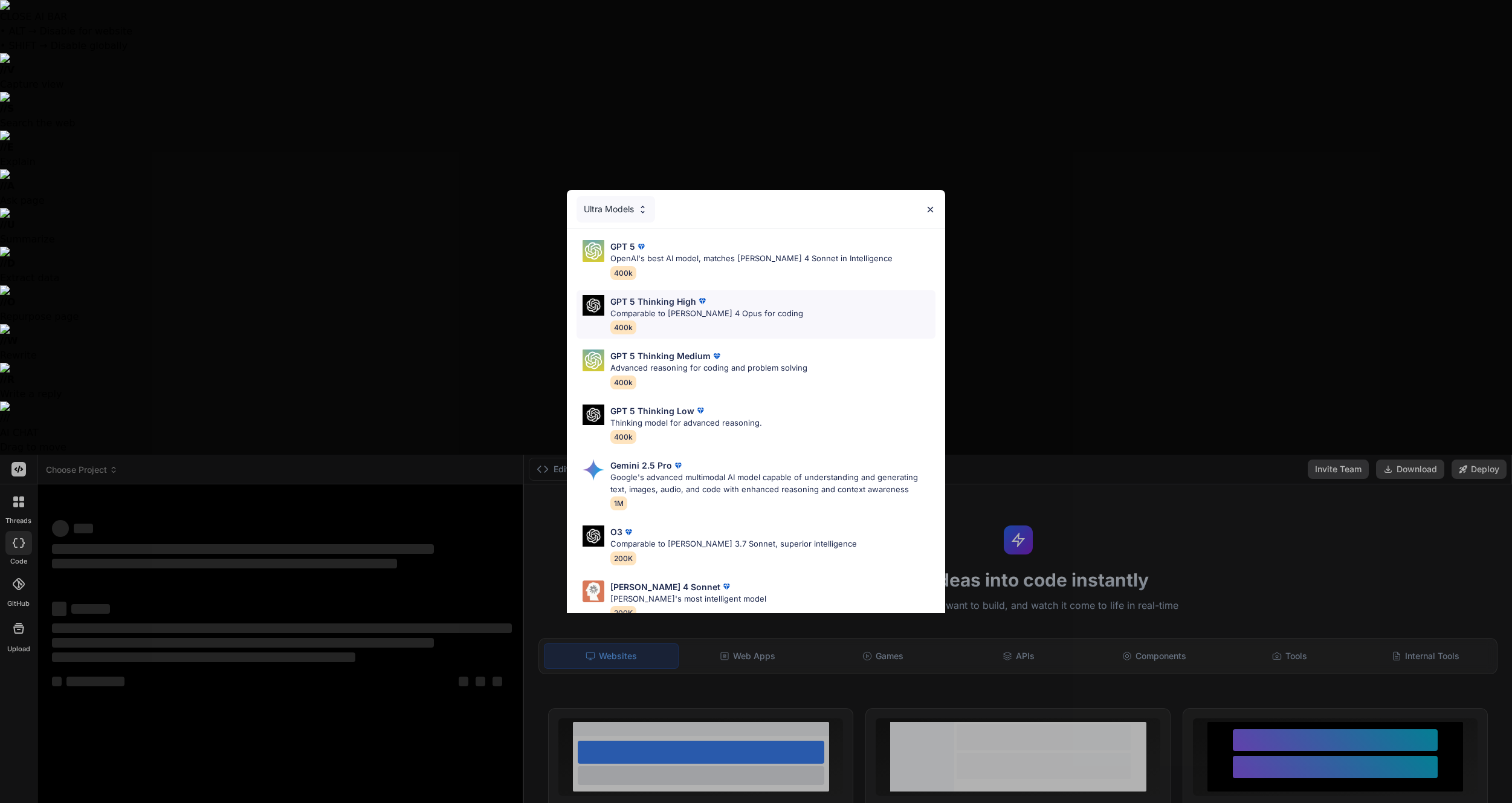
click at [765, 306] on div "GPT 5 Thinking High Comparable to [PERSON_NAME] 4 Opus for coding 400k" at bounding box center [756, 314] width 359 height 49
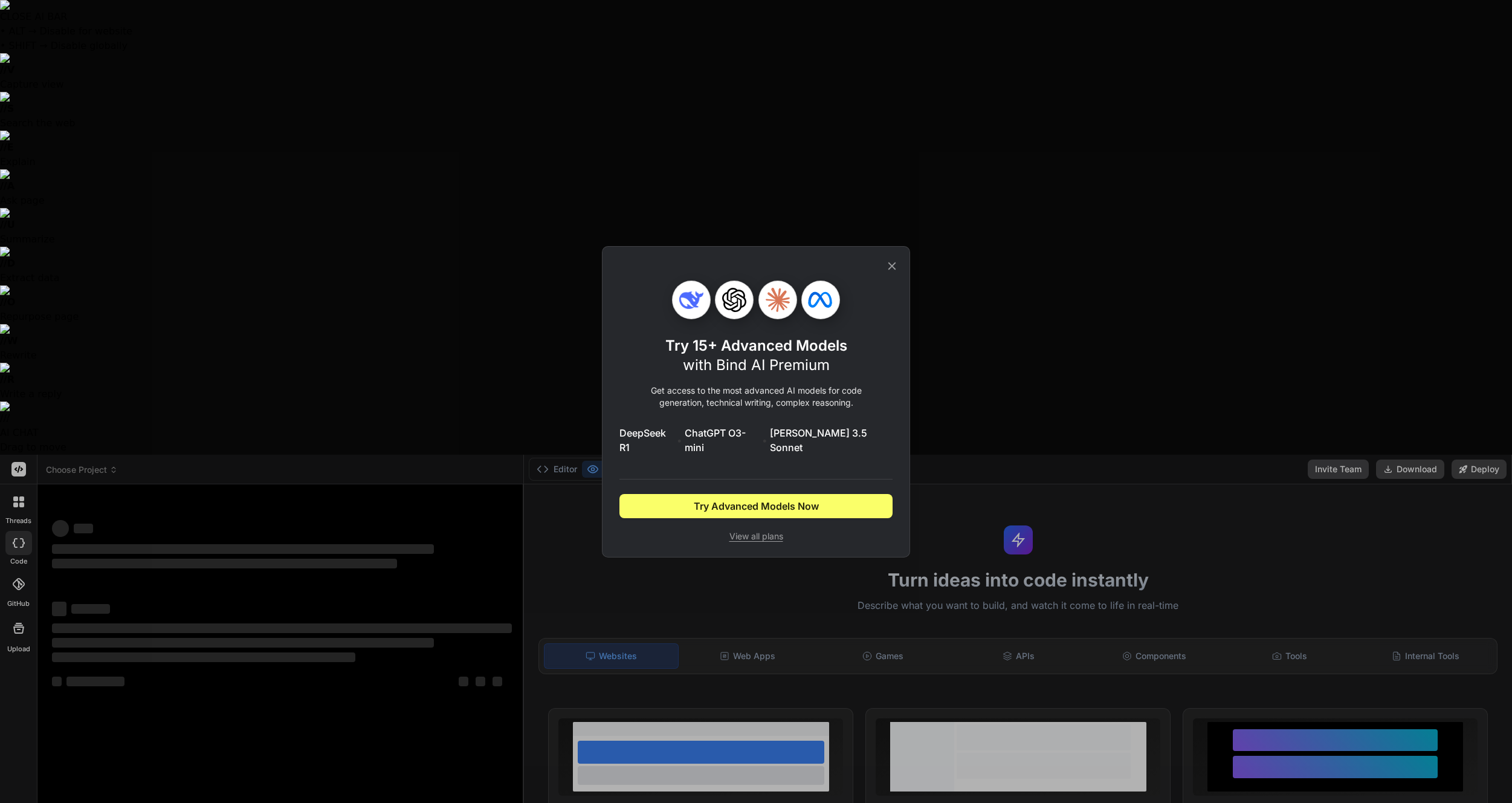
click at [890, 272] on icon at bounding box center [892, 266] width 13 height 13
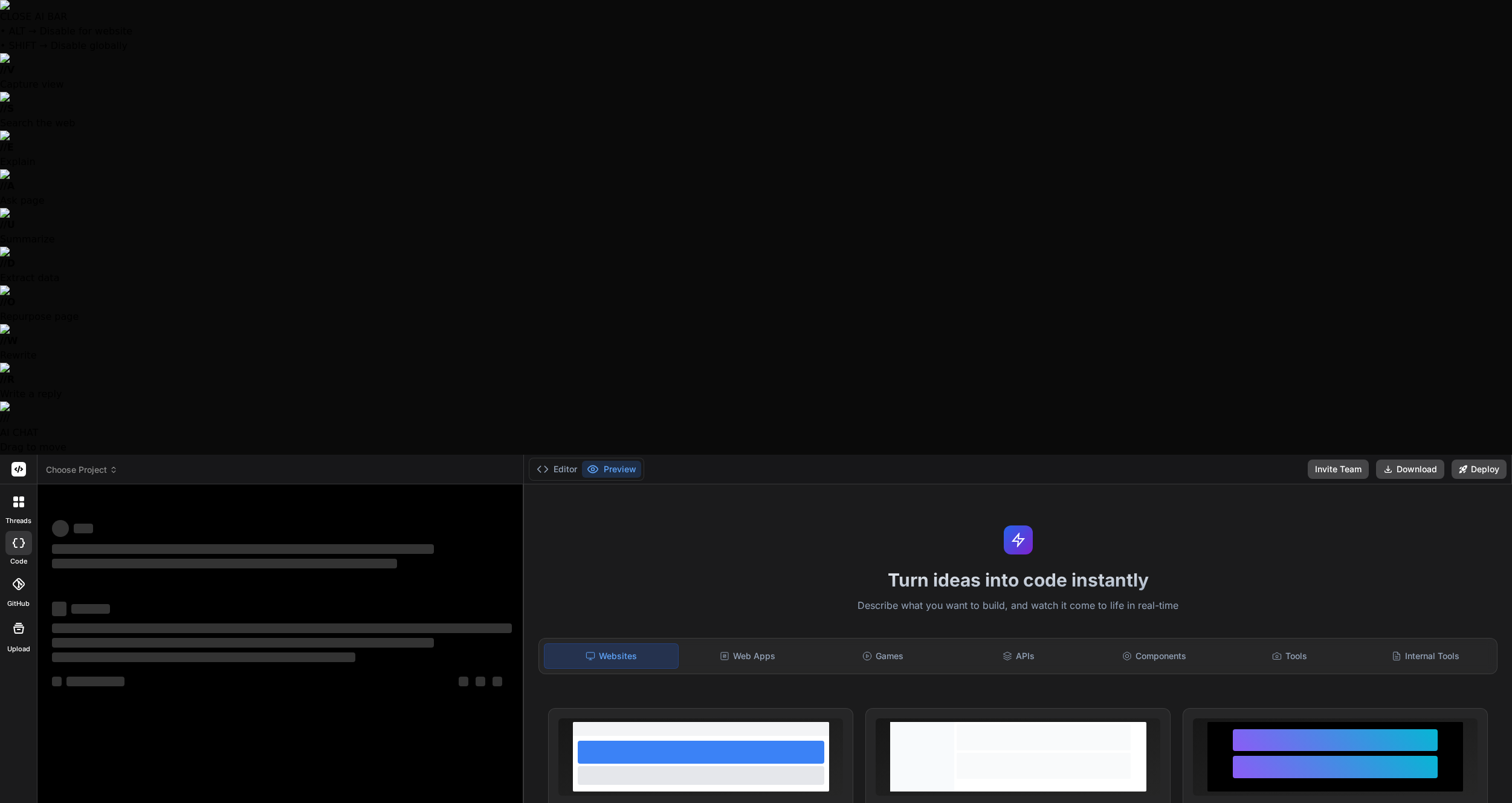
type textarea "x"
